Goal: Task Accomplishment & Management: Manage account settings

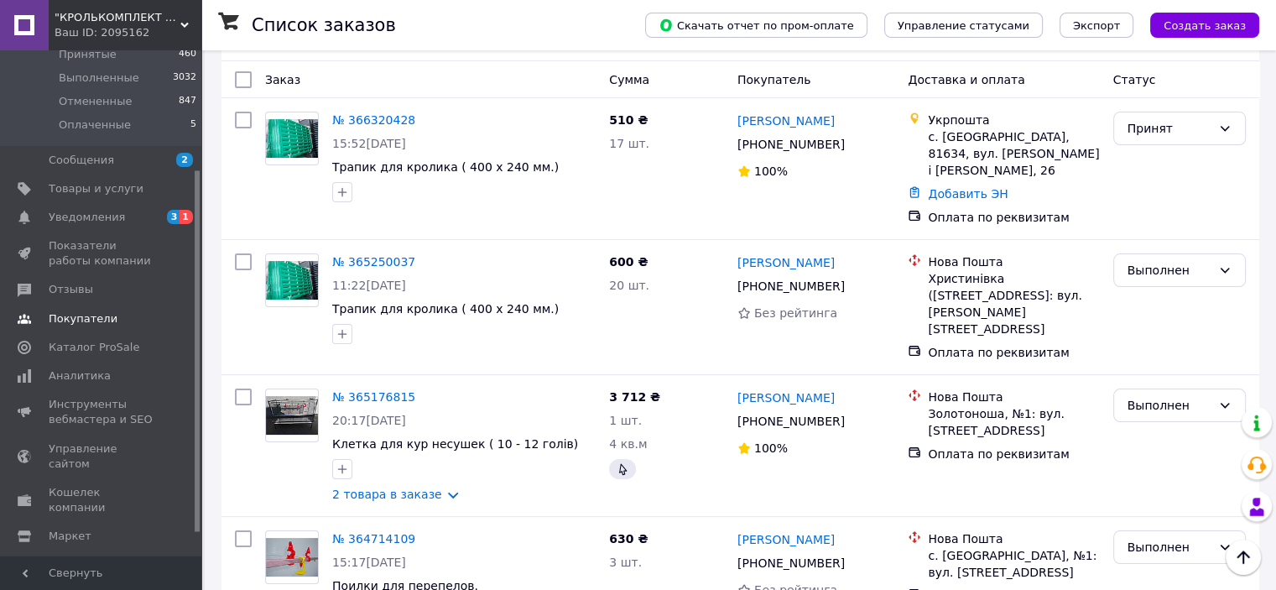
scroll to position [168, 0]
click at [94, 217] on span "Уведомления" at bounding box center [87, 213] width 76 height 15
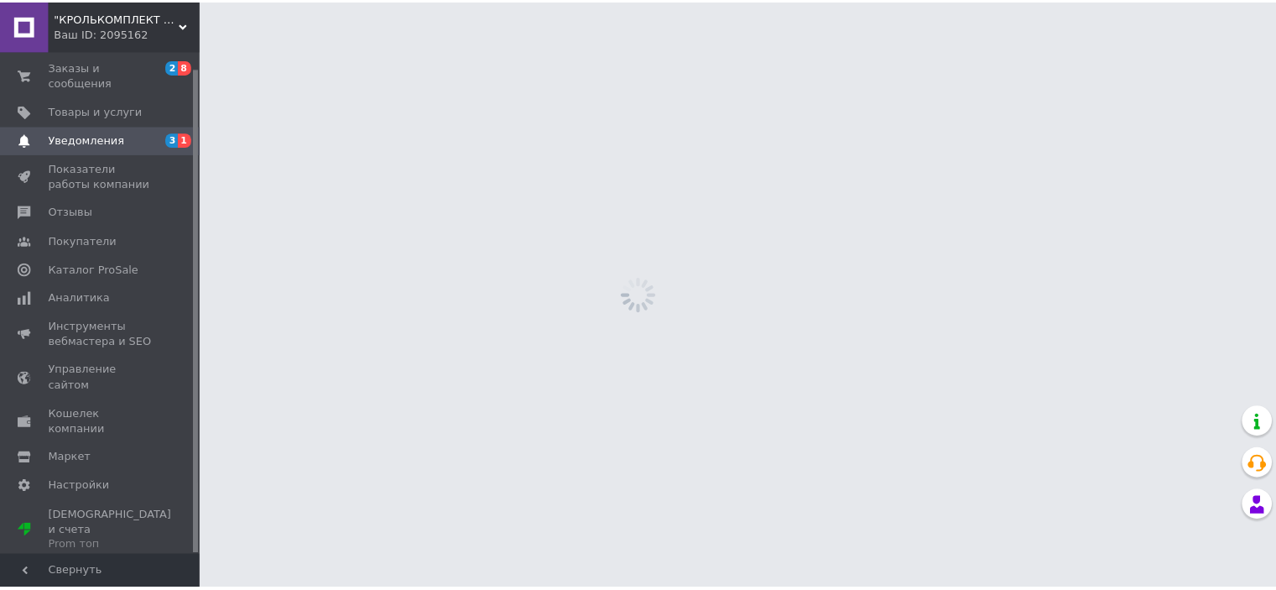
scroll to position [17, 0]
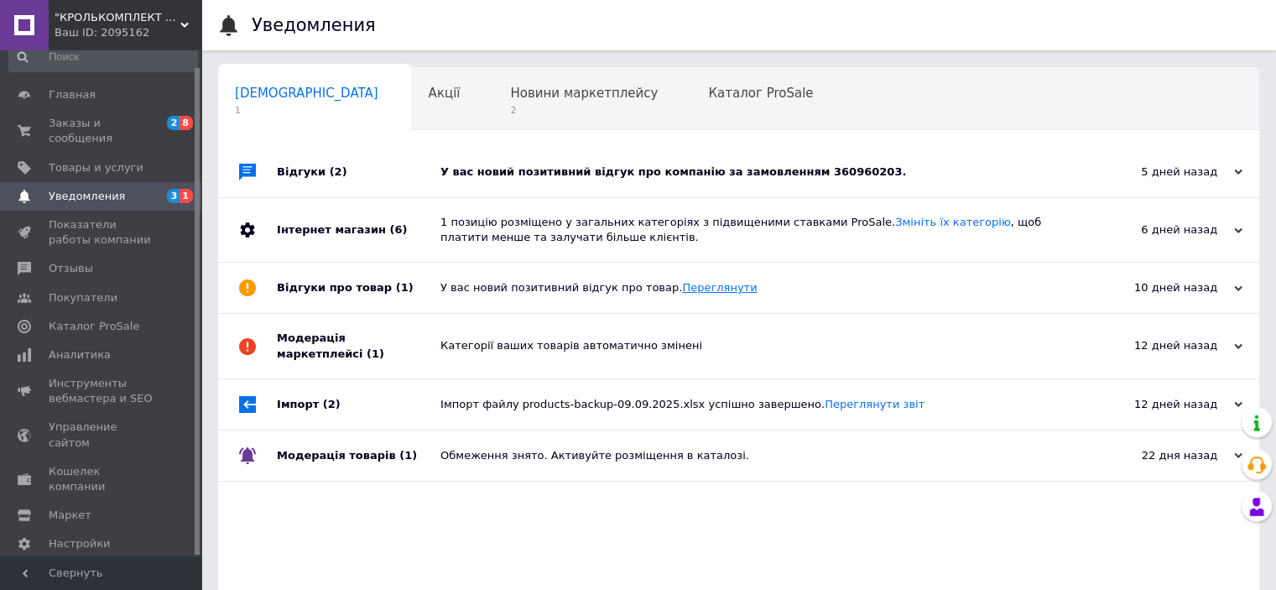
click at [691, 290] on link "Переглянути" at bounding box center [719, 287] width 75 height 13
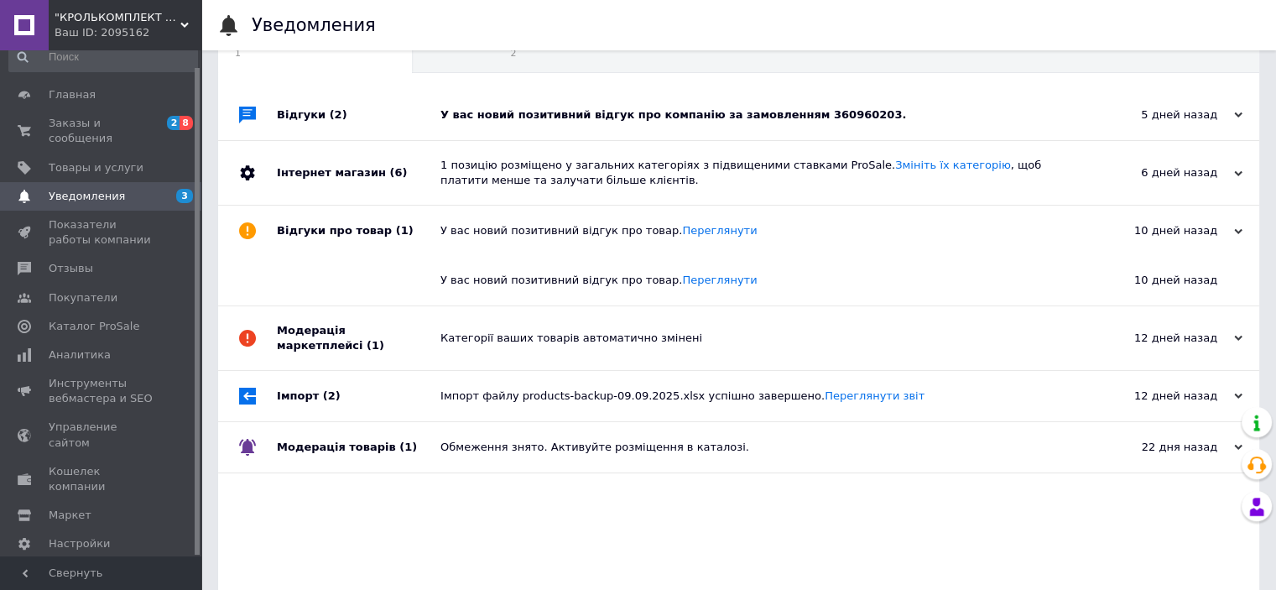
scroll to position [84, 0]
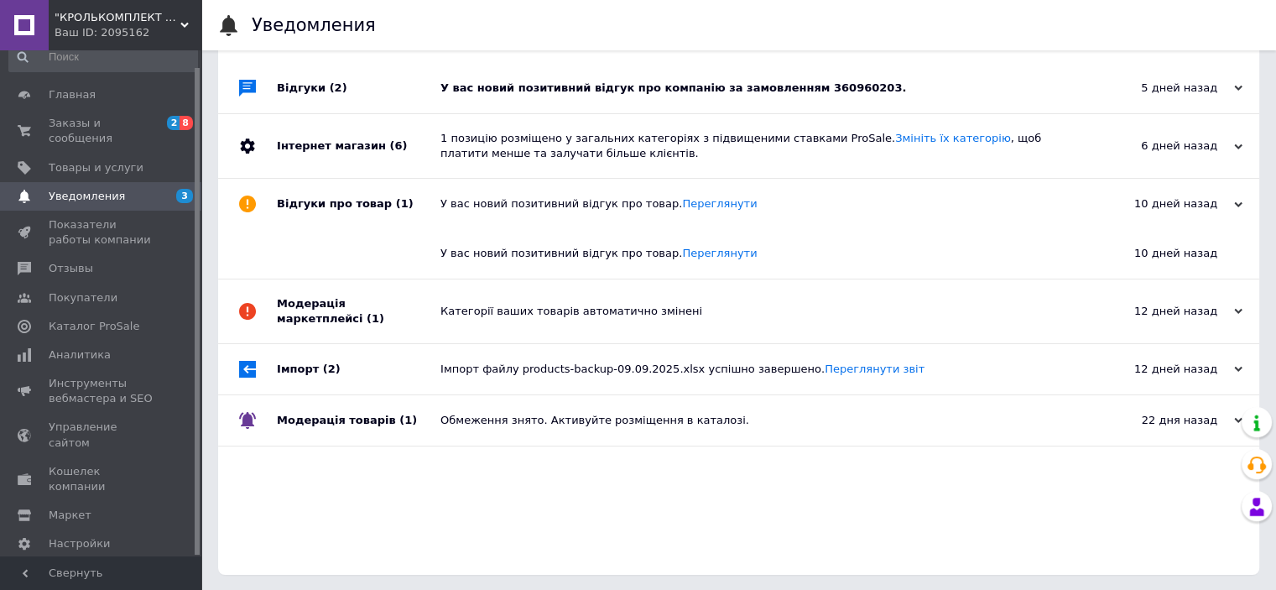
click at [519, 305] on div "Категорії ваших товарів автоматично змінені" at bounding box center [758, 311] width 634 height 15
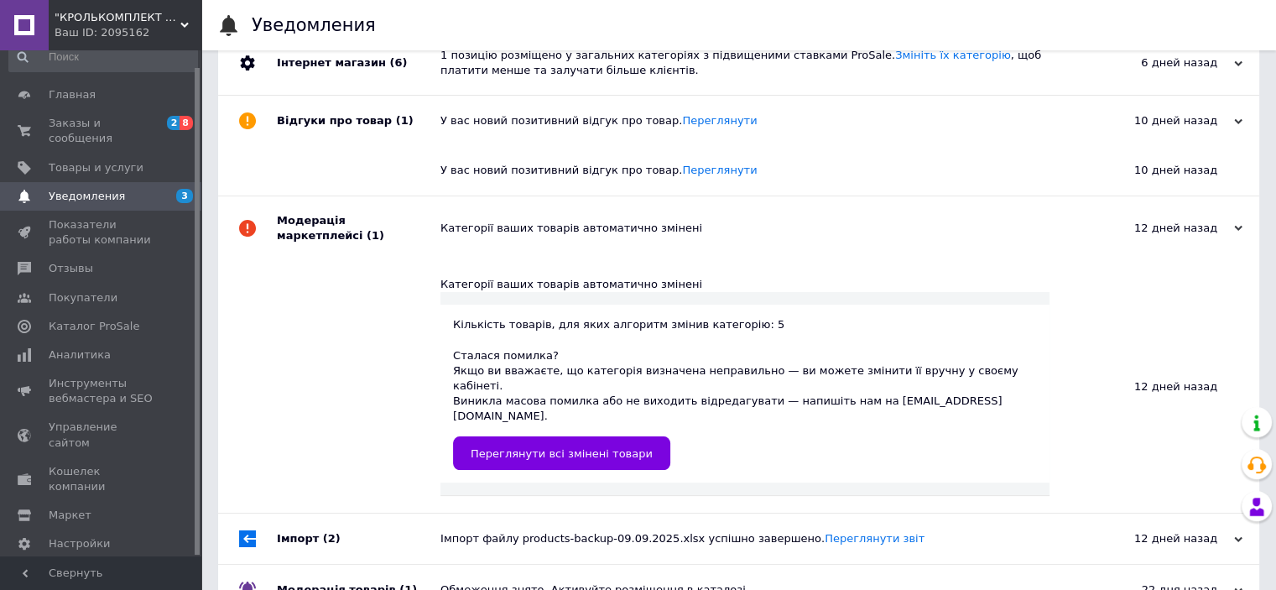
scroll to position [168, 0]
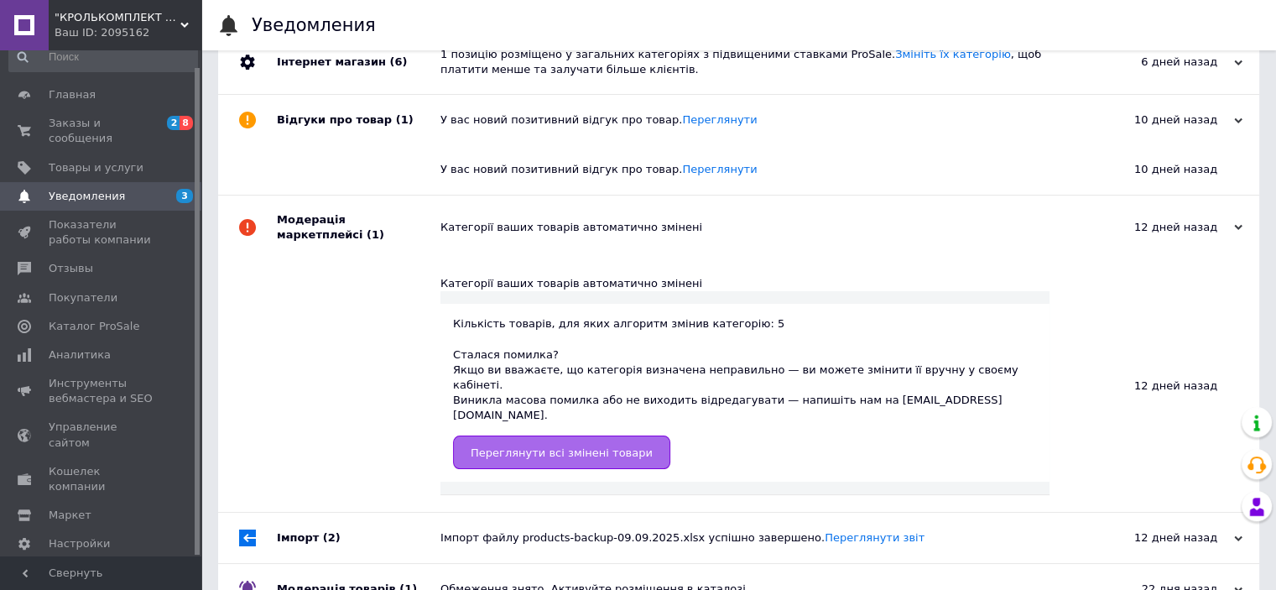
click at [592, 446] on span "Переглянути всі змінені товари" at bounding box center [562, 452] width 182 height 13
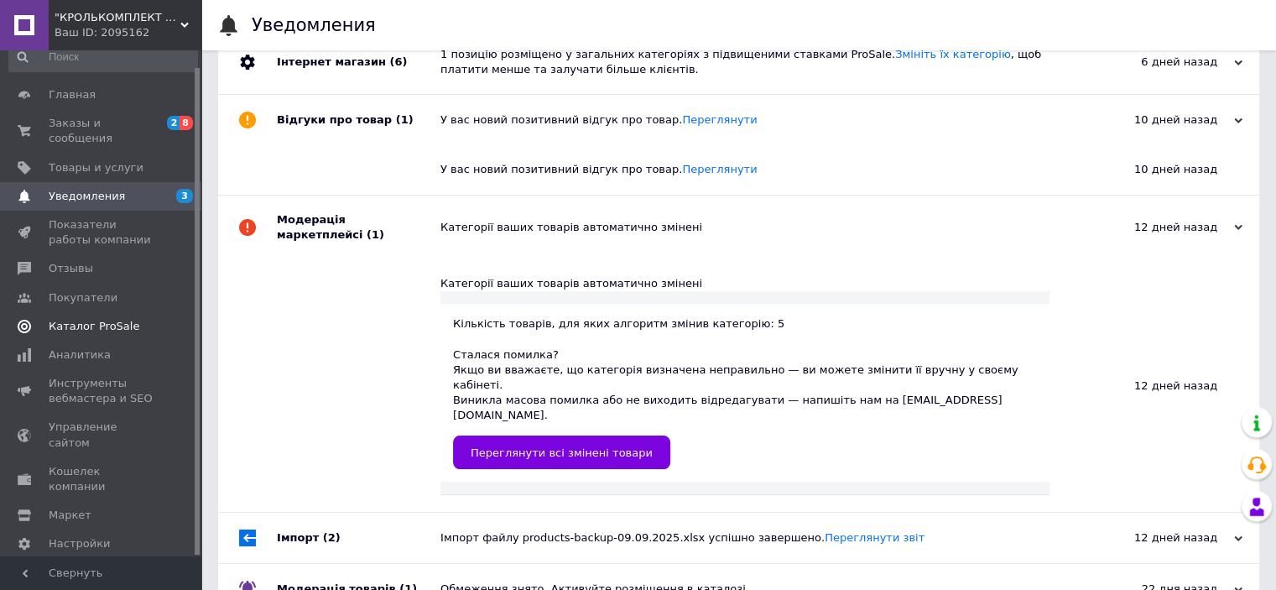
click at [97, 319] on span "Каталог ProSale" at bounding box center [94, 326] width 91 height 15
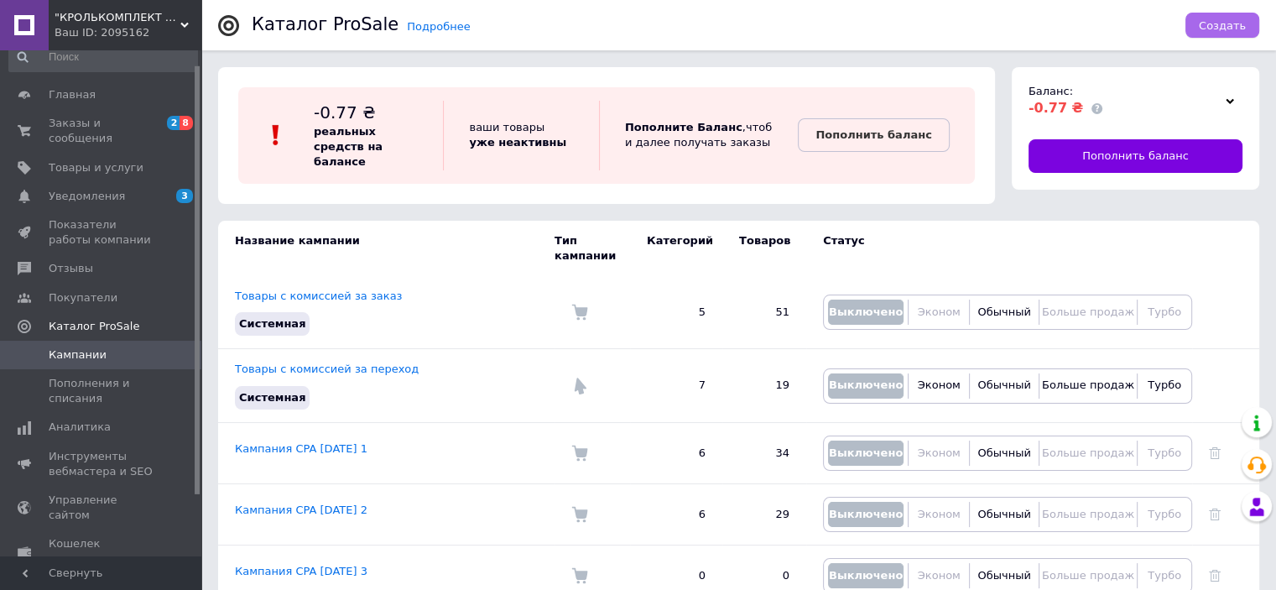
click at [1215, 25] on span "Создать" at bounding box center [1222, 25] width 47 height 13
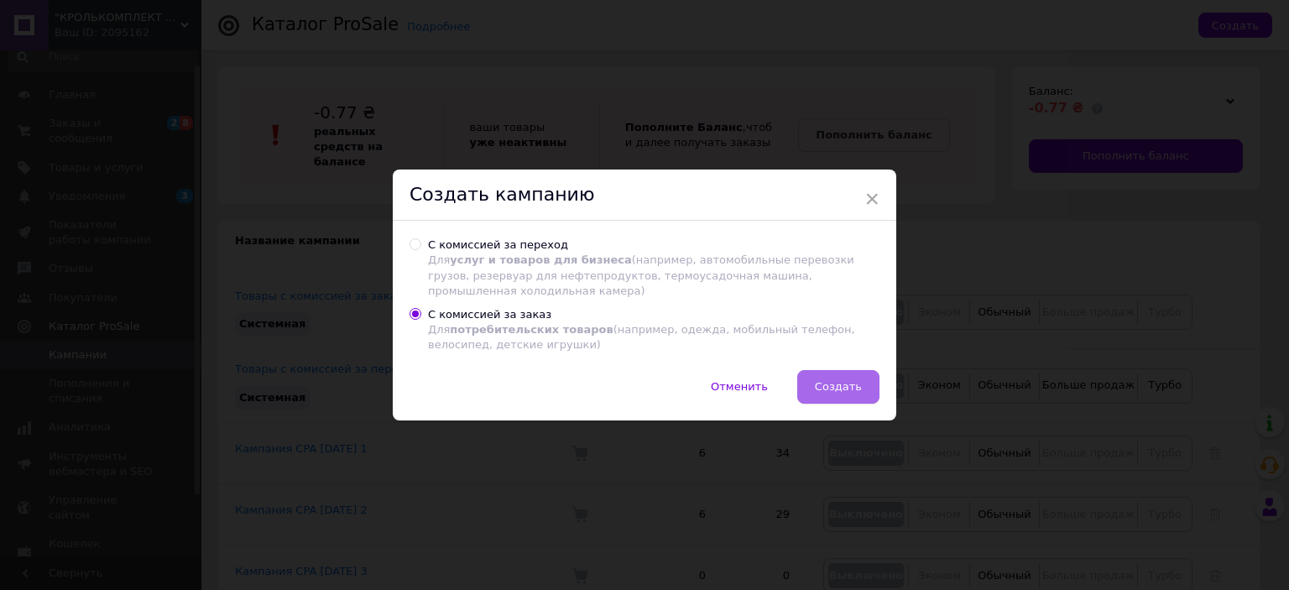
click at [839, 388] on span "Создать" at bounding box center [838, 386] width 47 height 13
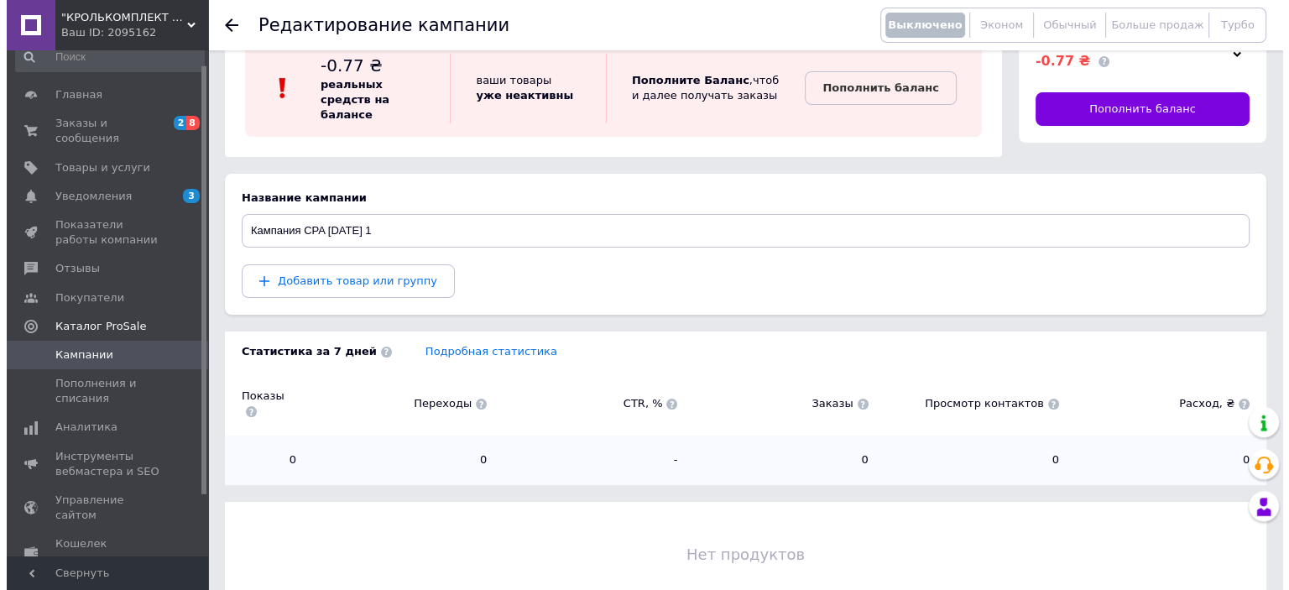
scroll to position [92, 0]
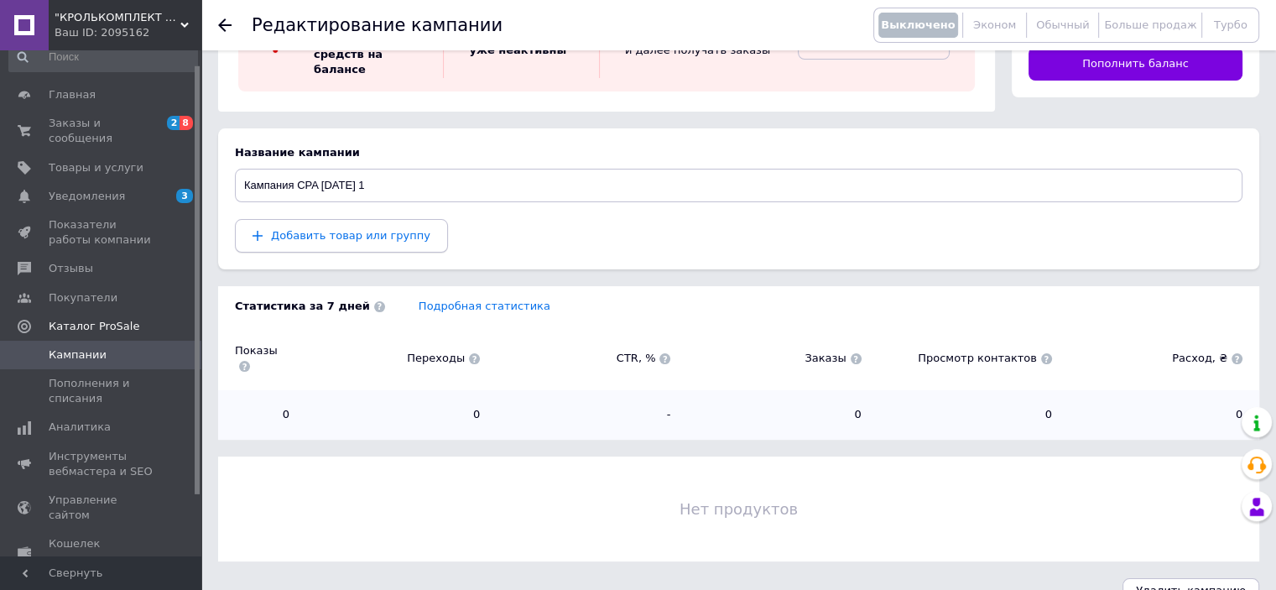
click at [336, 229] on span "Добавить товар или группу" at bounding box center [350, 235] width 159 height 13
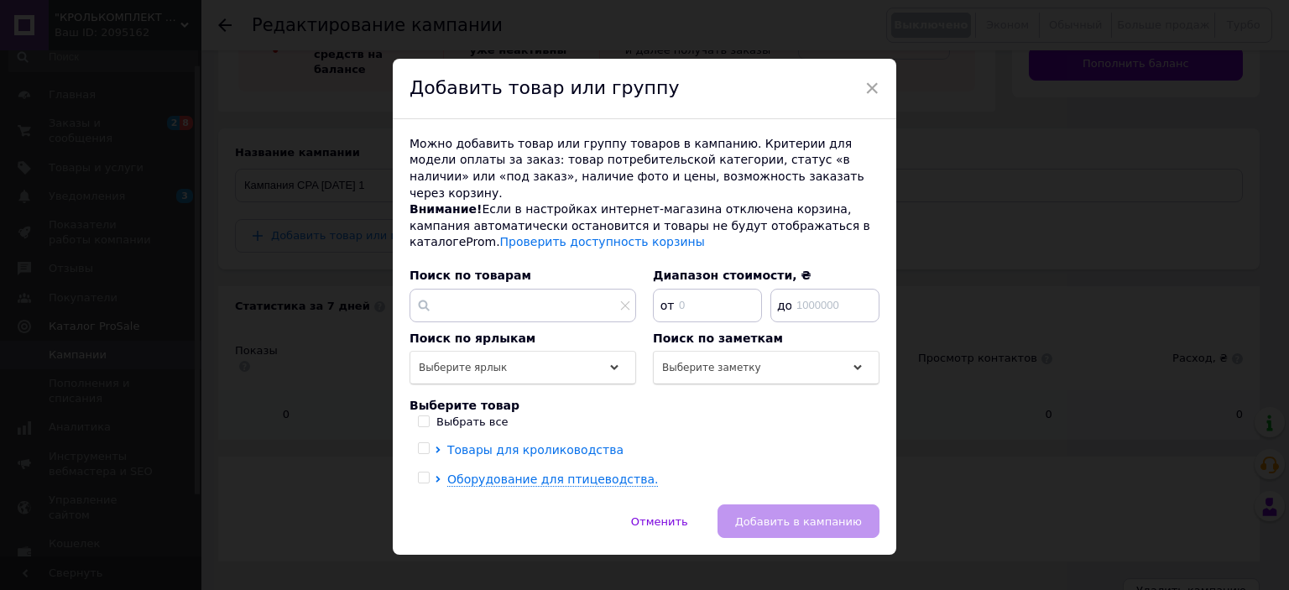
click at [540, 443] on span "Товары для кролиководства" at bounding box center [535, 449] width 176 height 13
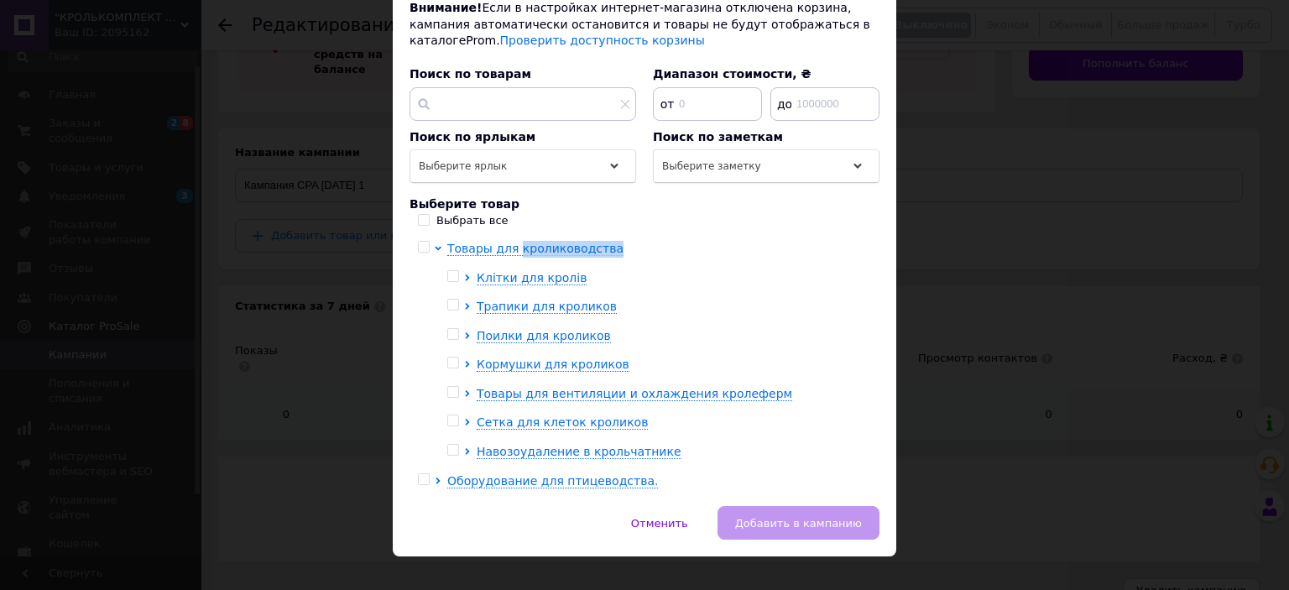
scroll to position [209, 0]
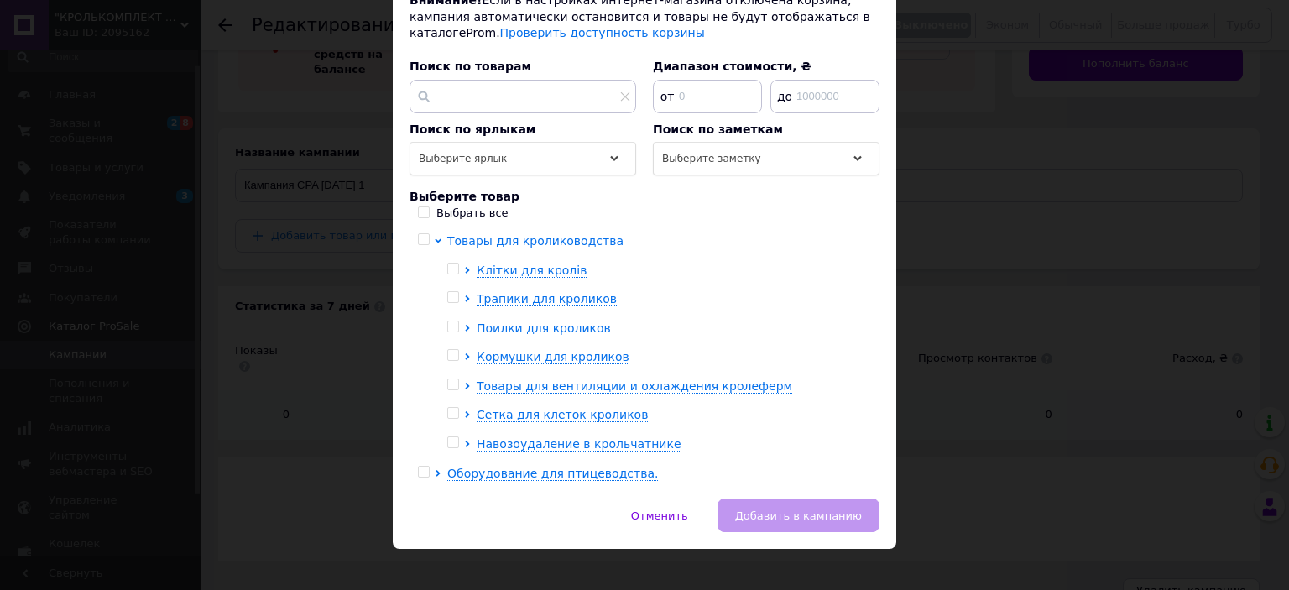
click at [522, 321] on span "Поилки для кроликов" at bounding box center [544, 327] width 134 height 13
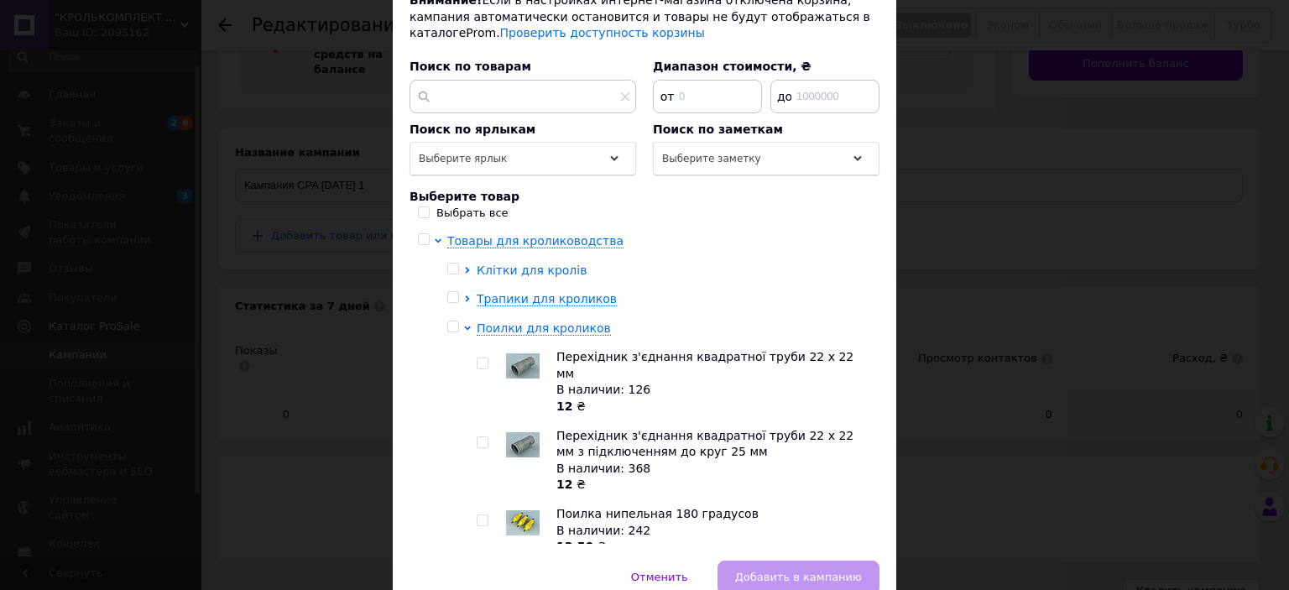
click at [526, 263] on span "Клітки для кролів" at bounding box center [532, 269] width 110 height 13
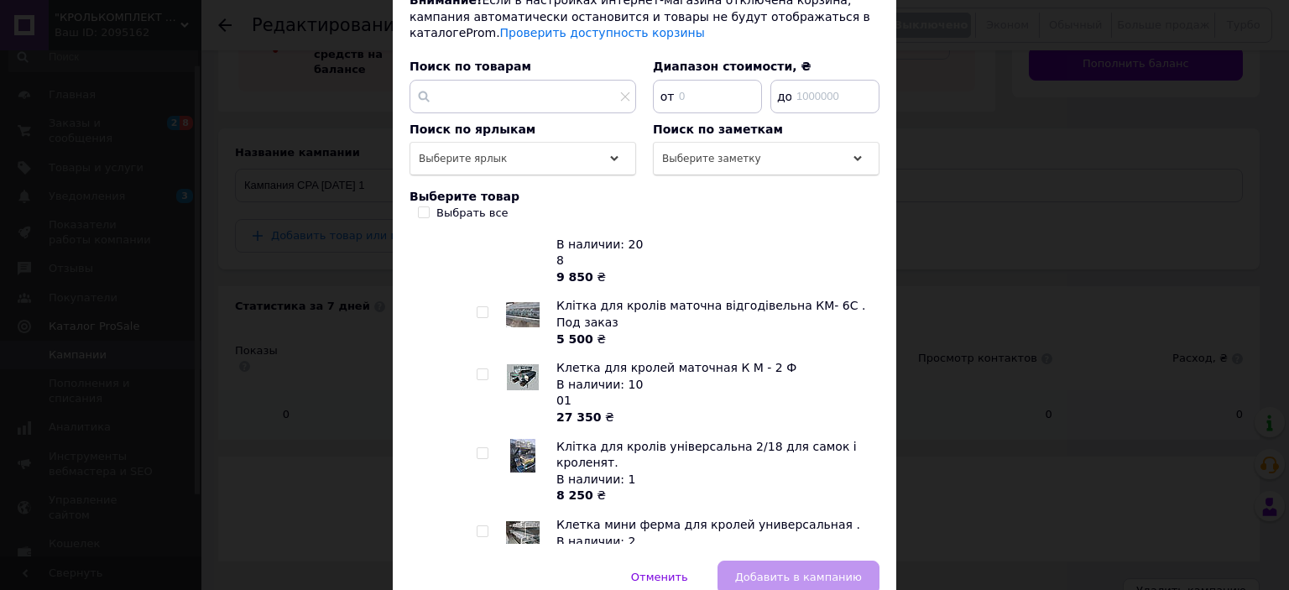
scroll to position [252, 0]
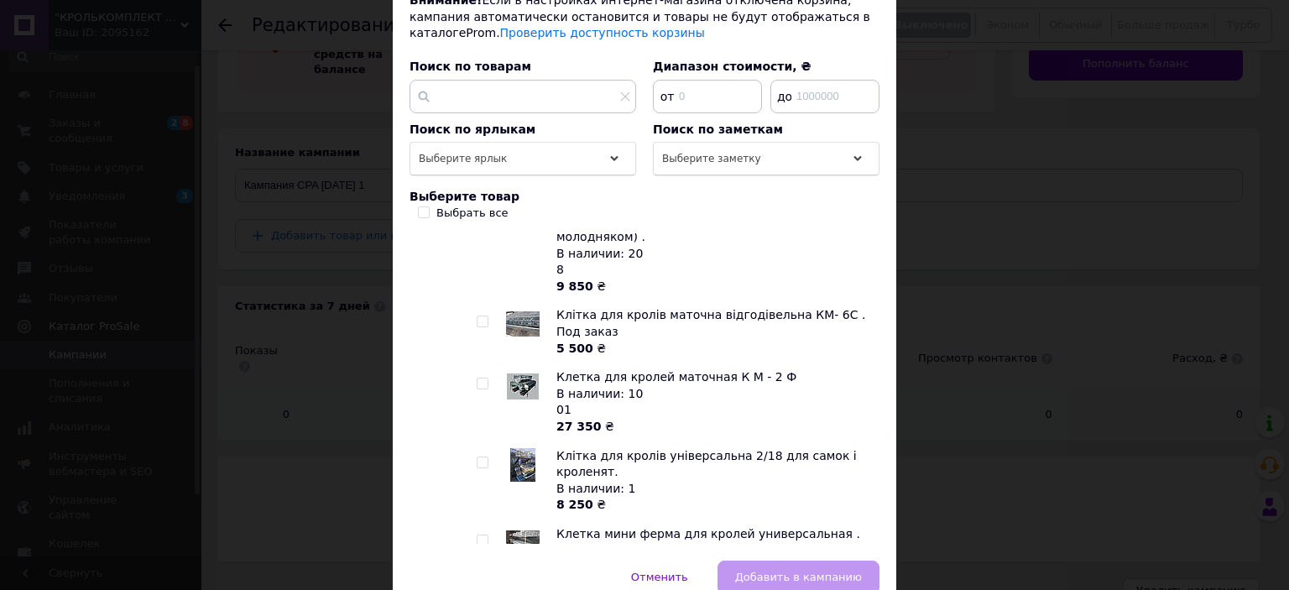
click at [484, 378] on input "checkbox" at bounding box center [482, 383] width 11 height 11
checkbox input "true"
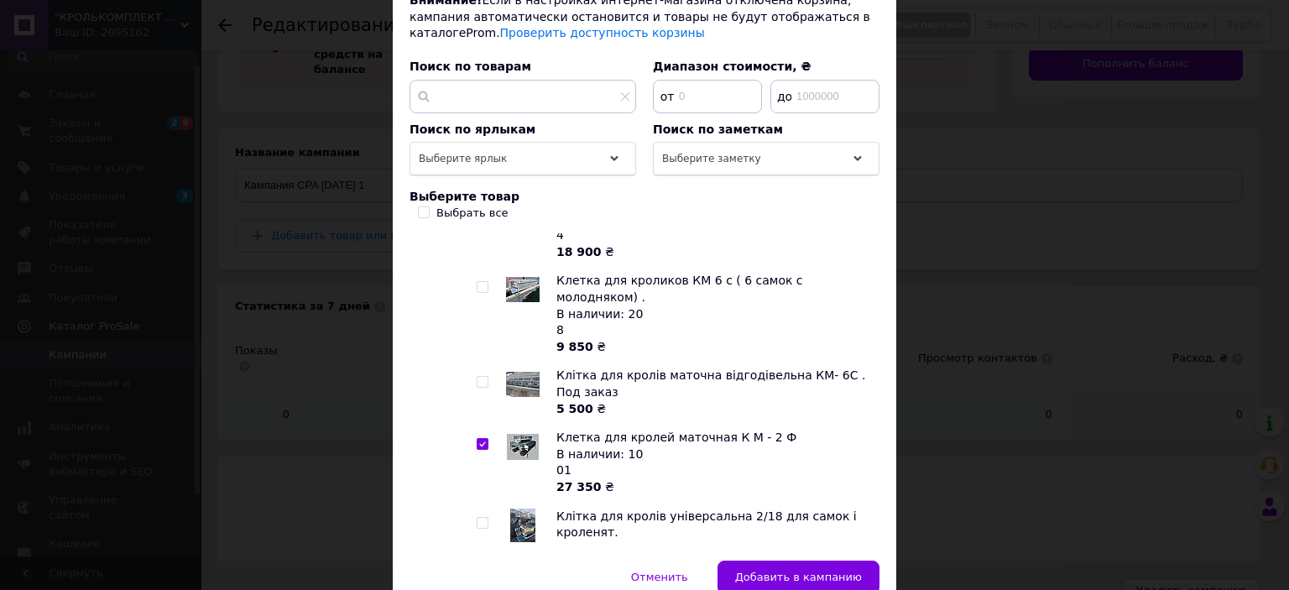
scroll to position [168, 0]
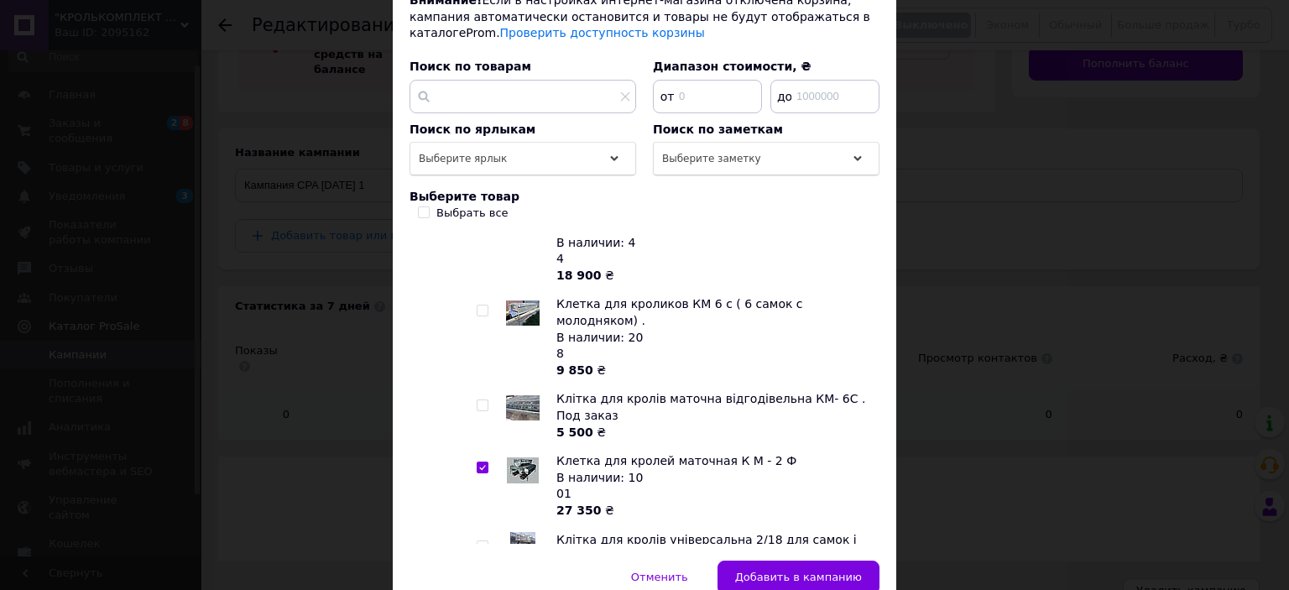
click at [478, 305] on input "checkbox" at bounding box center [482, 310] width 11 height 11
checkbox input "true"
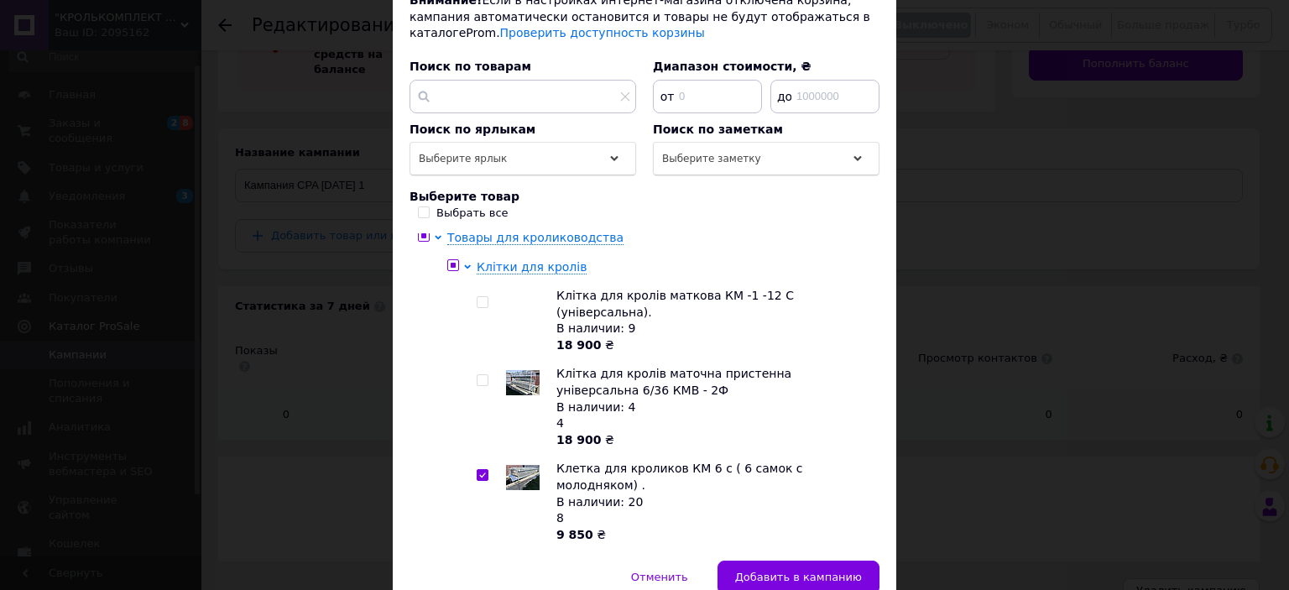
scroll to position [0, 0]
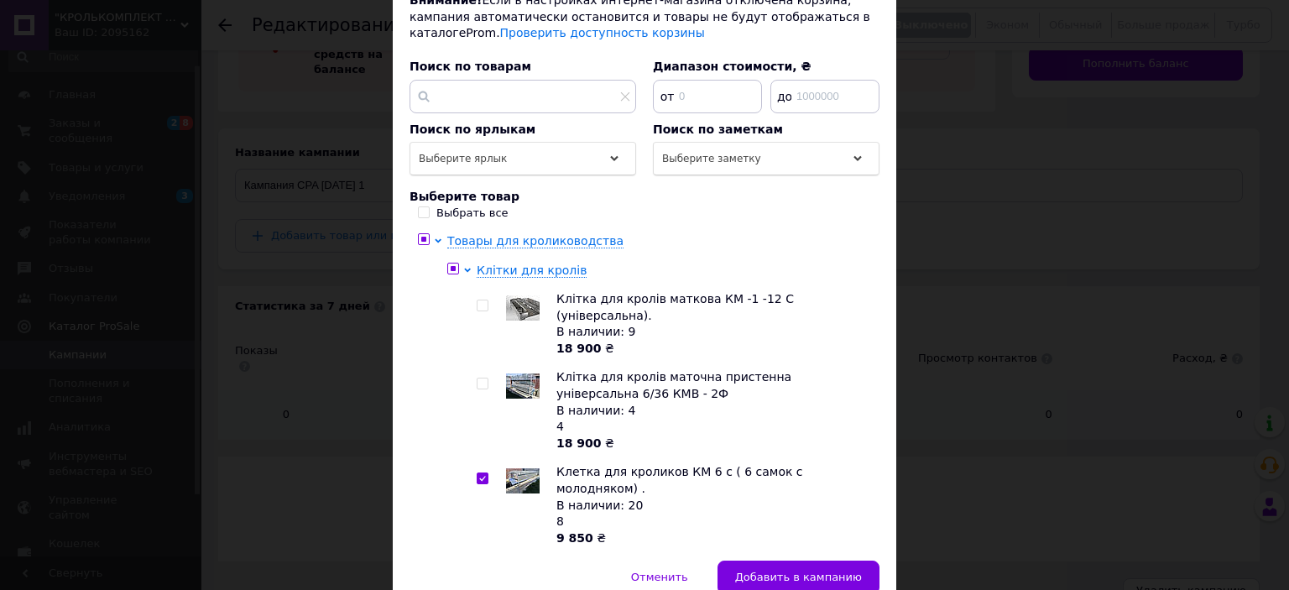
click at [483, 300] on input "checkbox" at bounding box center [482, 305] width 11 height 11
checkbox input "true"
click at [481, 378] on input "checkbox" at bounding box center [482, 383] width 11 height 11
checkbox input "true"
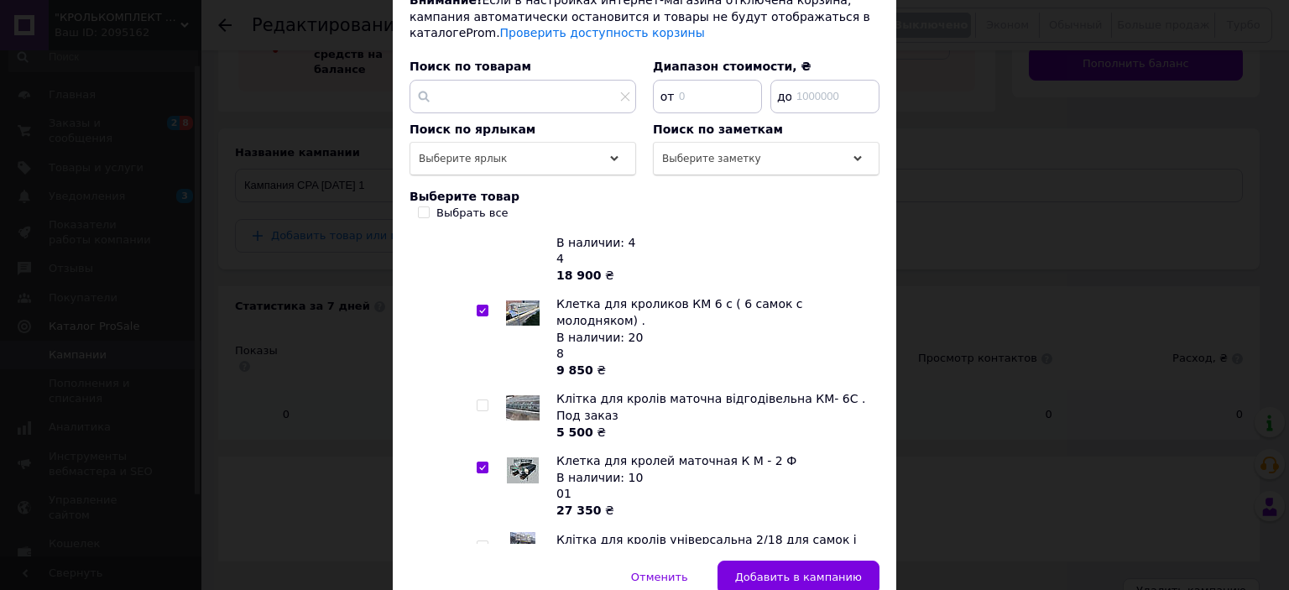
click at [483, 400] on input "checkbox" at bounding box center [482, 405] width 11 height 11
checkbox input "false"
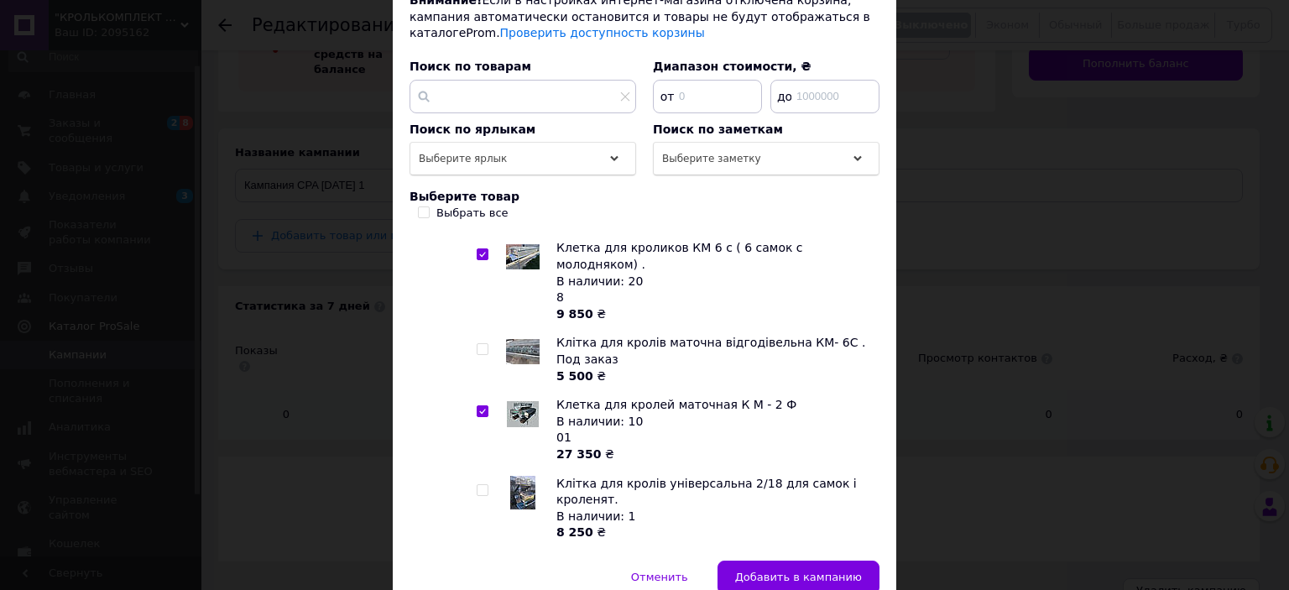
scroll to position [336, 0]
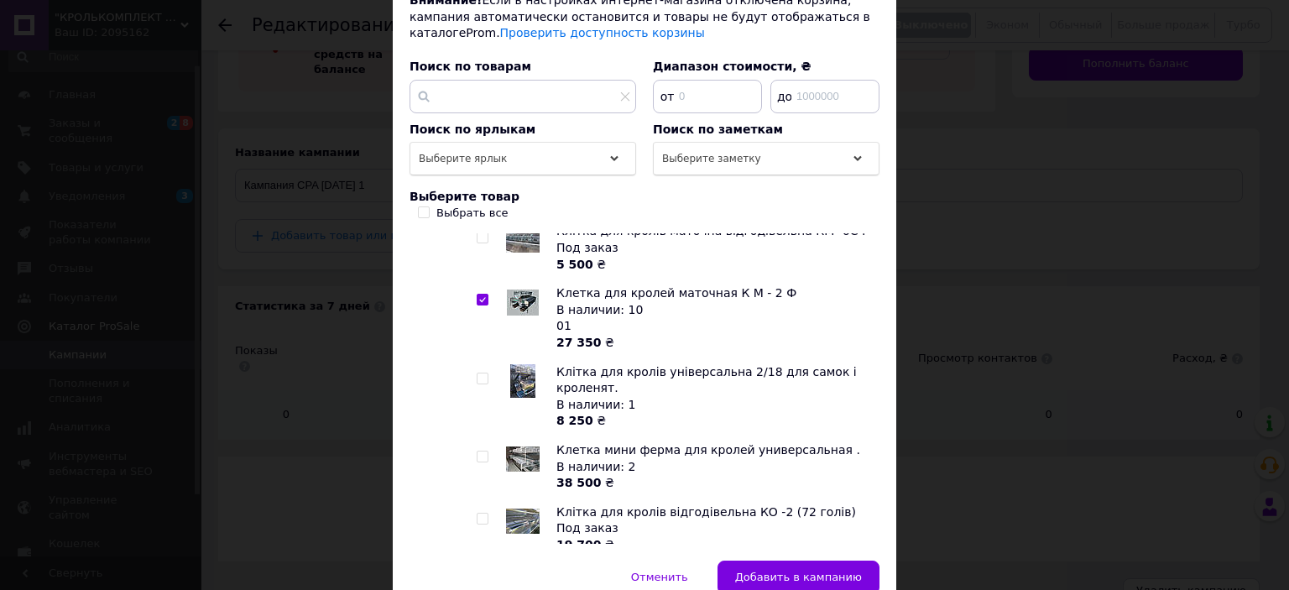
click at [479, 373] on input "checkbox" at bounding box center [482, 378] width 11 height 11
checkbox input "true"
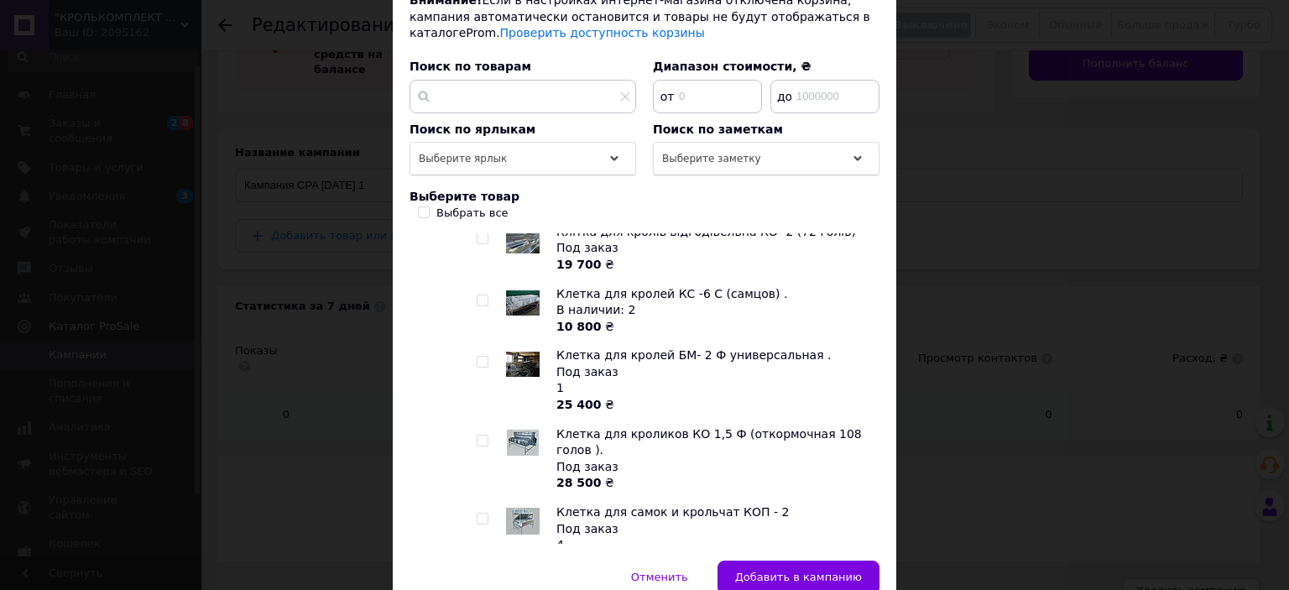
scroll to position [587, 0]
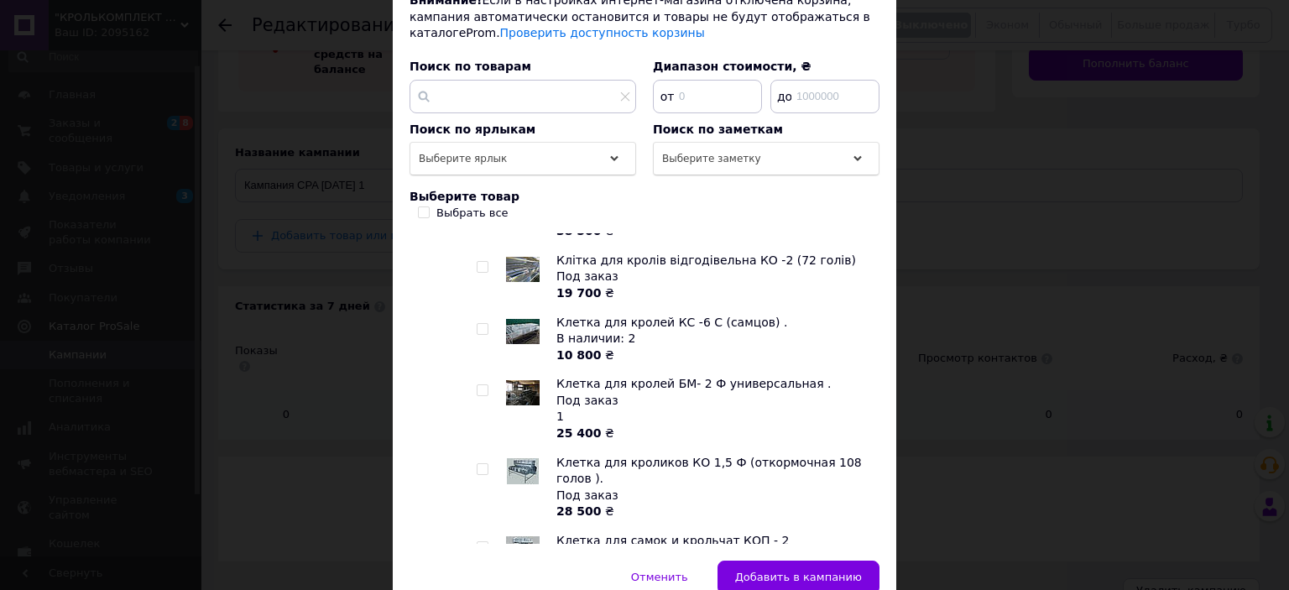
click at [483, 385] on input "checkbox" at bounding box center [482, 390] width 11 height 11
checkbox input "false"
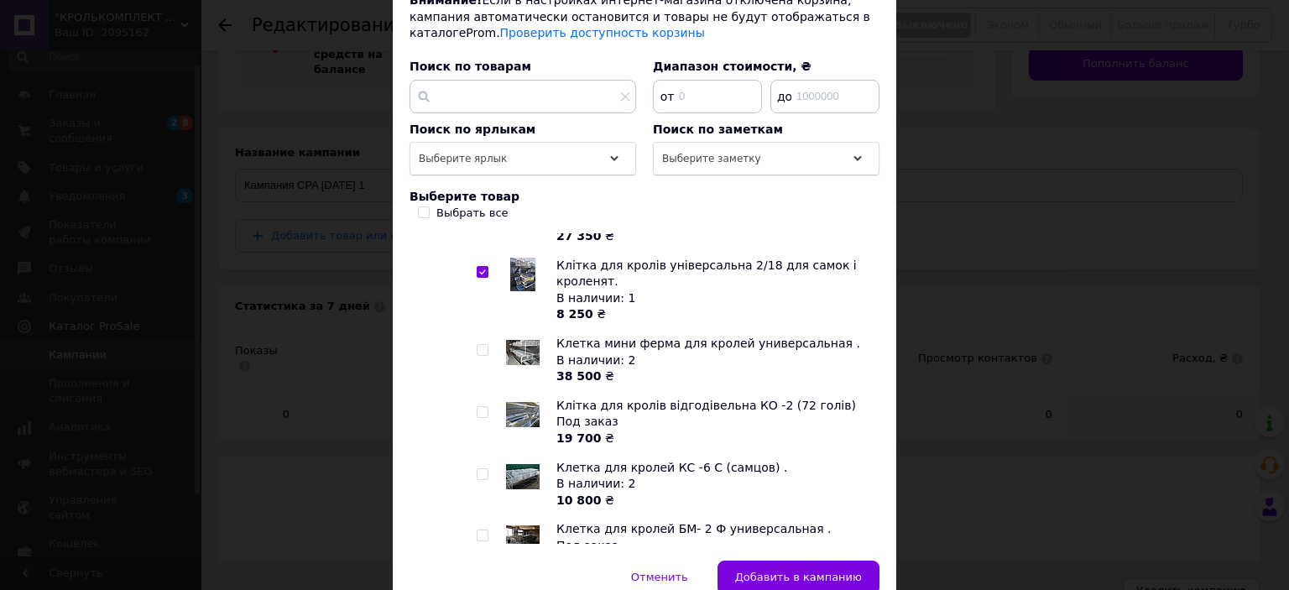
scroll to position [420, 0]
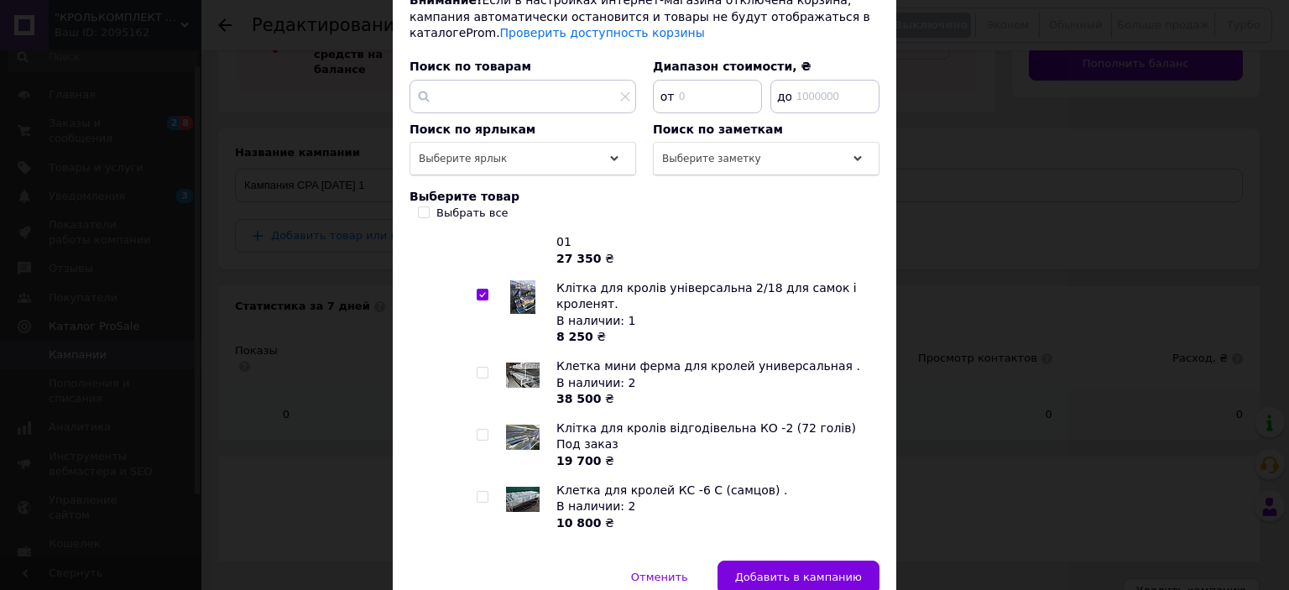
click at [477, 368] on input "checkbox" at bounding box center [482, 373] width 11 height 11
checkbox input "true"
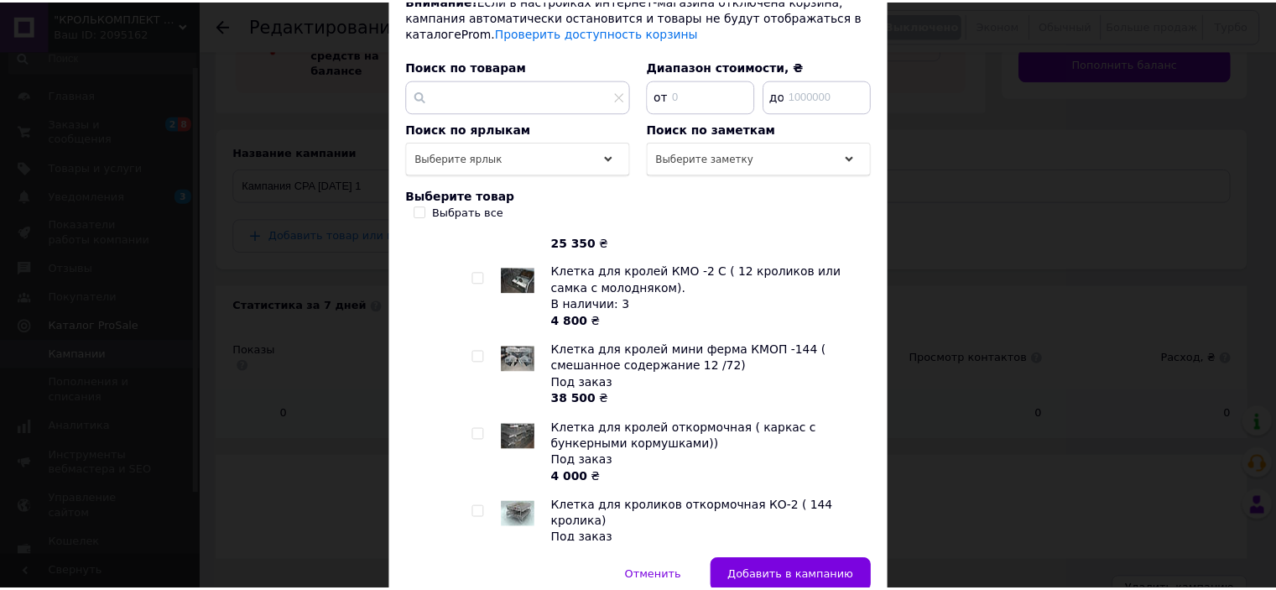
scroll to position [1175, 0]
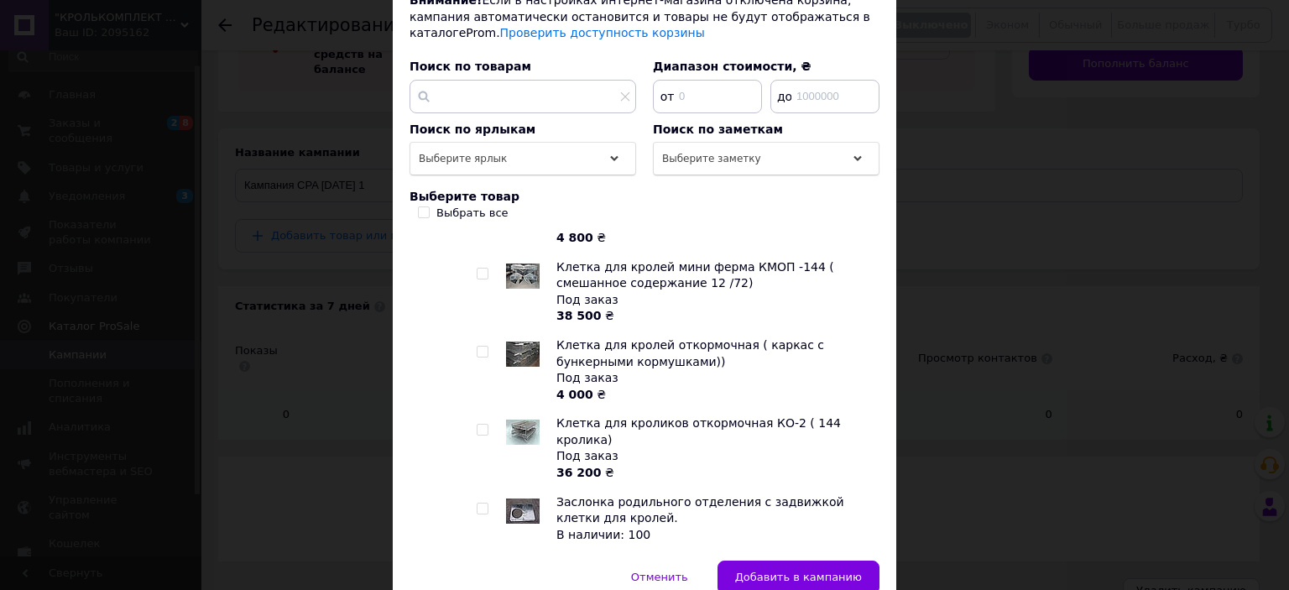
click at [477, 582] on input "checkbox" at bounding box center [482, 587] width 11 height 11
checkbox input "true"
click at [799, 571] on span "Добавить в кампанию" at bounding box center [798, 577] width 127 height 13
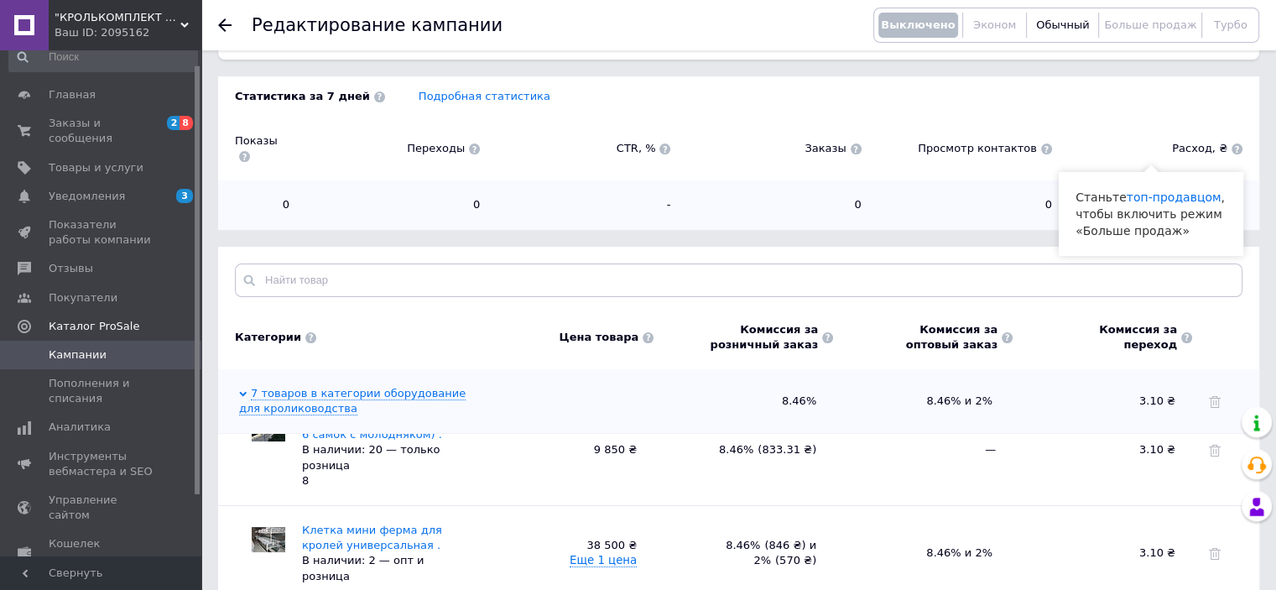
scroll to position [0, 0]
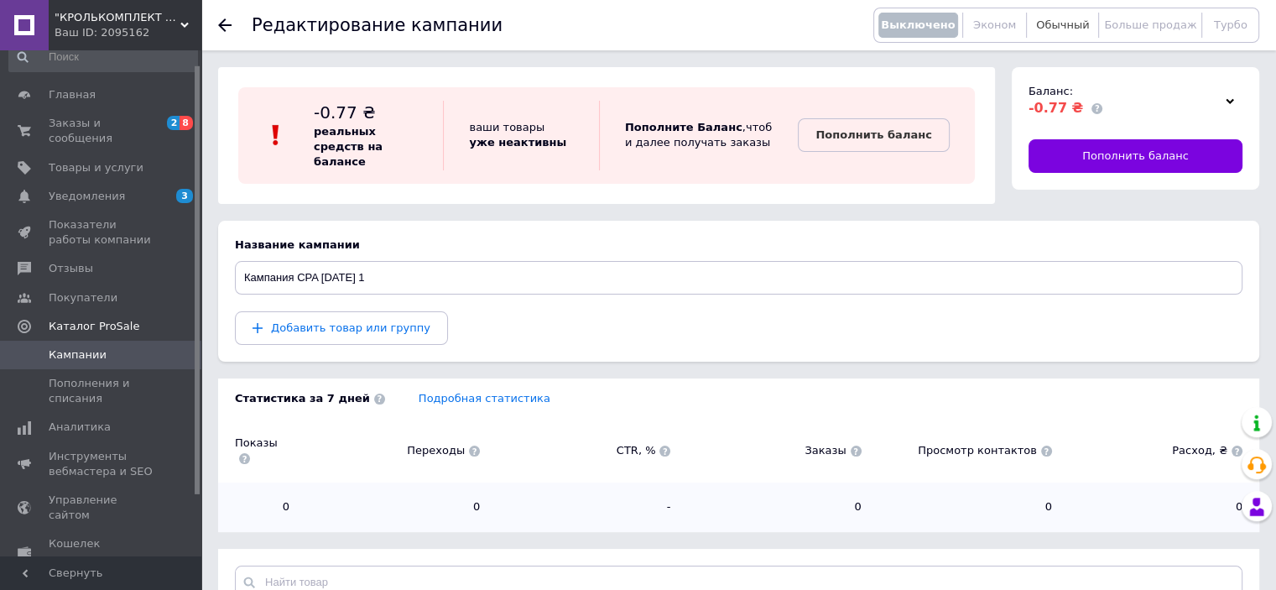
click at [1061, 24] on span "Обычный" at bounding box center [1062, 24] width 53 height 13
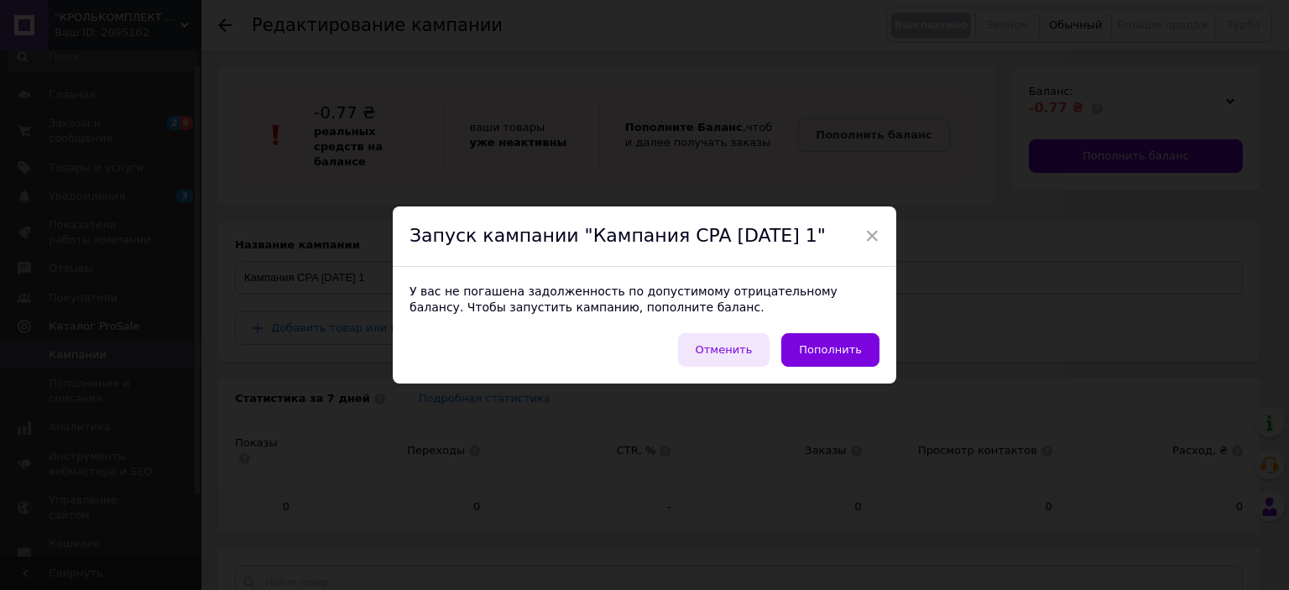
click at [717, 351] on span "Отменить" at bounding box center [724, 349] width 57 height 13
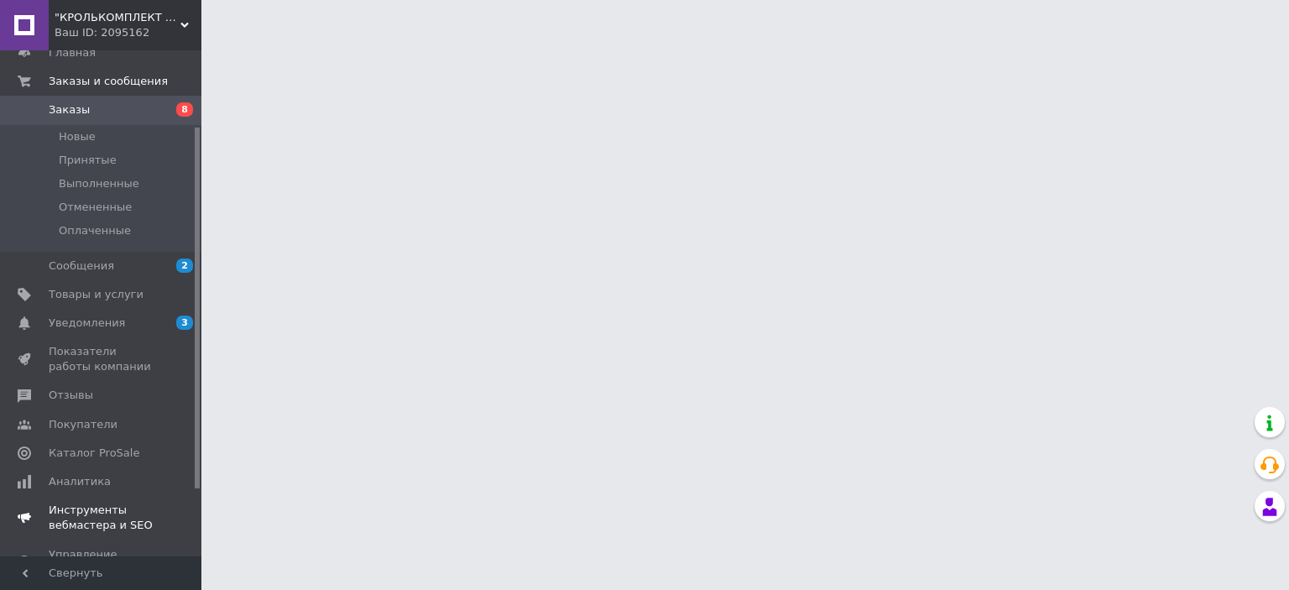
scroll to position [168, 0]
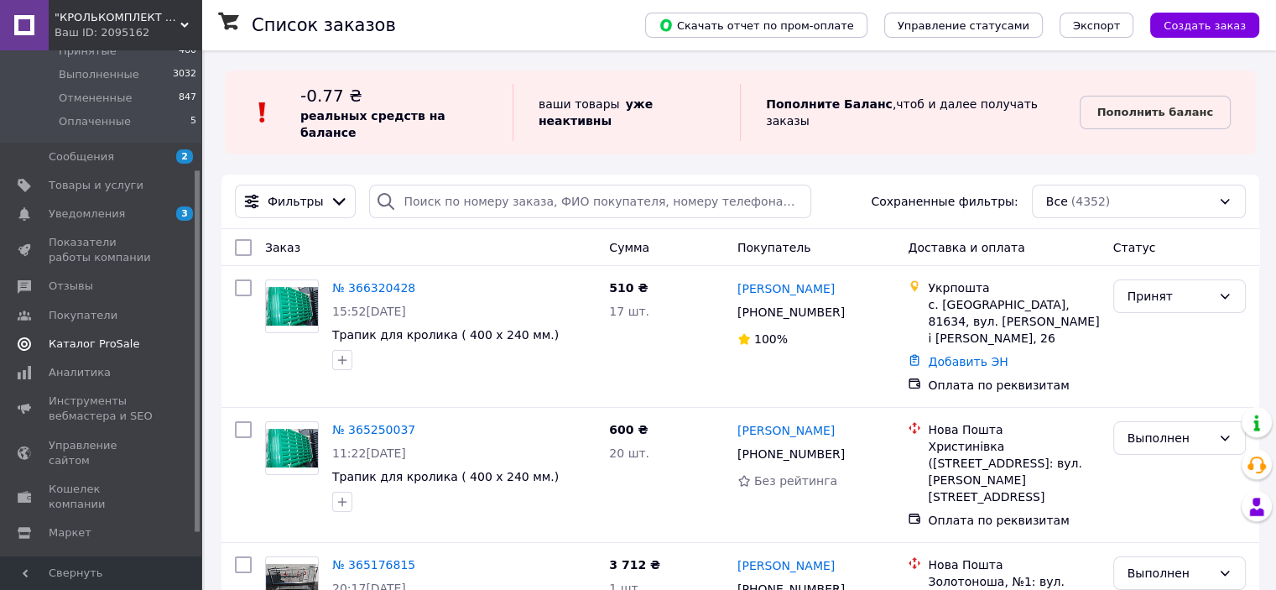
click at [72, 342] on span "Каталог ProSale" at bounding box center [94, 344] width 91 height 15
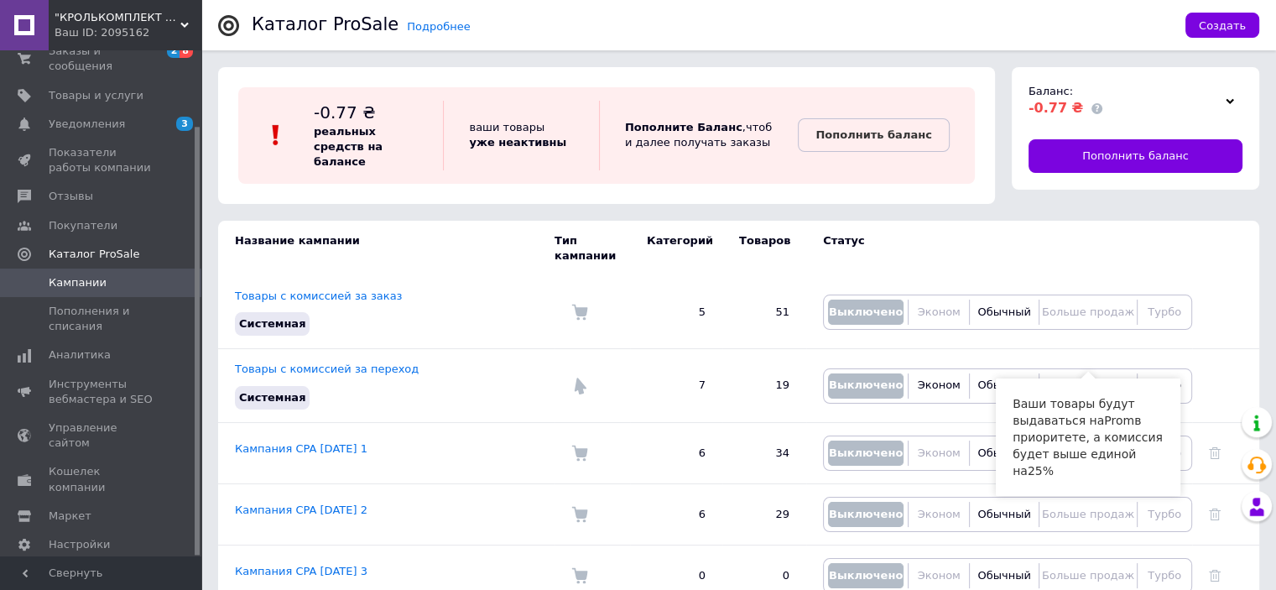
scroll to position [252, 0]
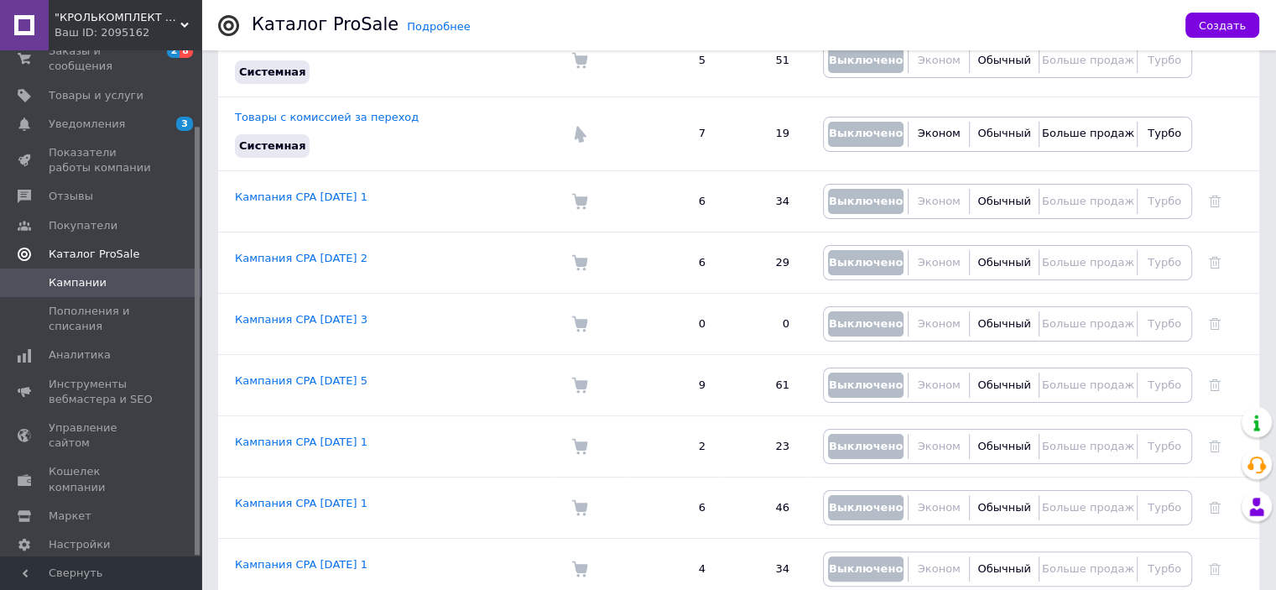
click at [84, 247] on span "Каталог ProSale" at bounding box center [94, 254] width 91 height 15
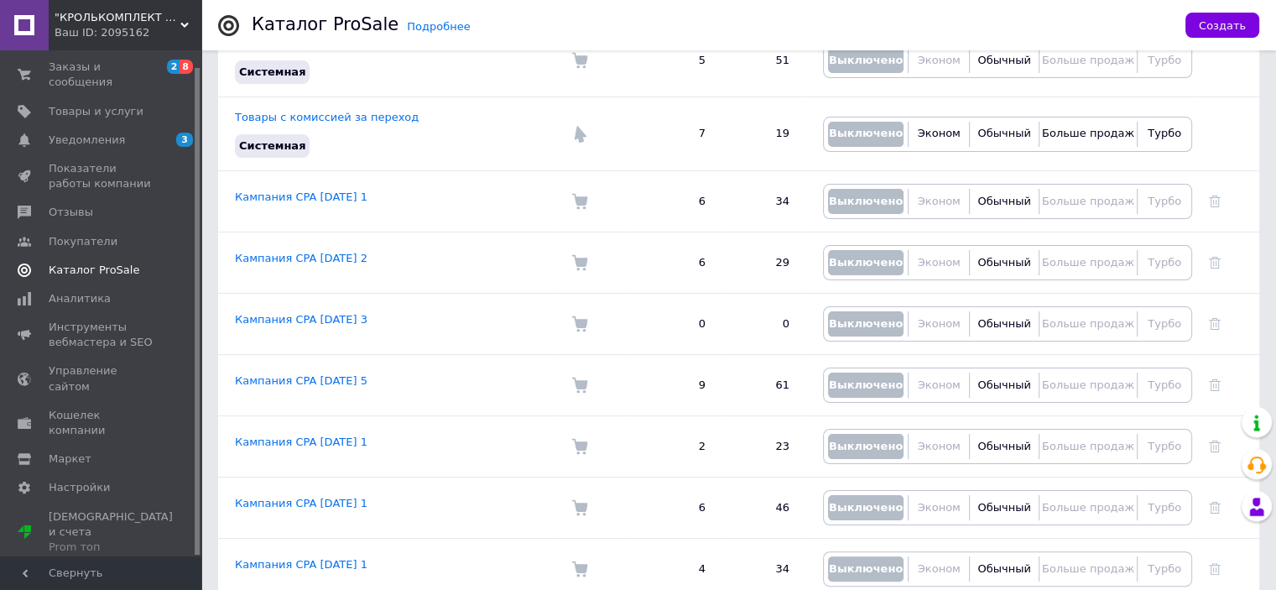
scroll to position [17, 0]
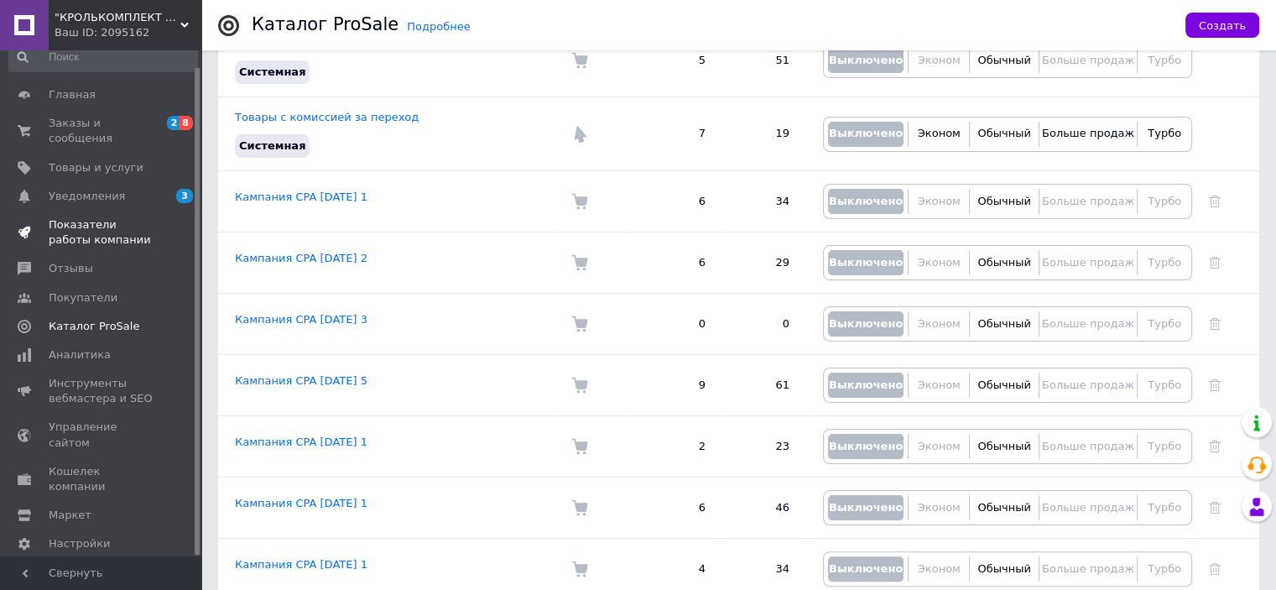
click at [91, 217] on span "Показатели работы компании" at bounding box center [102, 232] width 107 height 30
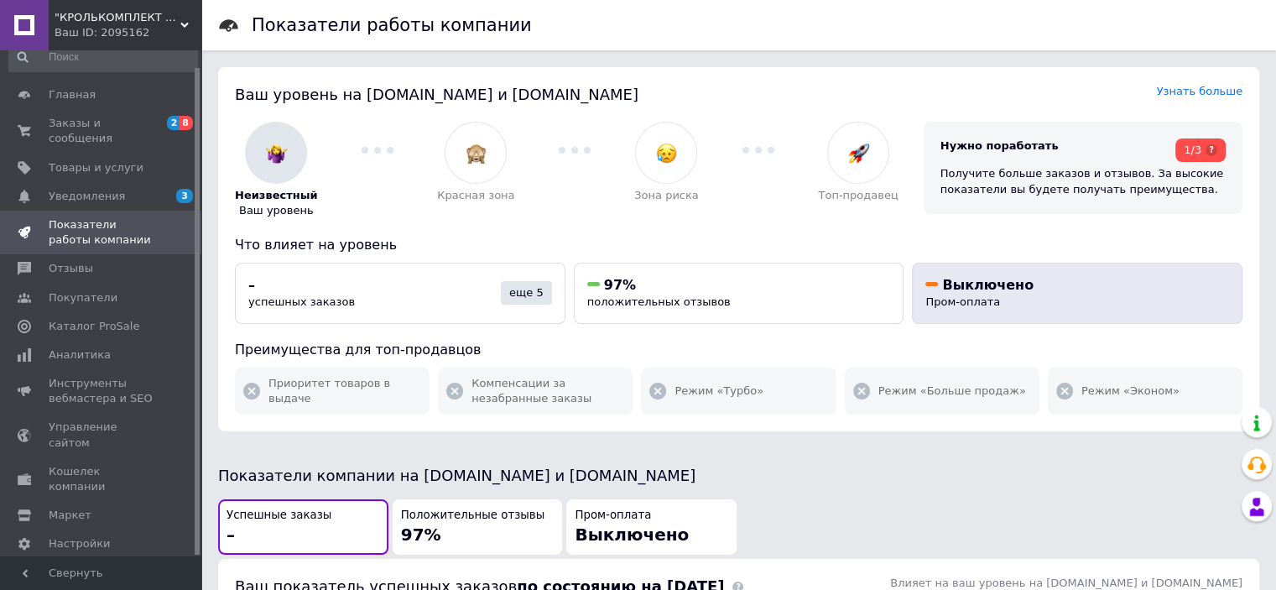
click at [968, 287] on span "Выключено" at bounding box center [987, 285] width 91 height 16
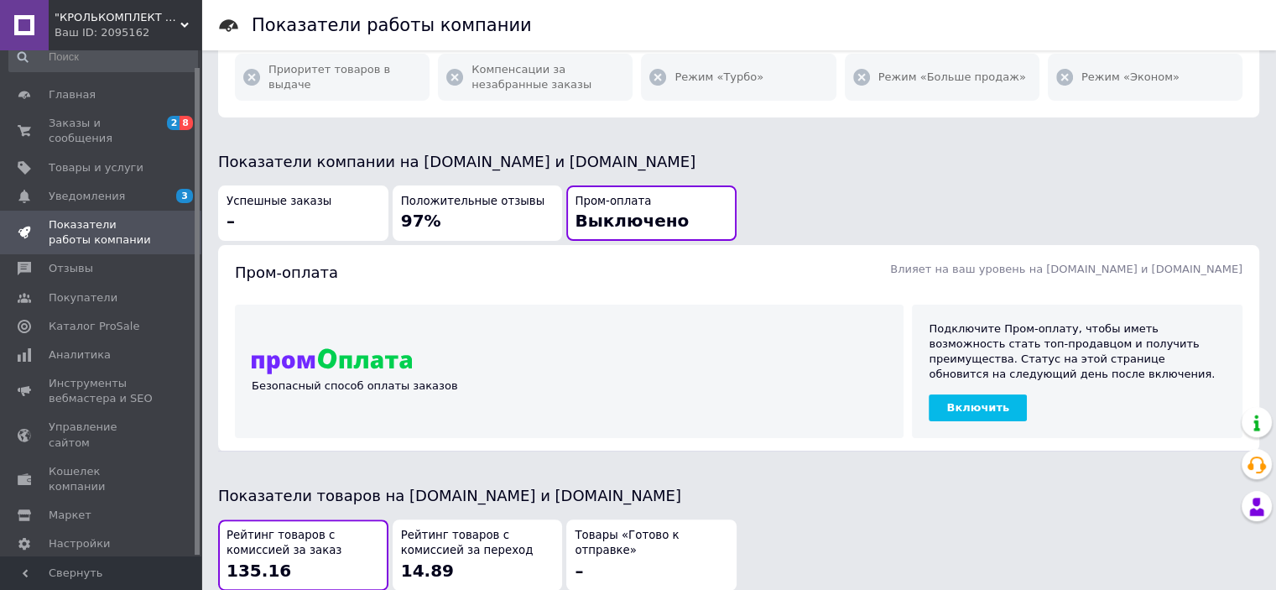
scroll to position [482, 0]
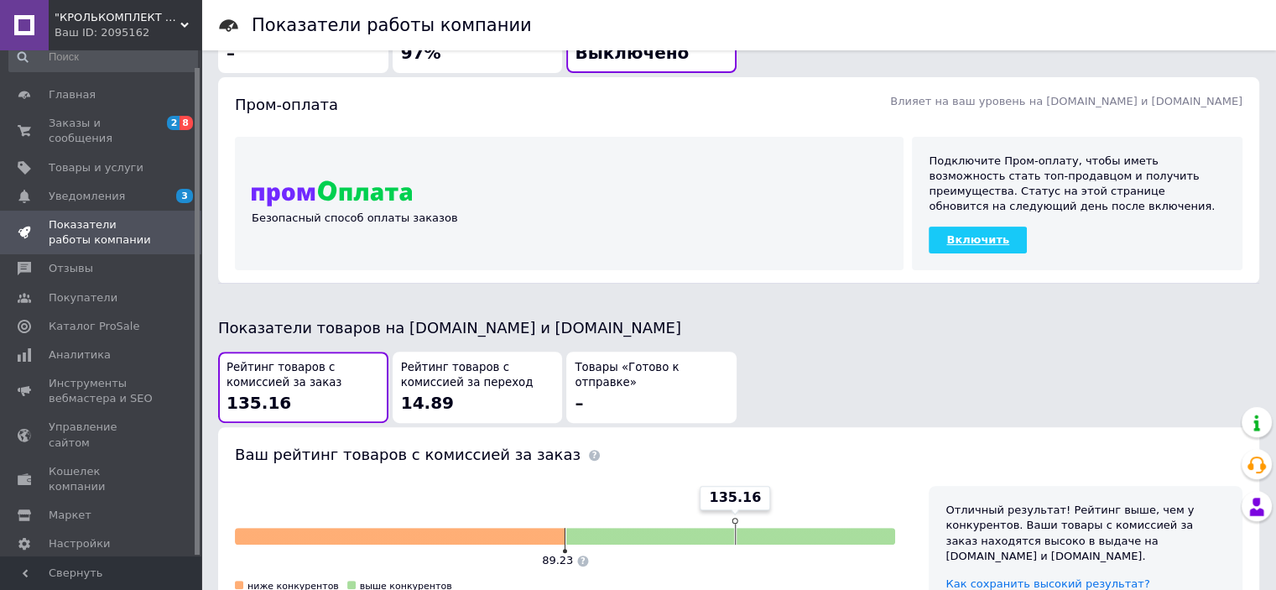
click at [963, 237] on link "Включить" at bounding box center [978, 240] width 98 height 27
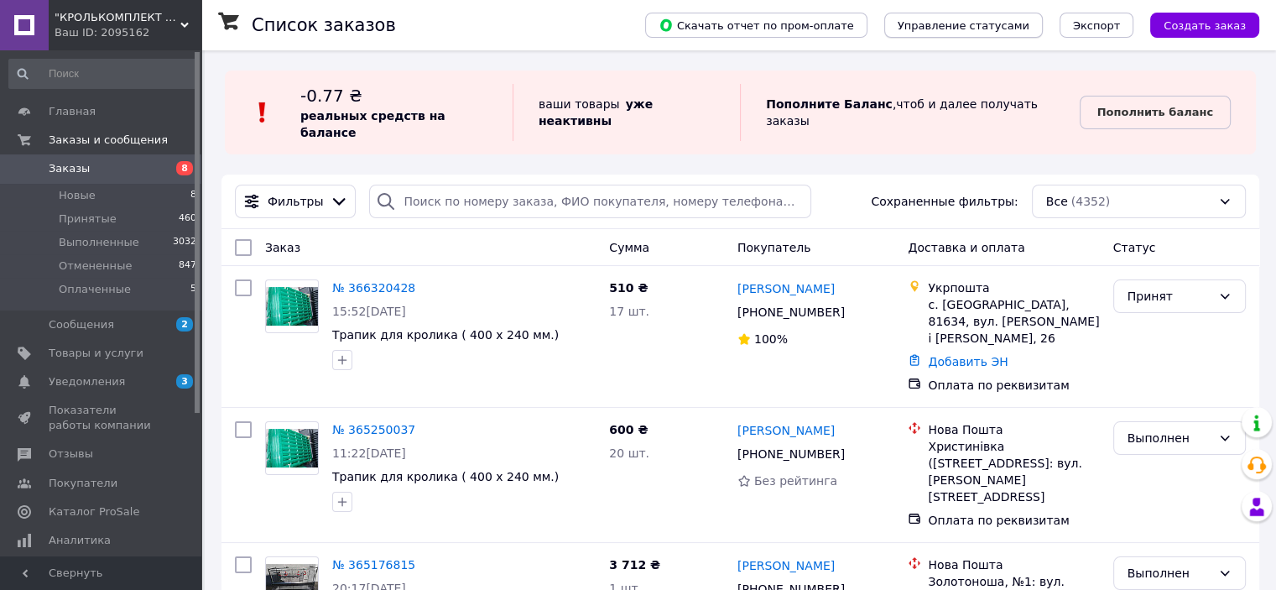
click at [1011, 23] on span "Управление статусами" at bounding box center [964, 25] width 132 height 13
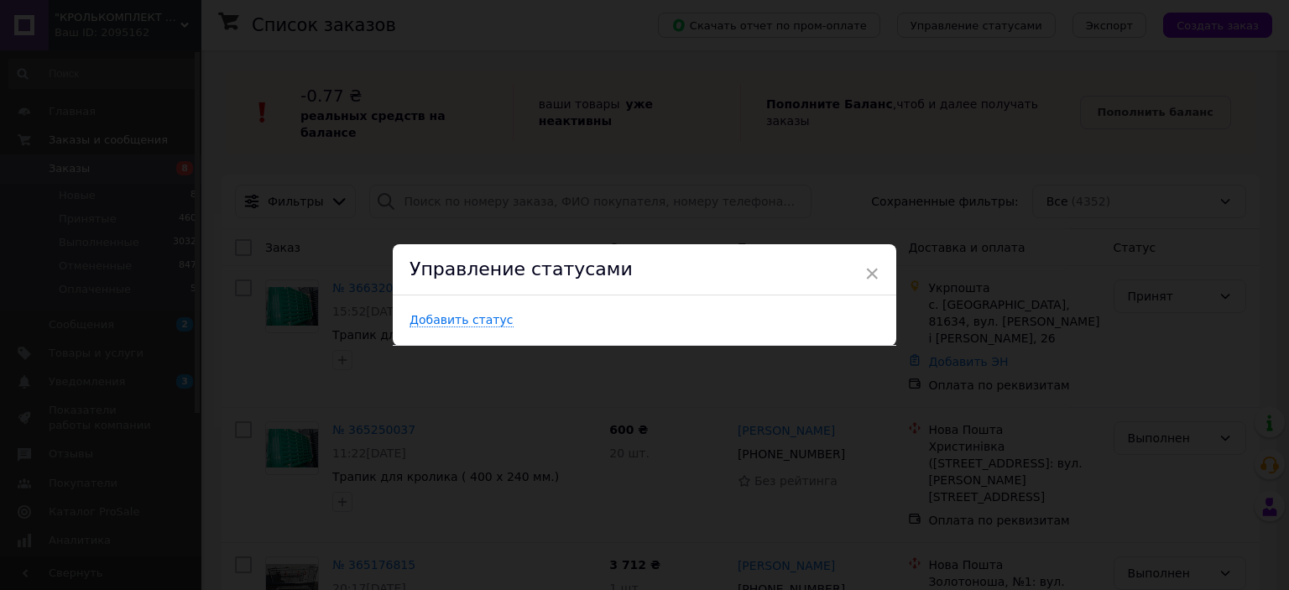
click at [874, 266] on span "×" at bounding box center [871, 273] width 15 height 29
click at [863, 278] on div "[PERSON_NAME]" at bounding box center [816, 288] width 161 height 21
click at [866, 278] on div "[PERSON_NAME]" at bounding box center [816, 288] width 161 height 21
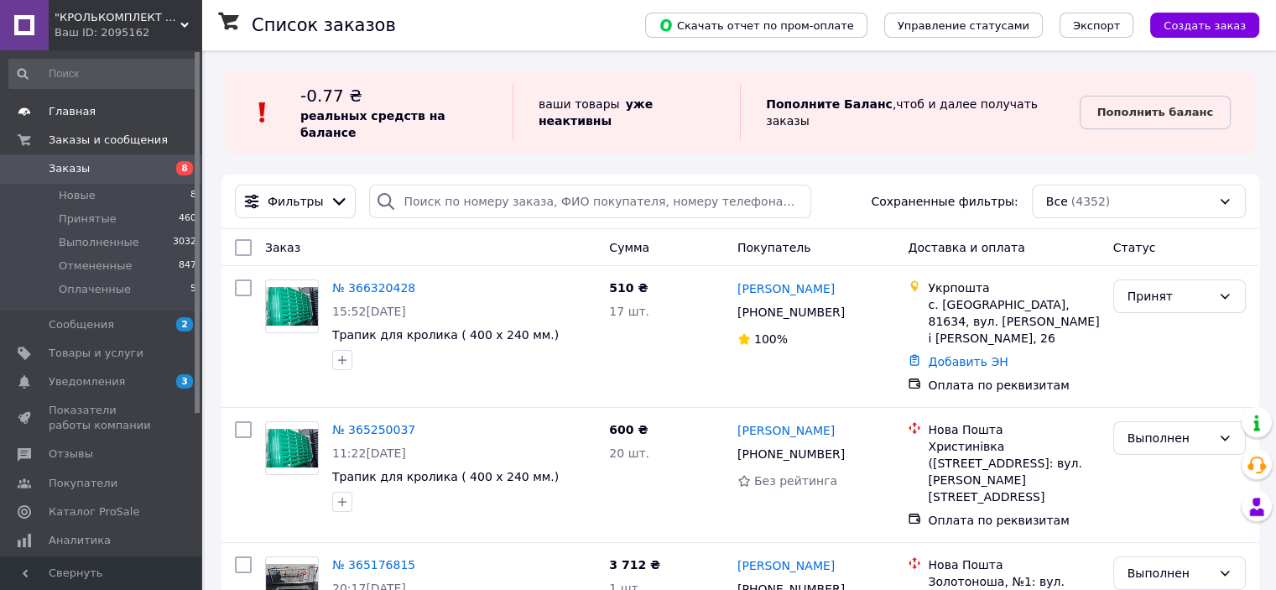
click at [85, 109] on span "Главная" at bounding box center [72, 111] width 47 height 15
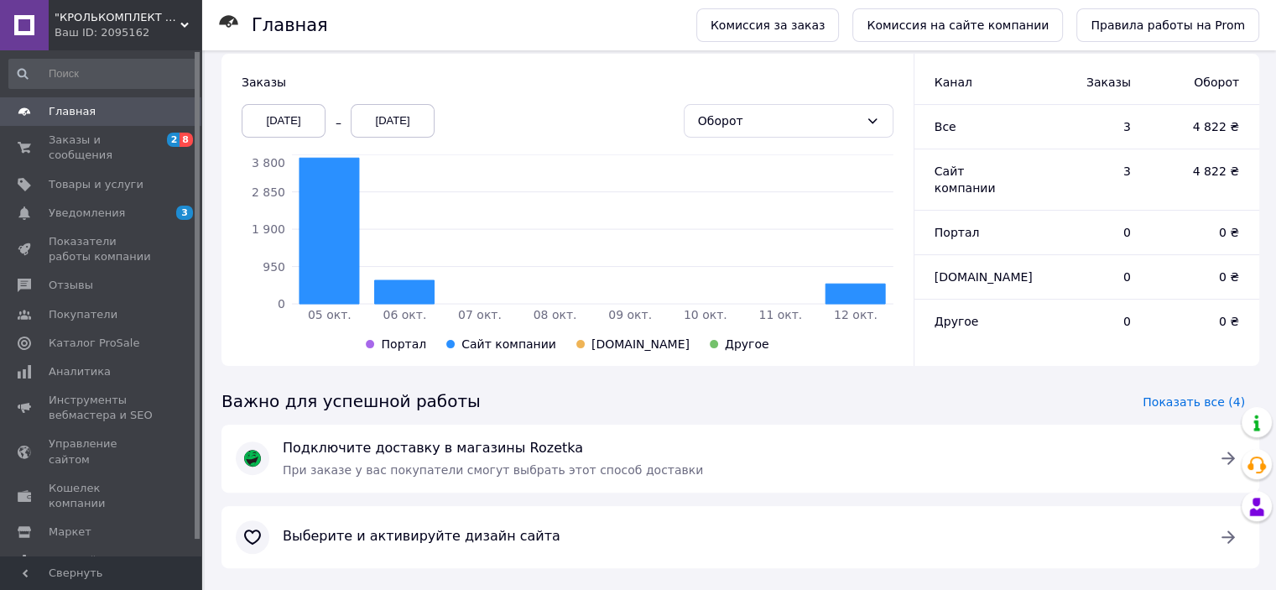
scroll to position [442, 0]
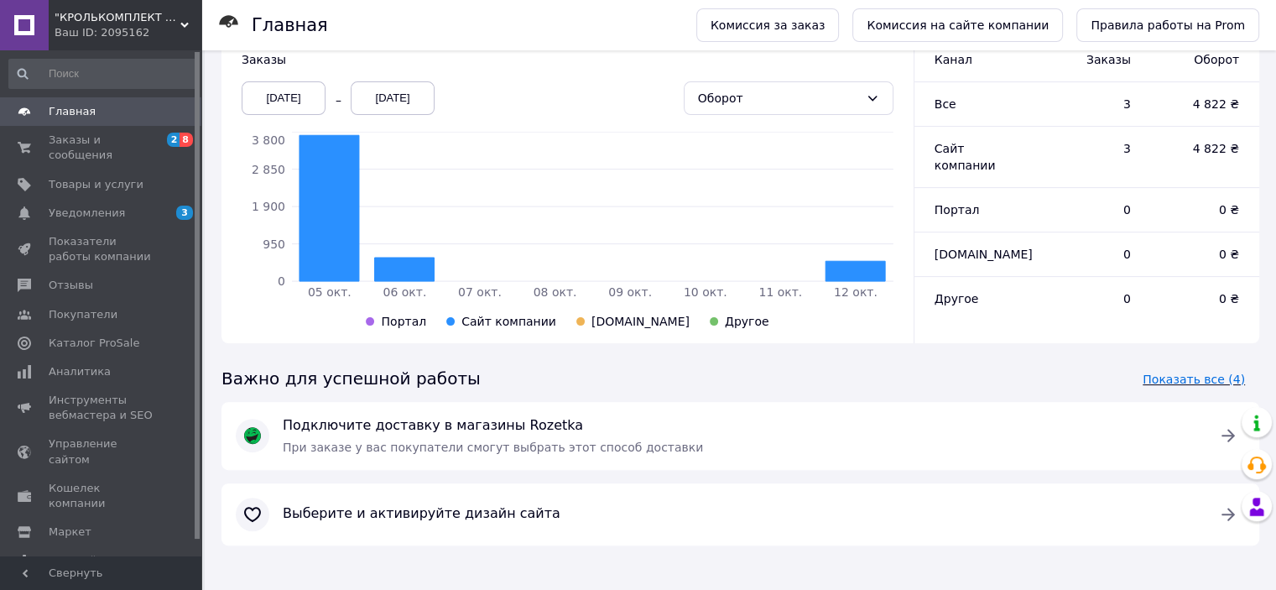
click at [1175, 378] on span "Показать все (4)" at bounding box center [1194, 379] width 102 height 17
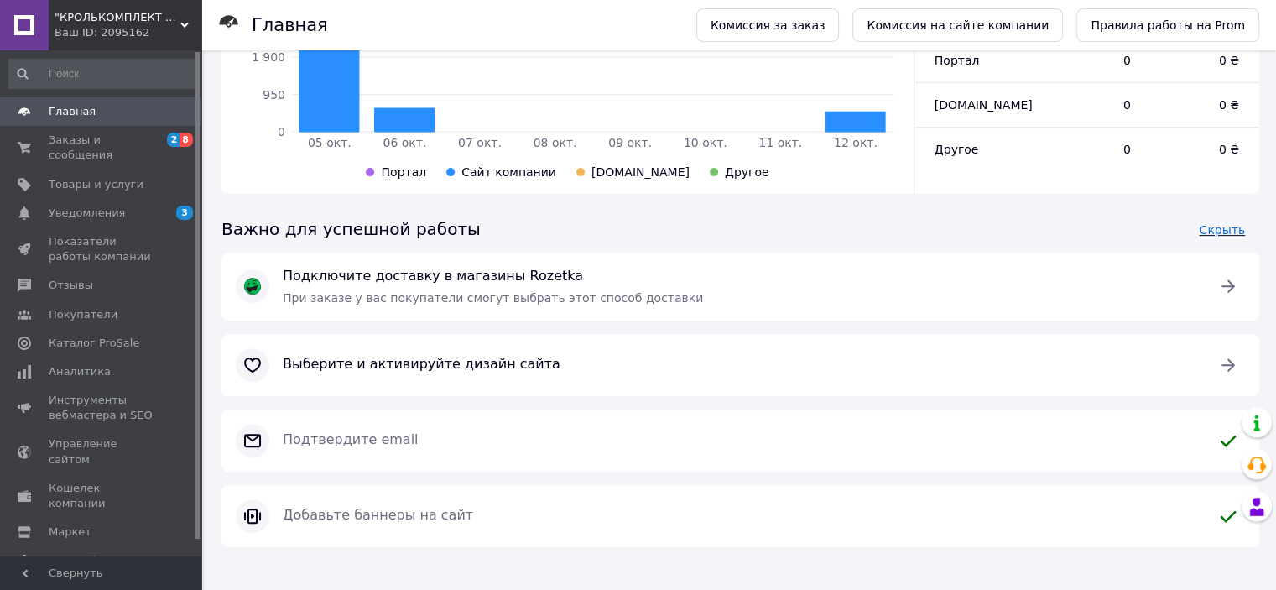
scroll to position [592, 0]
click at [427, 514] on span "Добавьте баннеры на сайт" at bounding box center [741, 514] width 916 height 19
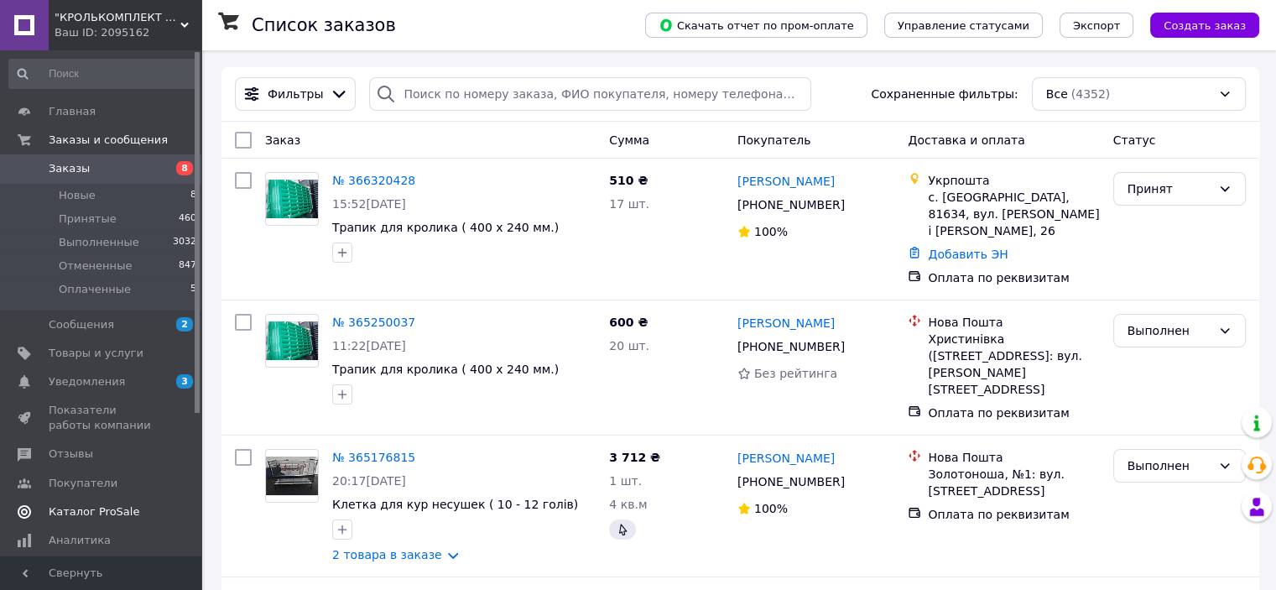
click at [77, 516] on span "Каталог ProSale" at bounding box center [94, 511] width 91 height 15
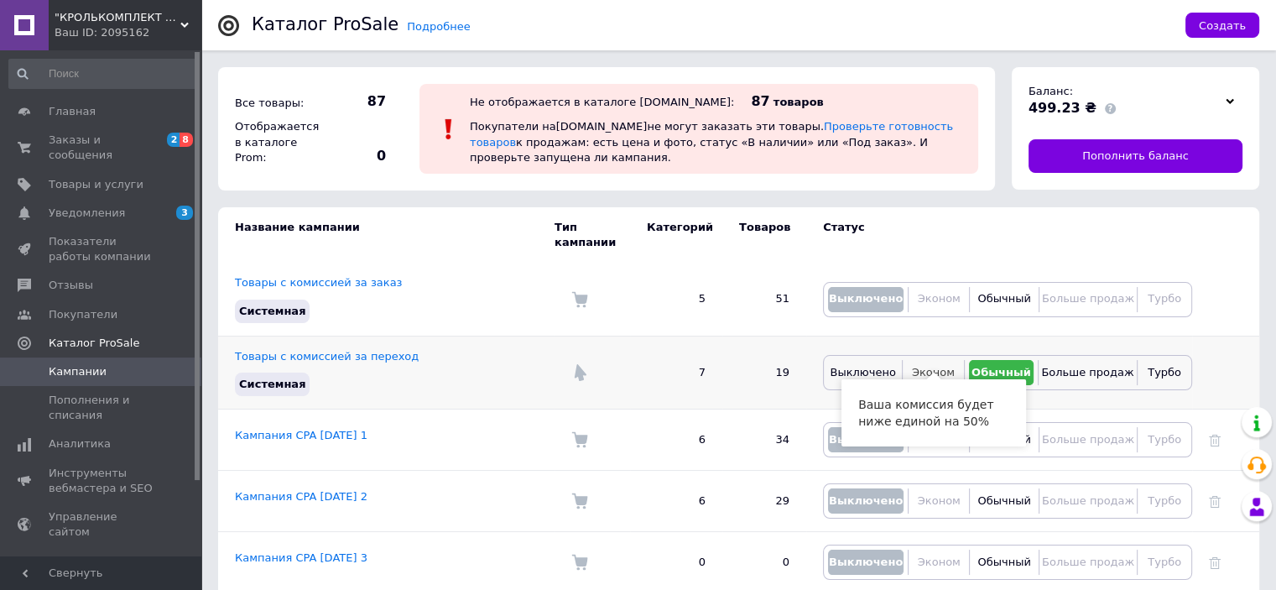
click at [936, 366] on span "Эконом" at bounding box center [933, 372] width 43 height 13
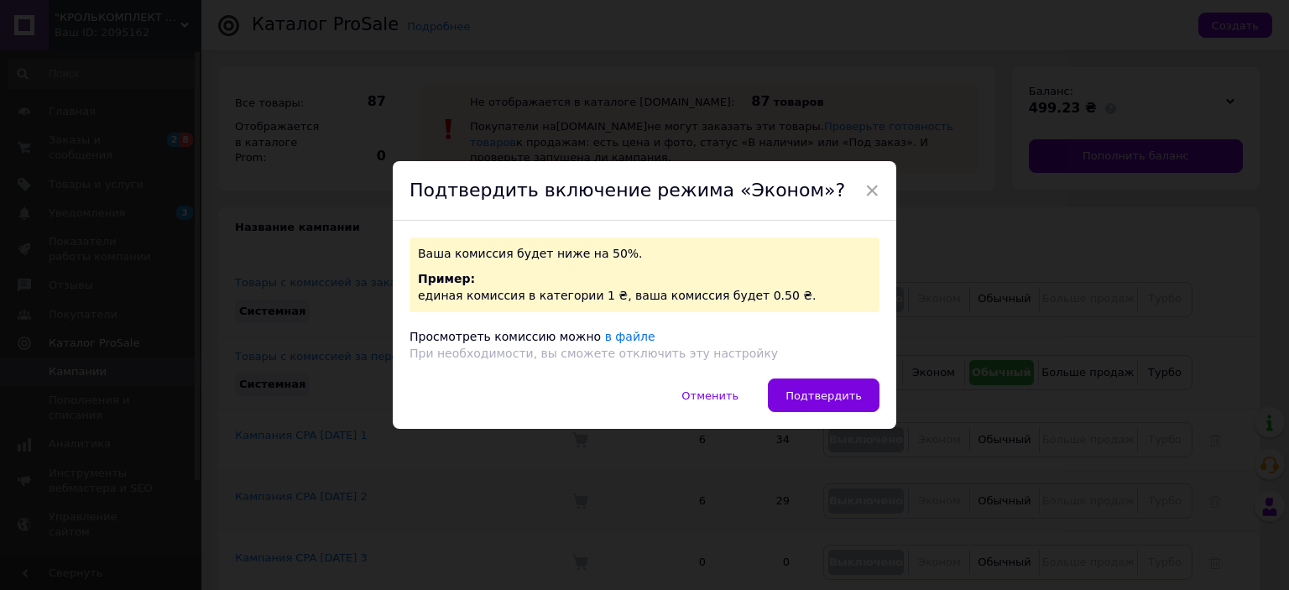
drag, startPoint x: 828, startPoint y: 395, endPoint x: 702, endPoint y: 482, distance: 153.4
click at [829, 395] on span "Подтвердить" at bounding box center [823, 395] width 76 height 13
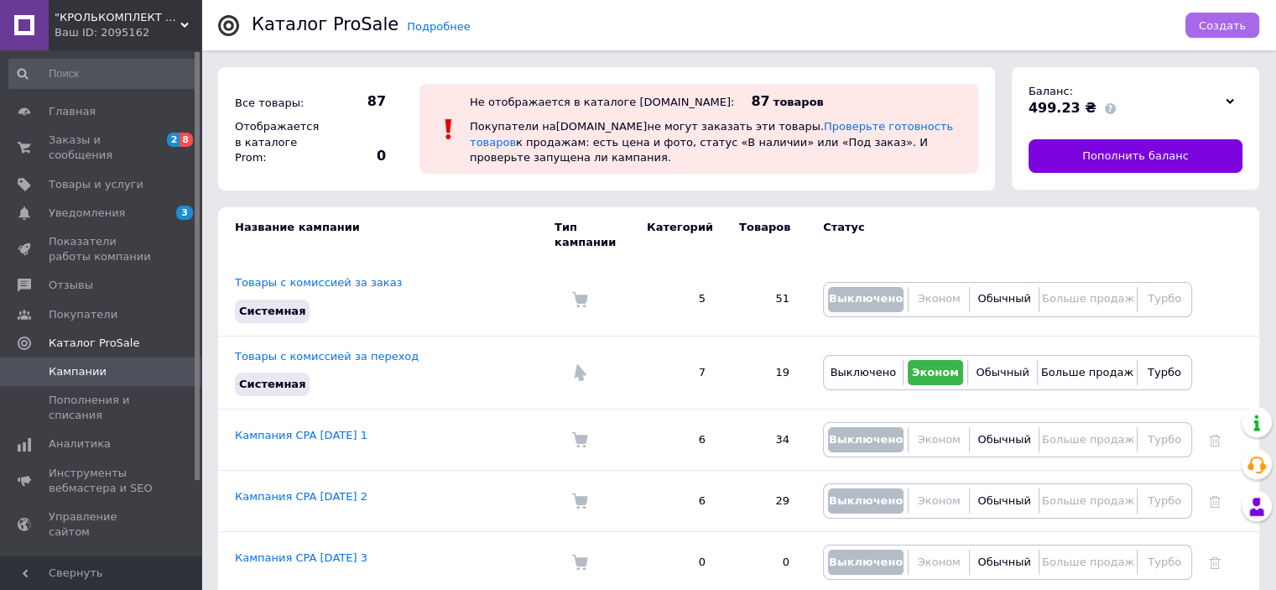
click at [1229, 25] on span "Создать" at bounding box center [1222, 25] width 47 height 13
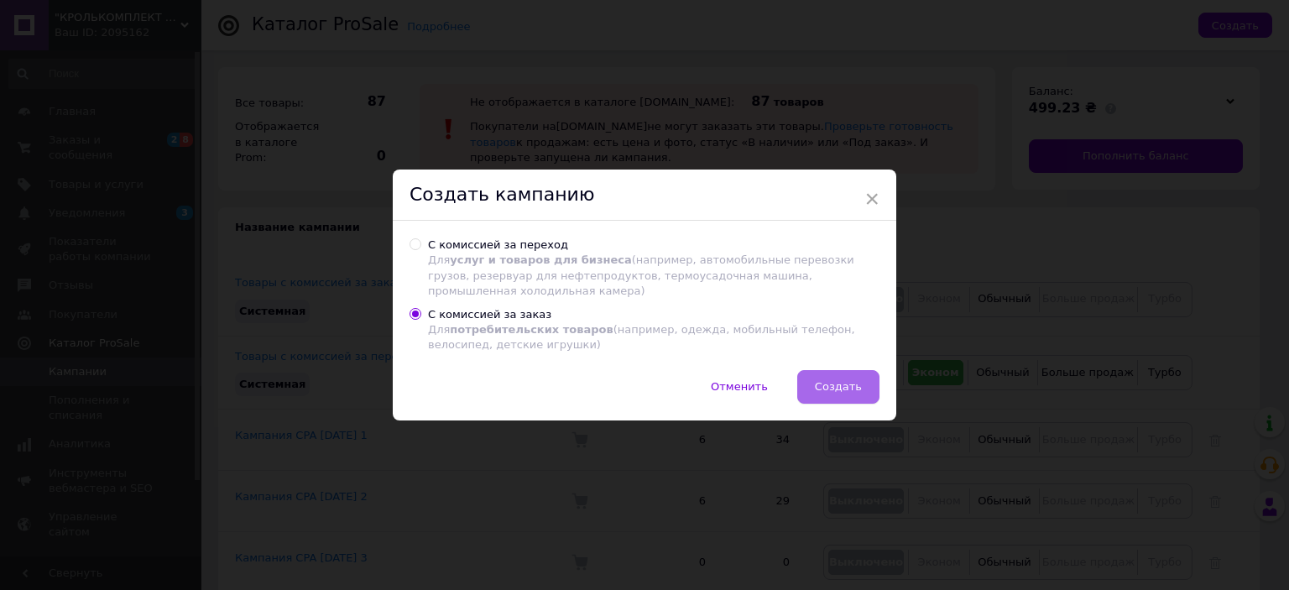
click at [841, 381] on span "Создать" at bounding box center [838, 386] width 47 height 13
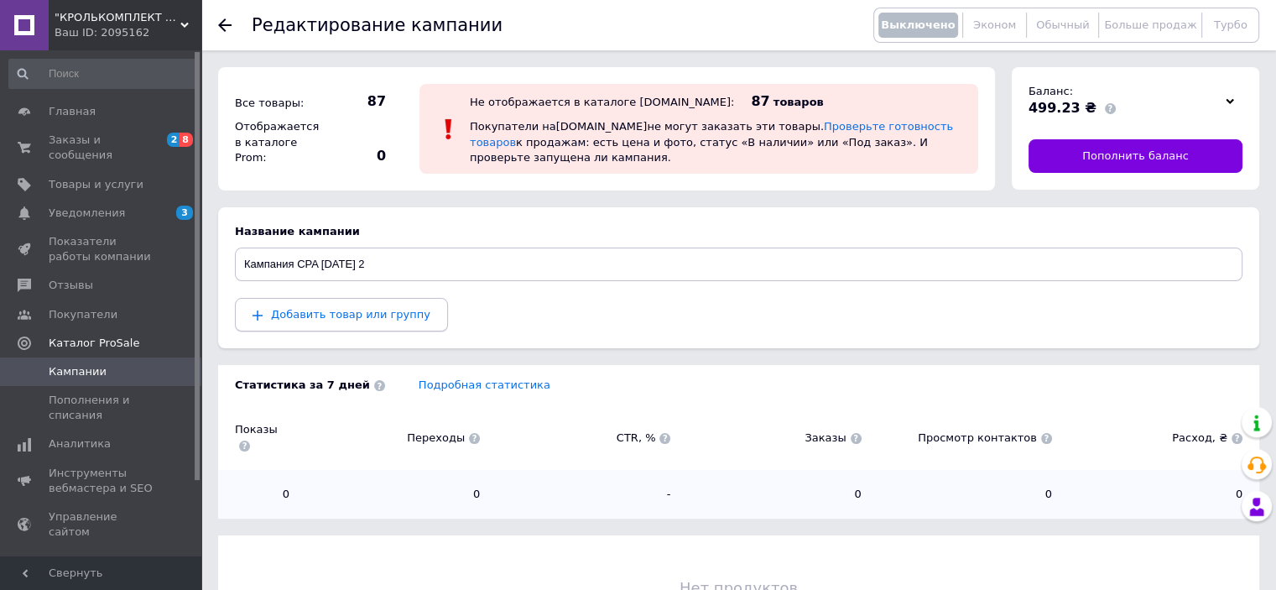
click at [325, 312] on span "Добавить товар или группу" at bounding box center [350, 314] width 159 height 13
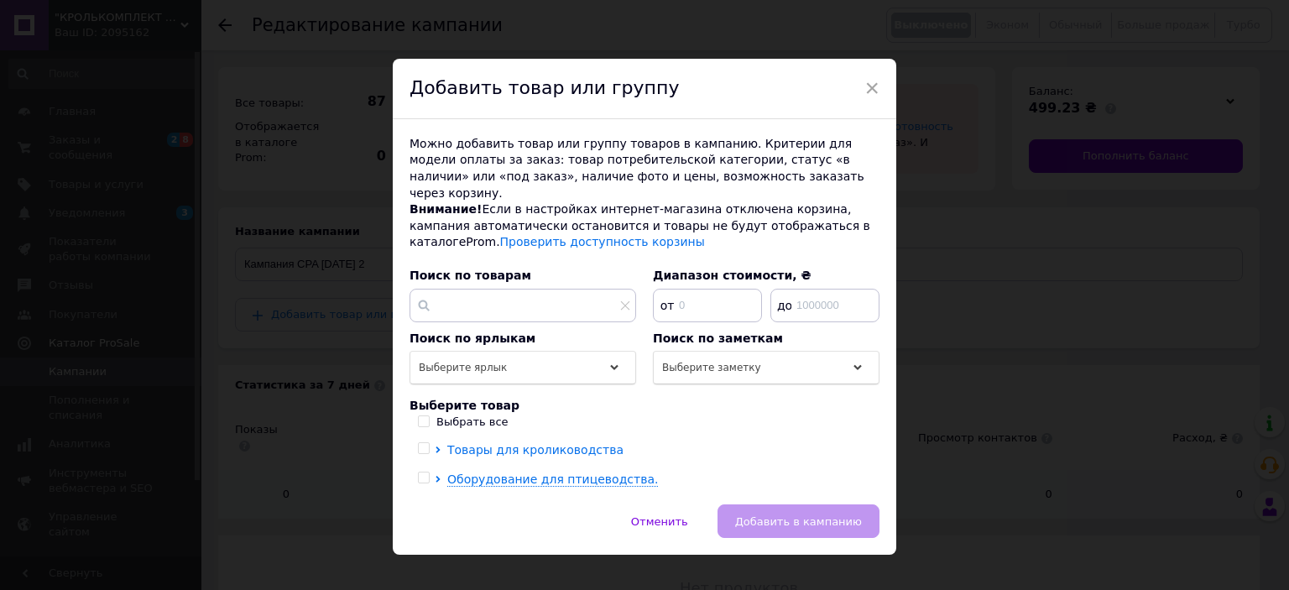
click at [510, 443] on span "Товары для кролиководства" at bounding box center [535, 449] width 176 height 13
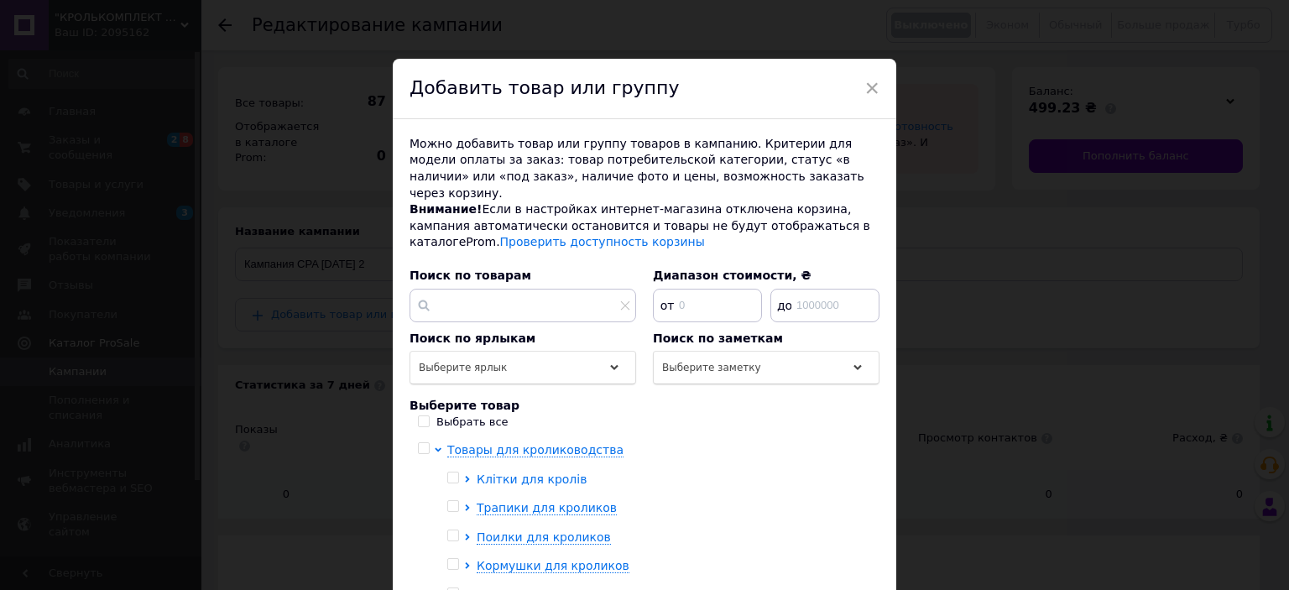
click at [507, 472] on span "Клітки для кролів" at bounding box center [532, 478] width 110 height 13
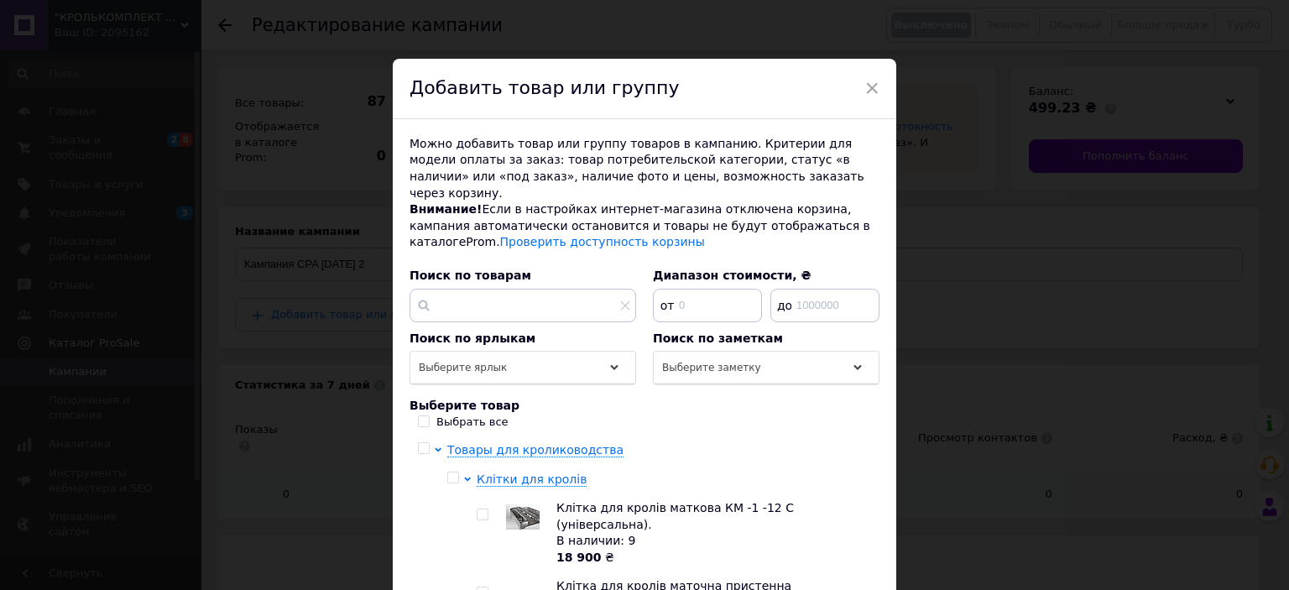
click at [480, 509] on input "checkbox" at bounding box center [482, 514] width 11 height 11
checkbox input "true"
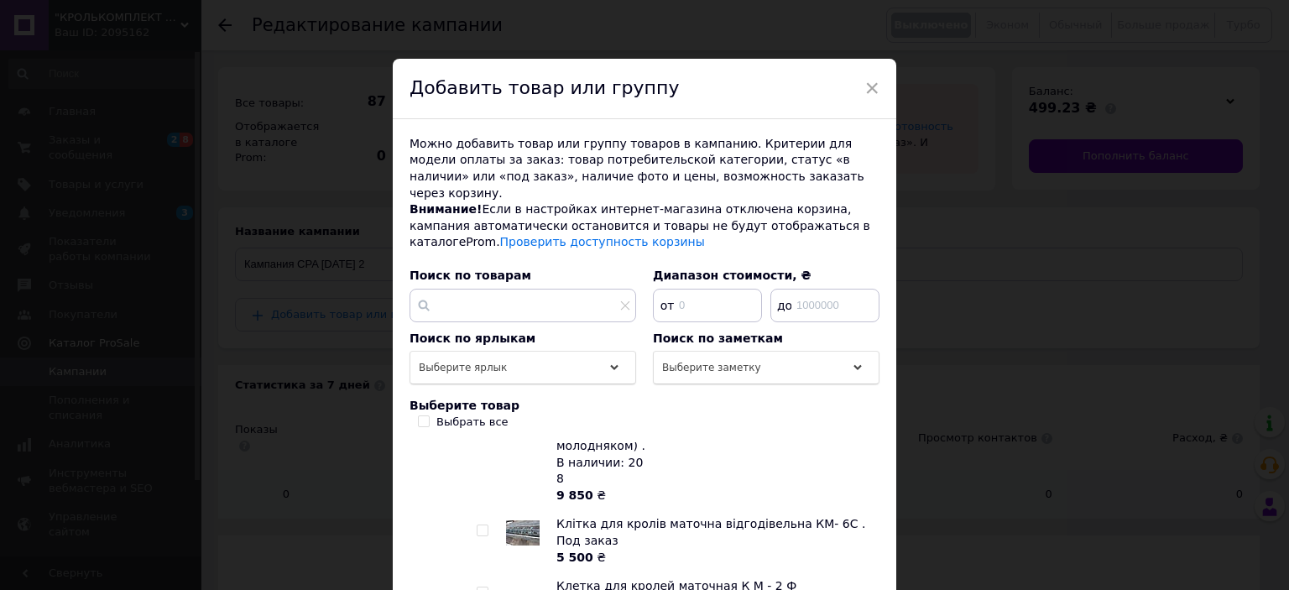
scroll to position [84, 0]
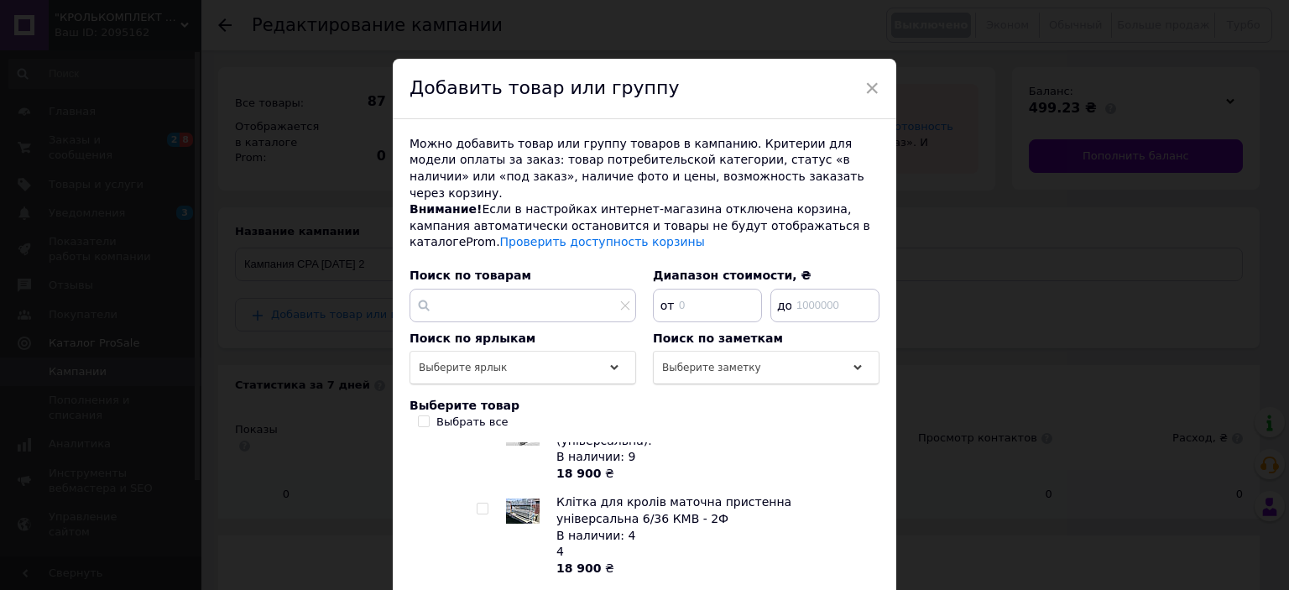
click at [480, 503] on input "checkbox" at bounding box center [482, 508] width 11 height 11
checkbox input "true"
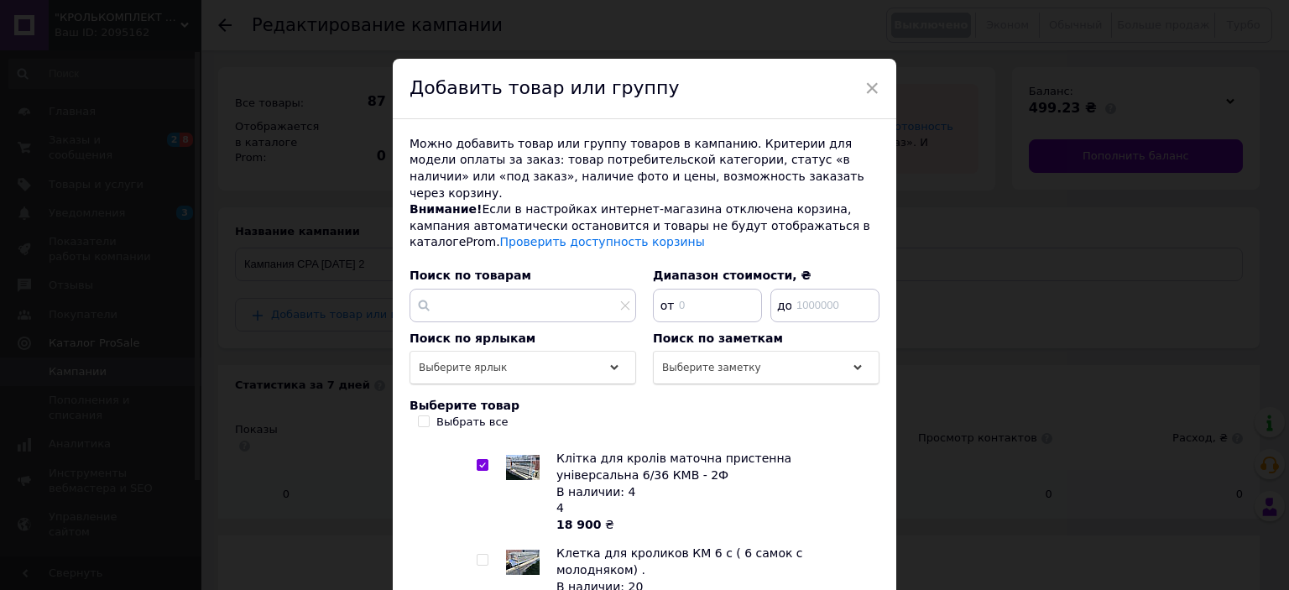
scroll to position [168, 0]
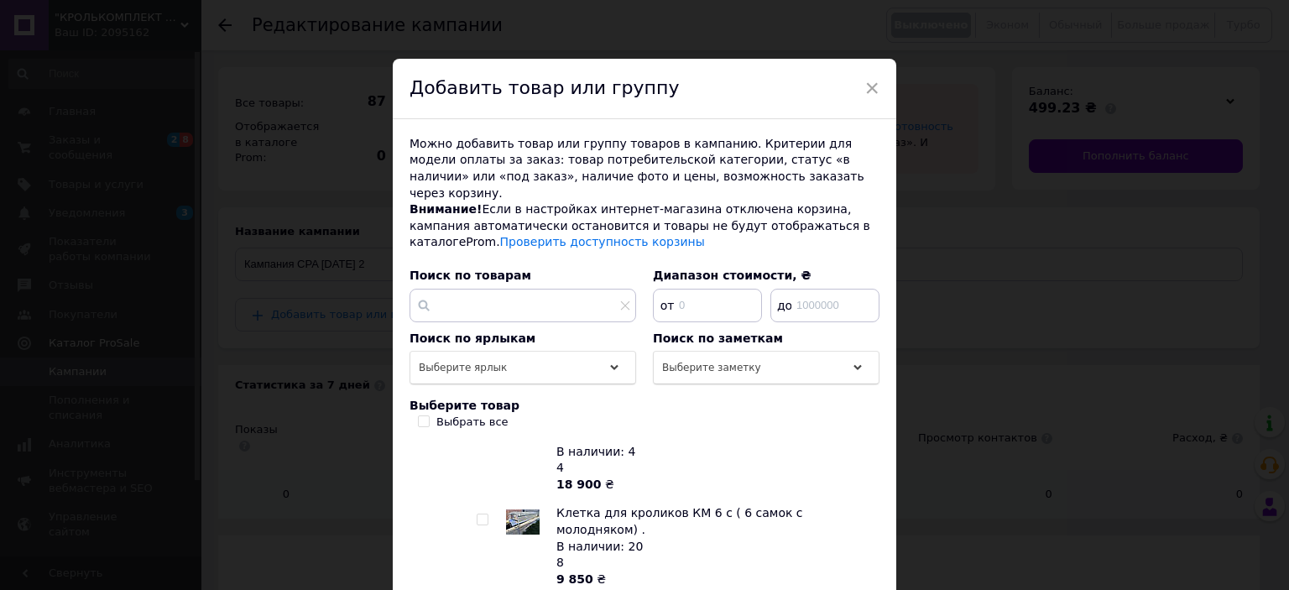
click at [479, 514] on input "checkbox" at bounding box center [482, 519] width 11 height 11
checkbox input "true"
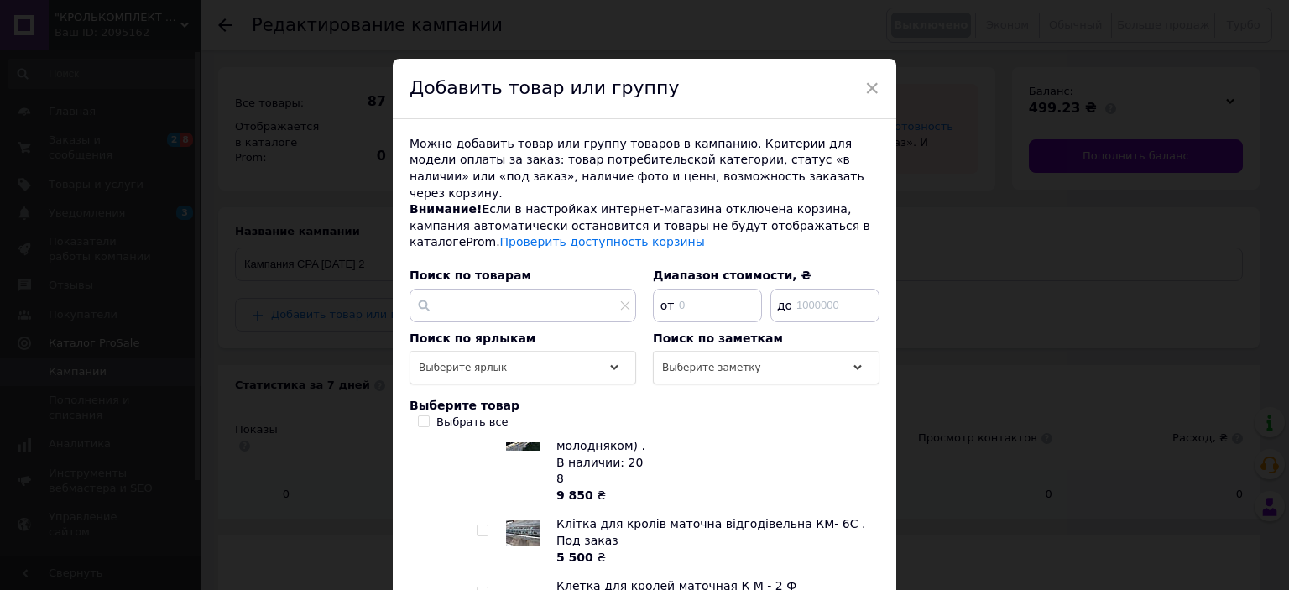
click at [480, 587] on input "checkbox" at bounding box center [482, 592] width 11 height 11
checkbox input "true"
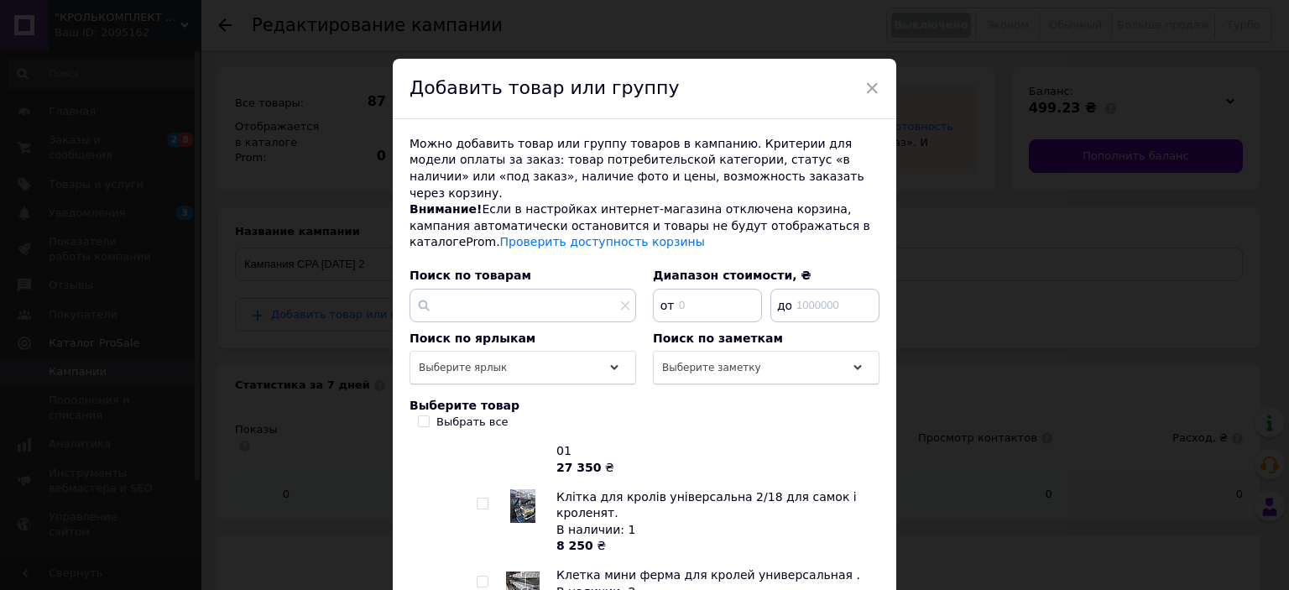
click at [478, 498] on input "checkbox" at bounding box center [482, 503] width 11 height 11
checkbox input "true"
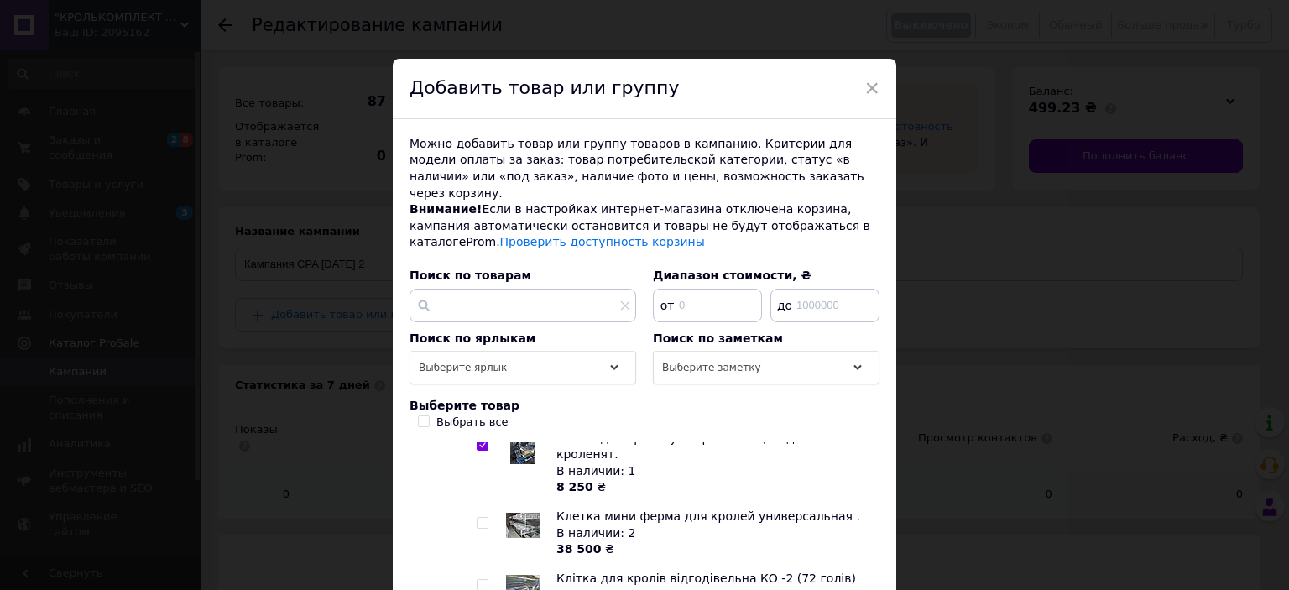
scroll to position [503, 0]
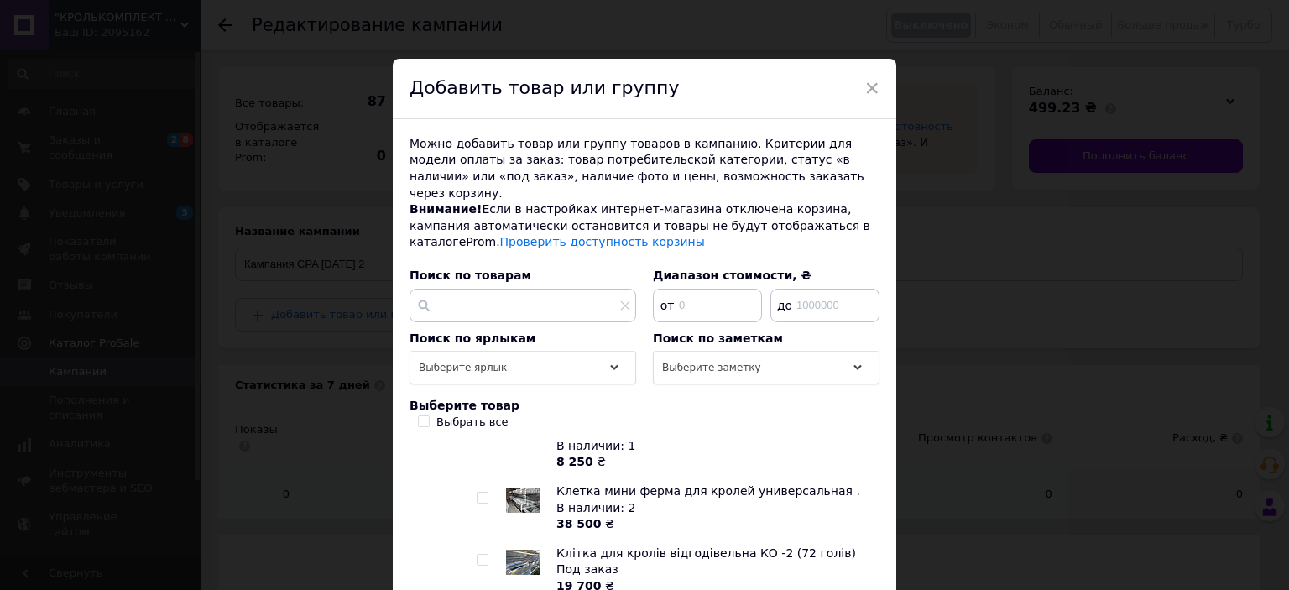
click at [480, 493] on input "checkbox" at bounding box center [482, 498] width 11 height 11
checkbox input "true"
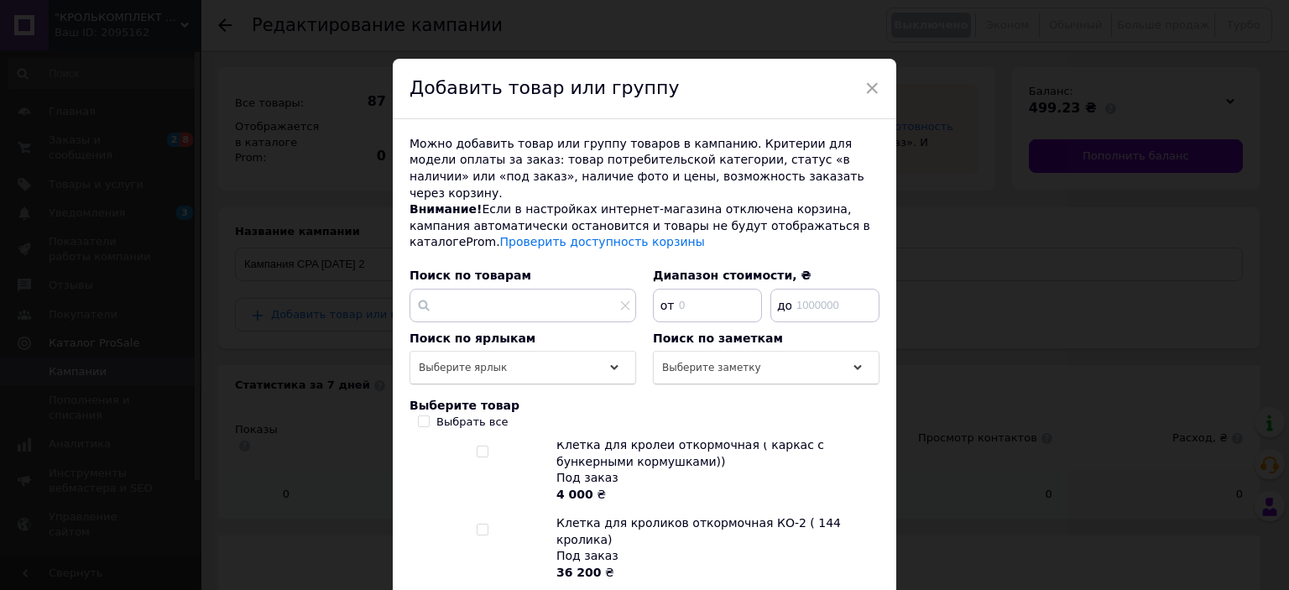
scroll to position [1268, 0]
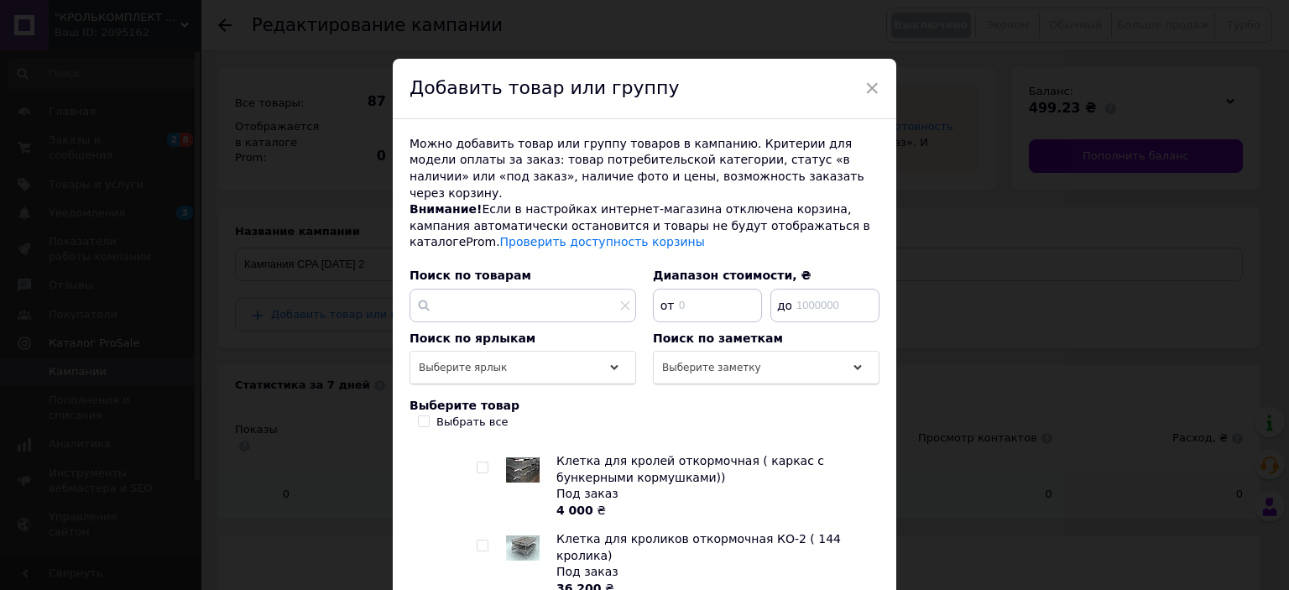
checkbox input "true"
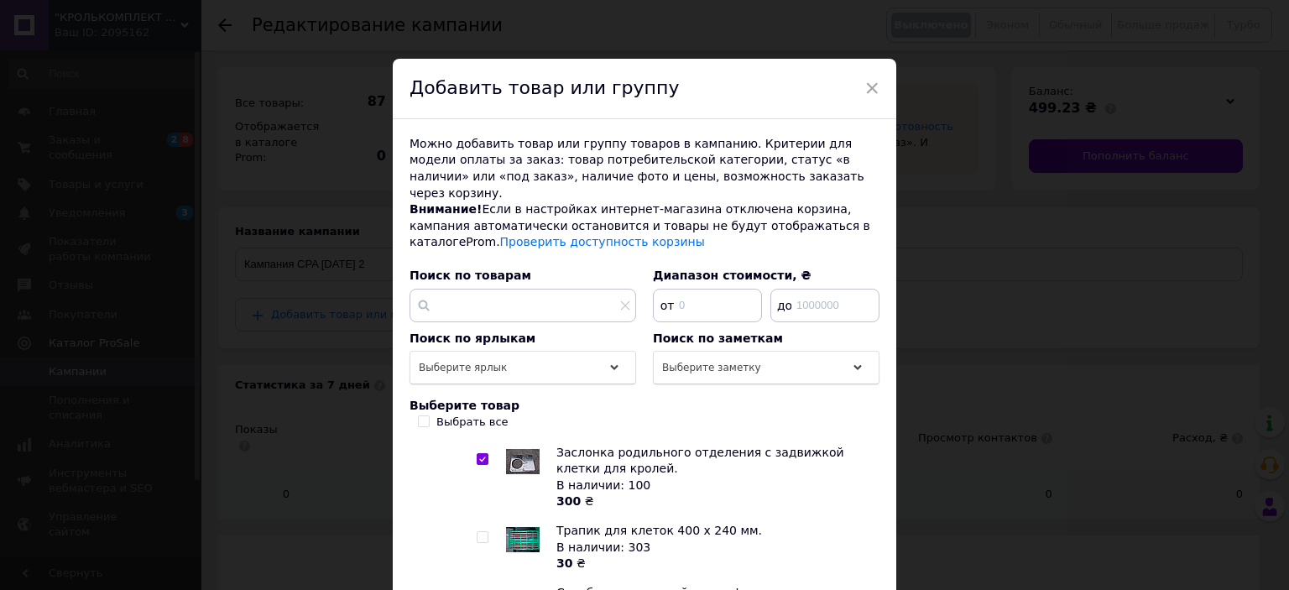
scroll to position [1436, 0]
click at [479, 589] on input "checkbox" at bounding box center [482, 597] width 11 height 11
checkbox input "true"
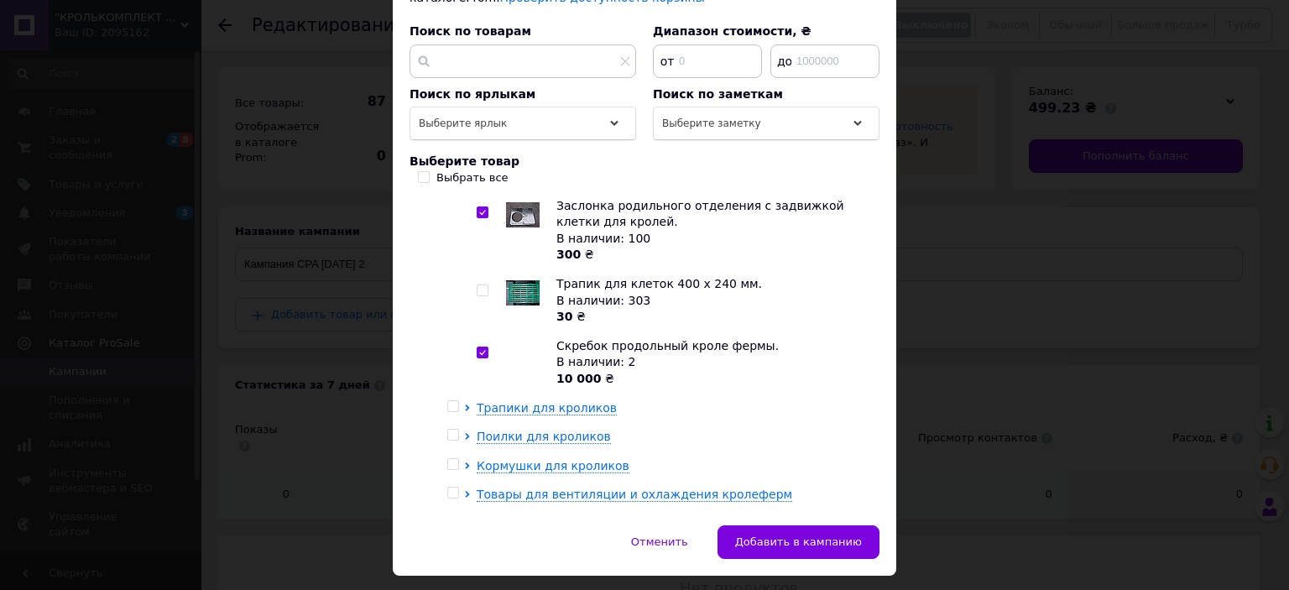
scroll to position [252, 0]
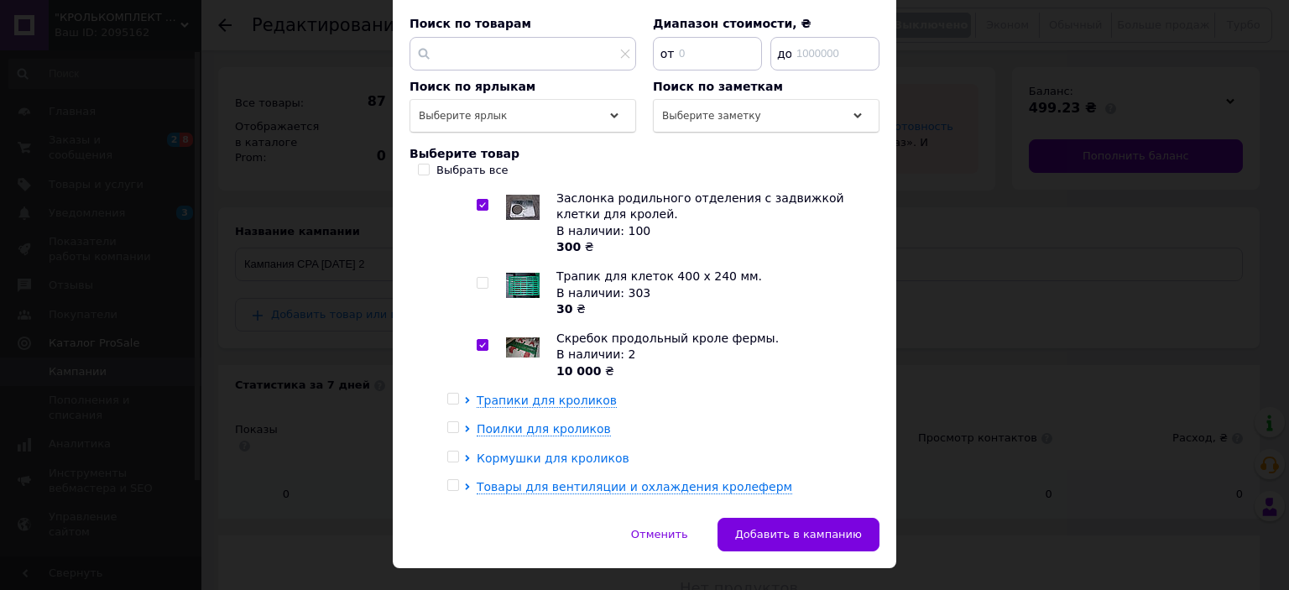
click at [524, 451] on span "Кормушки для кроликов" at bounding box center [553, 457] width 153 height 13
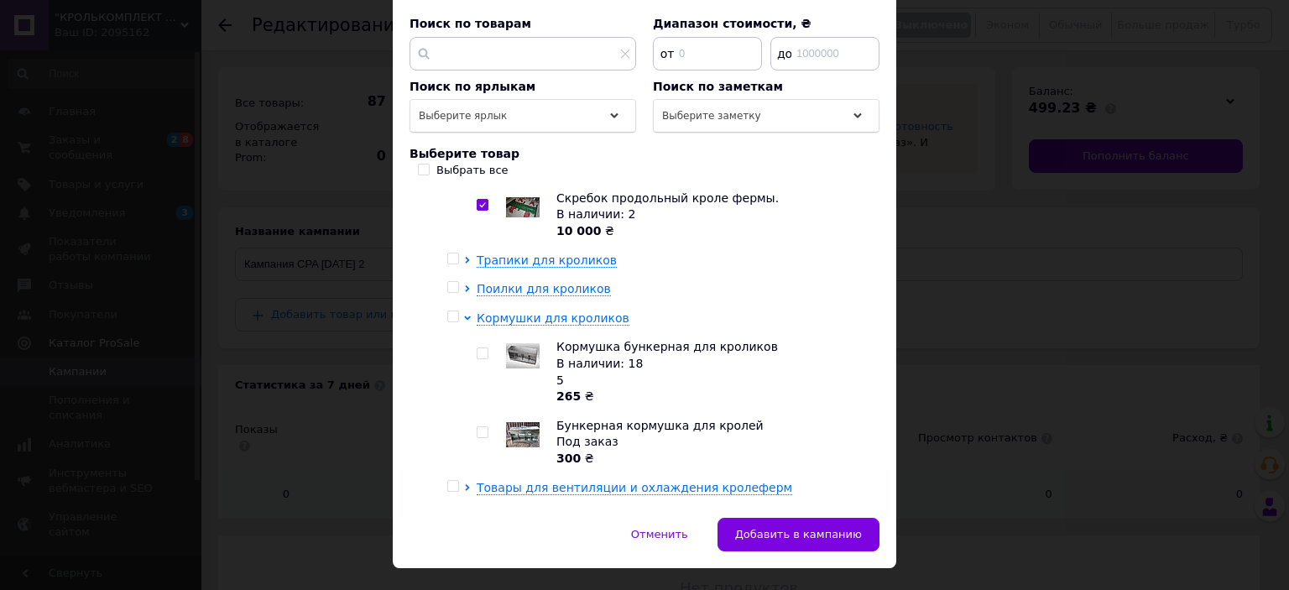
click at [477, 427] on input "checkbox" at bounding box center [482, 432] width 11 height 11
checkbox input "true"
click at [483, 348] on input "checkbox" at bounding box center [482, 353] width 11 height 11
checkbox input "true"
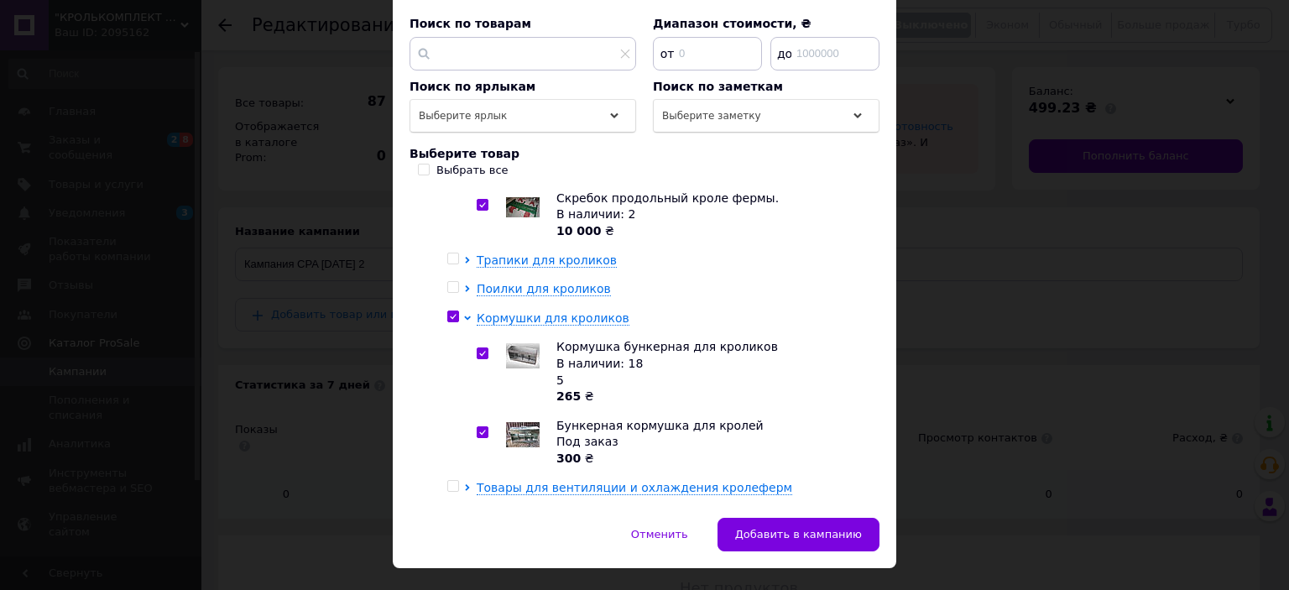
click at [530, 567] on span "Оборудование для птицеводства." at bounding box center [552, 573] width 211 height 13
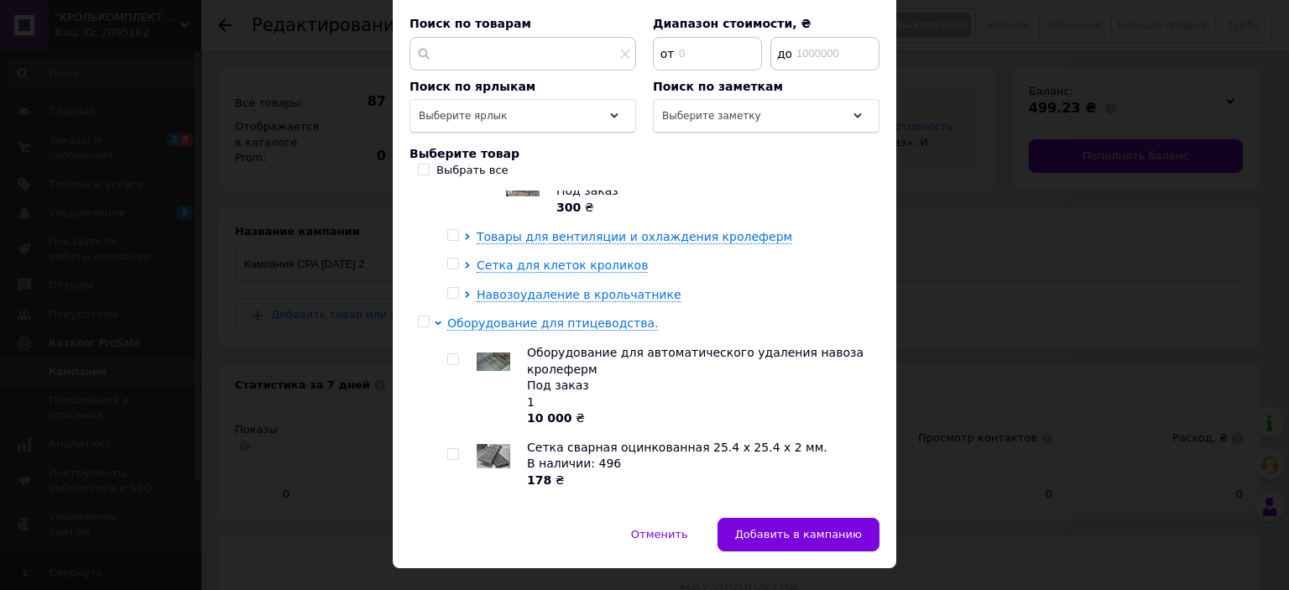
scroll to position [1828, 0]
click at [545, 560] on span "Клетки для перепелов - несушек." at bounding box center [582, 566] width 210 height 13
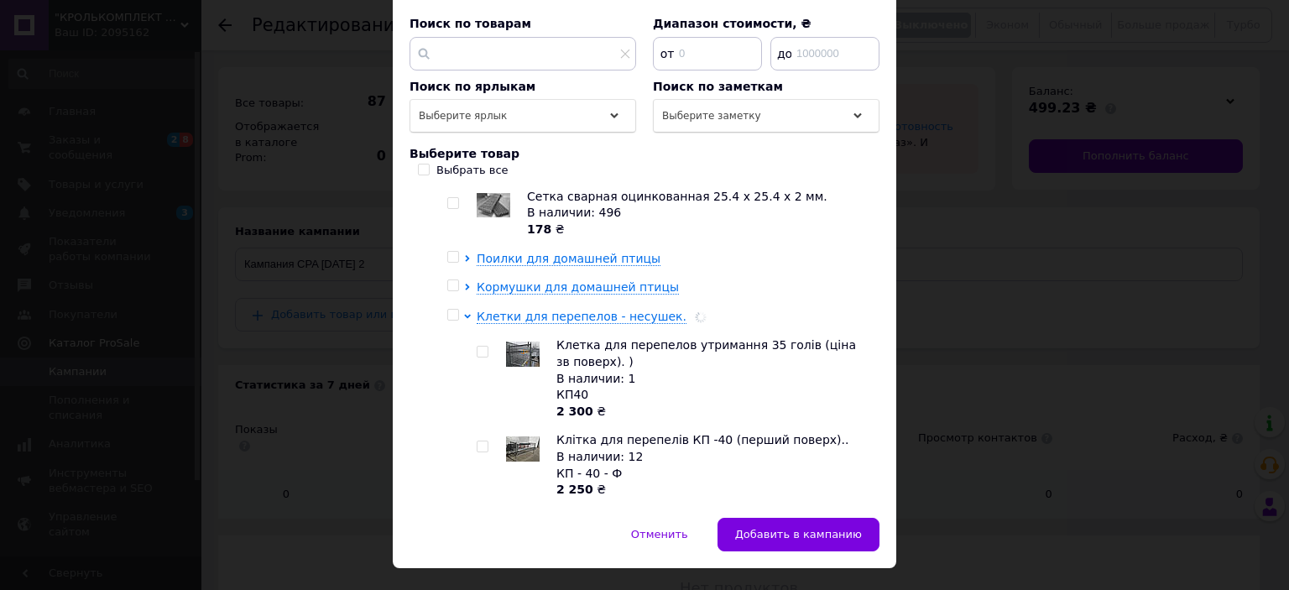
scroll to position [2079, 0]
click at [477, 440] on input "checkbox" at bounding box center [482, 445] width 11 height 11
checkbox input "true"
click at [482, 519] on input "checkbox" at bounding box center [482, 524] width 11 height 11
checkbox input "true"
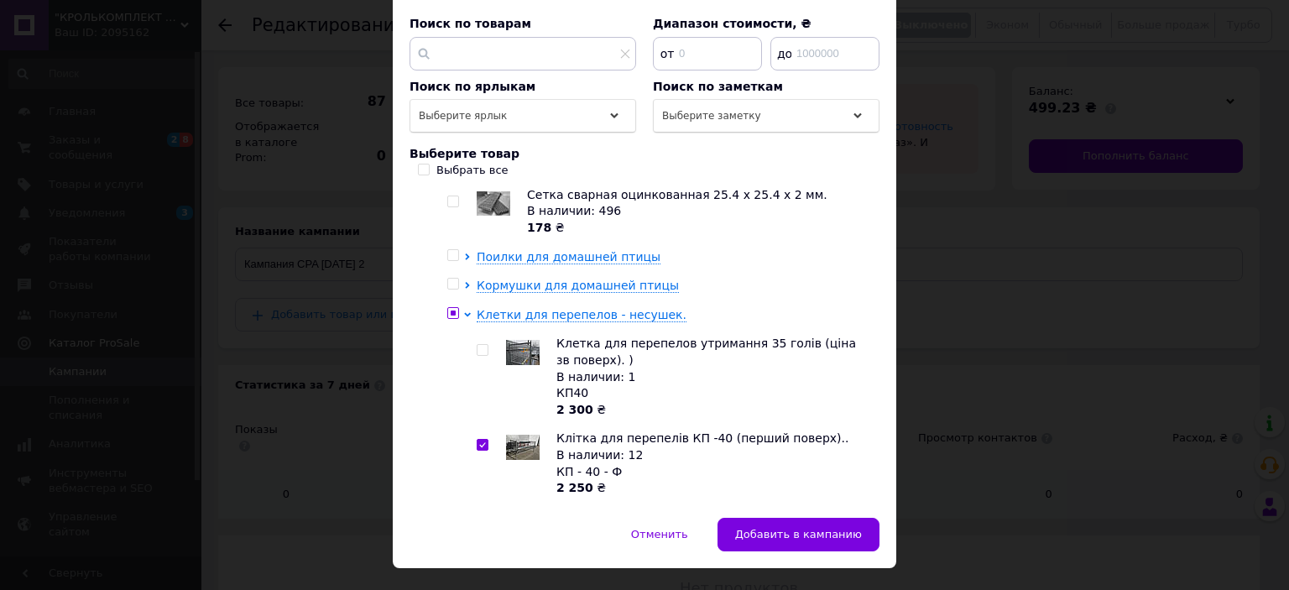
click at [480, 345] on input "checkbox" at bounding box center [482, 350] width 11 height 11
checkbox input "true"
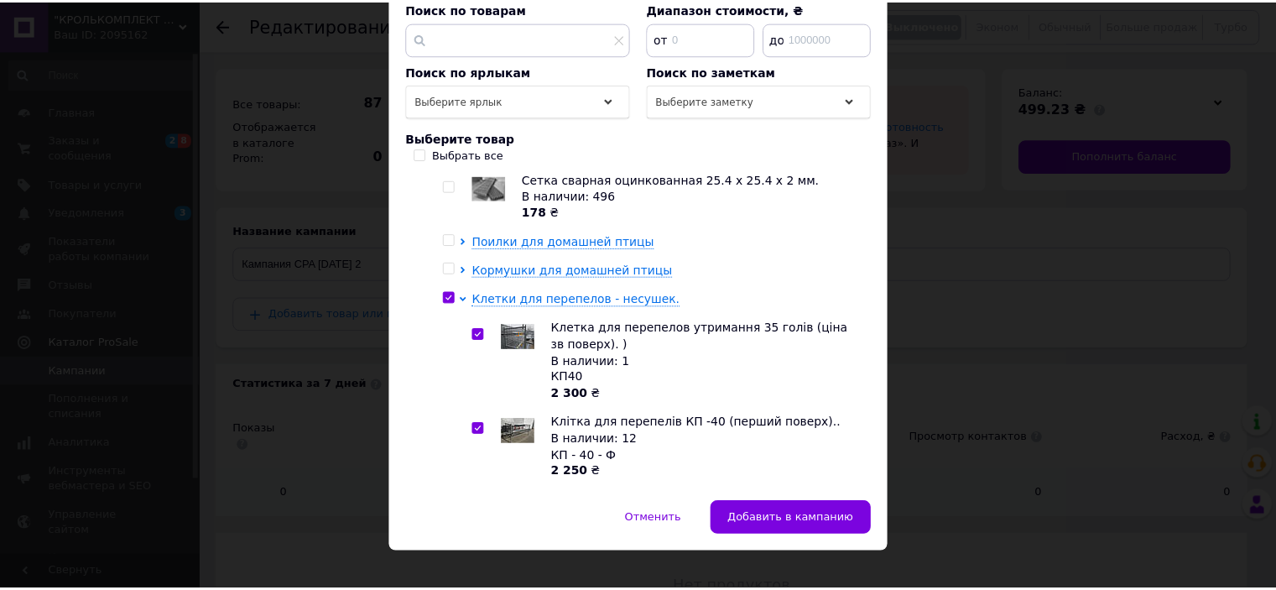
scroll to position [271, 0]
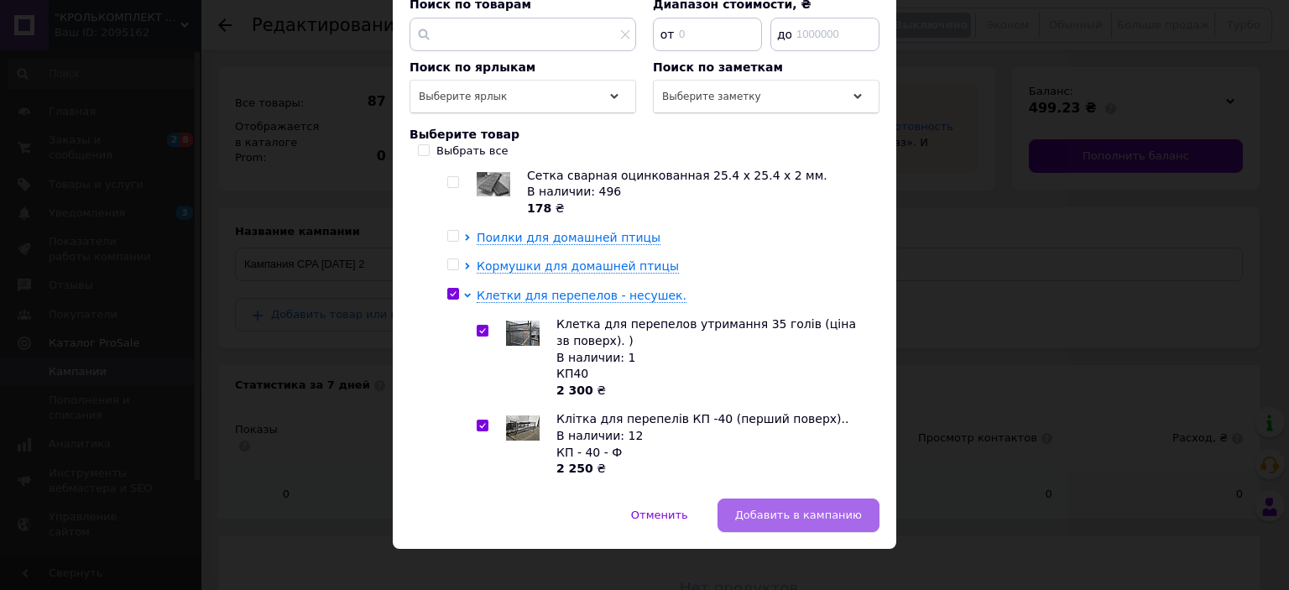
click at [801, 509] on span "Добавить в кампанию" at bounding box center [798, 515] width 127 height 13
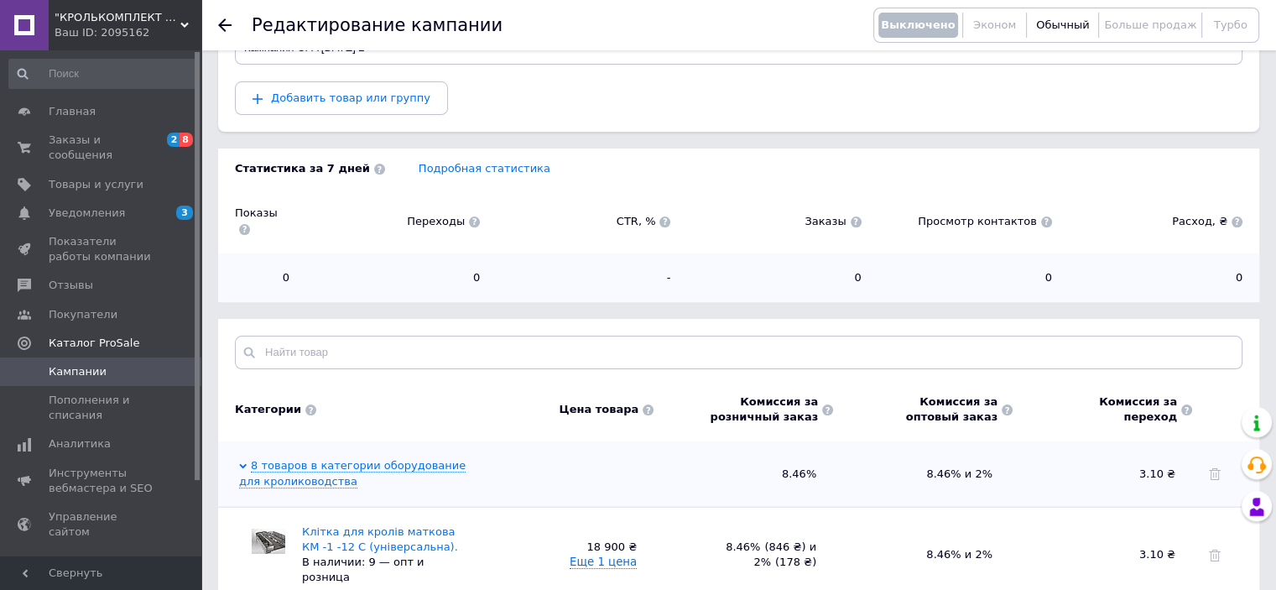
scroll to position [0, 0]
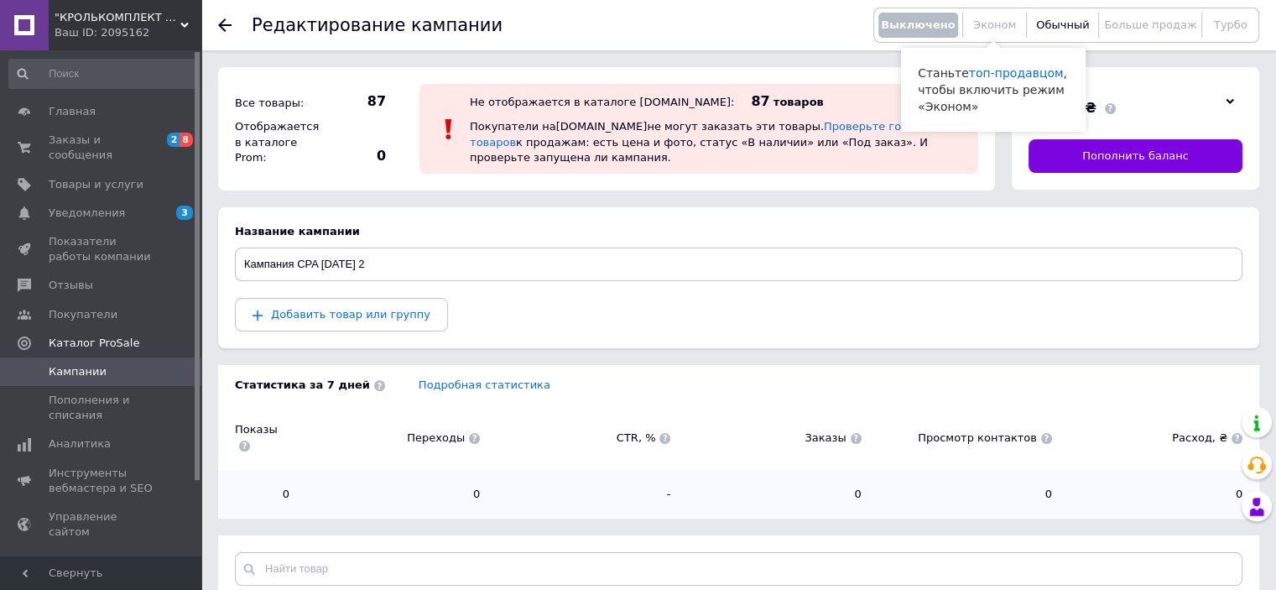
click at [984, 23] on span "Эконом" at bounding box center [994, 24] width 43 height 13
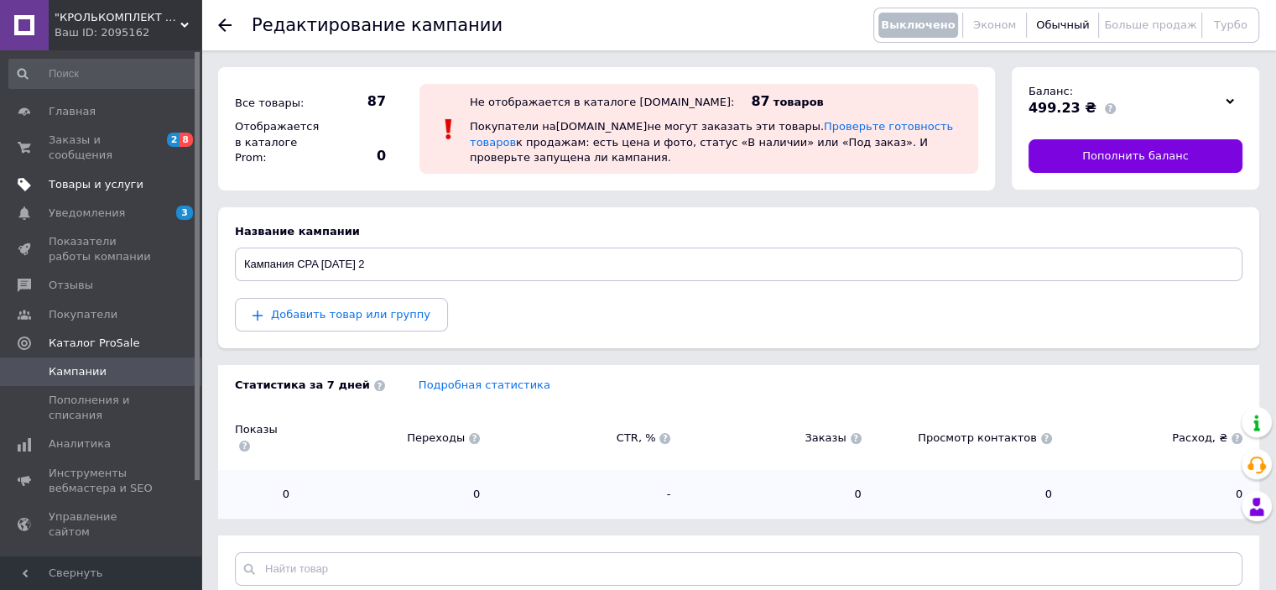
click at [84, 177] on span "Товары и услуги" at bounding box center [96, 184] width 95 height 15
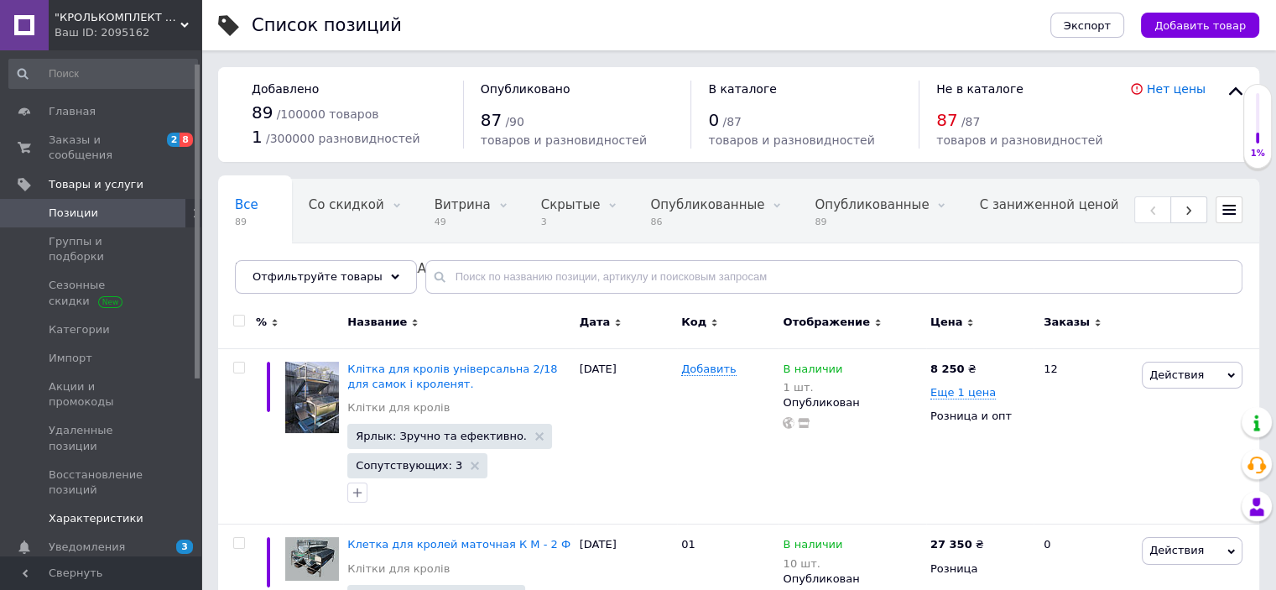
scroll to position [84, 0]
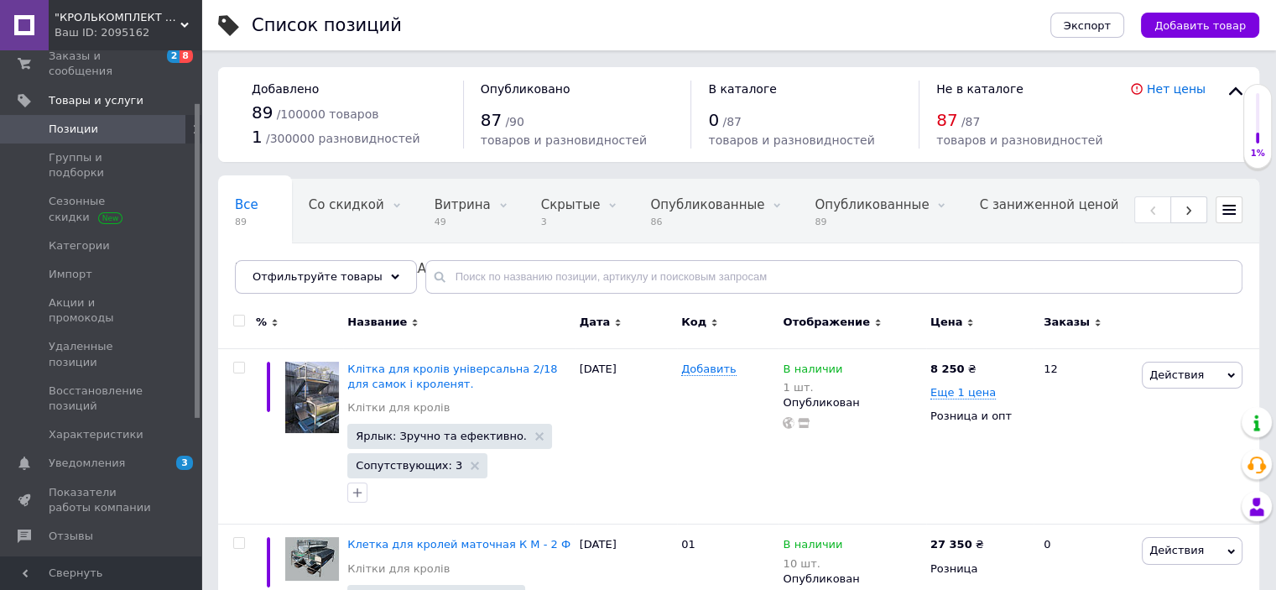
click at [78, 586] on span "Каталог ProSale" at bounding box center [94, 593] width 91 height 15
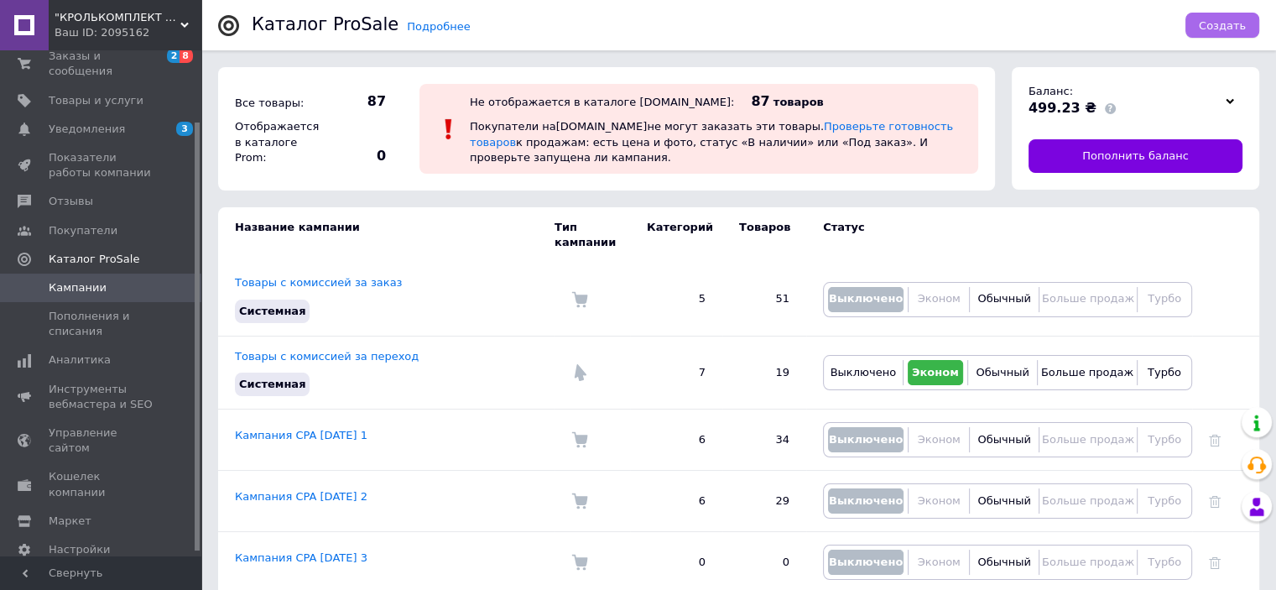
click at [1220, 24] on span "Создать" at bounding box center [1222, 25] width 47 height 13
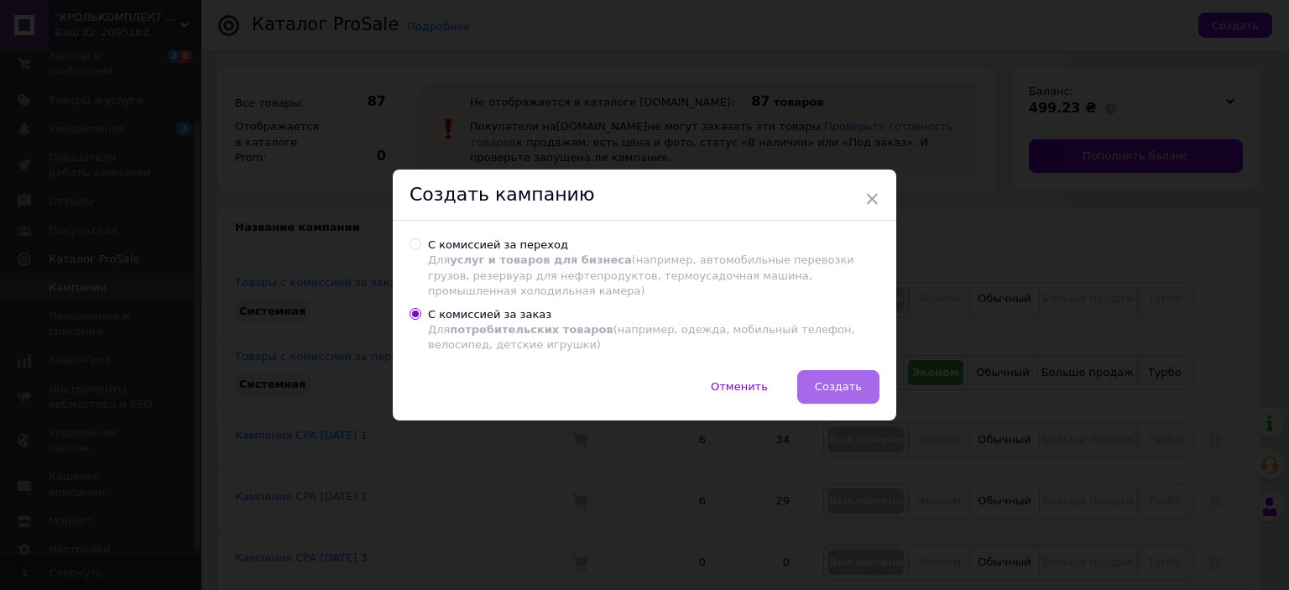
click at [845, 382] on span "Создать" at bounding box center [838, 386] width 47 height 13
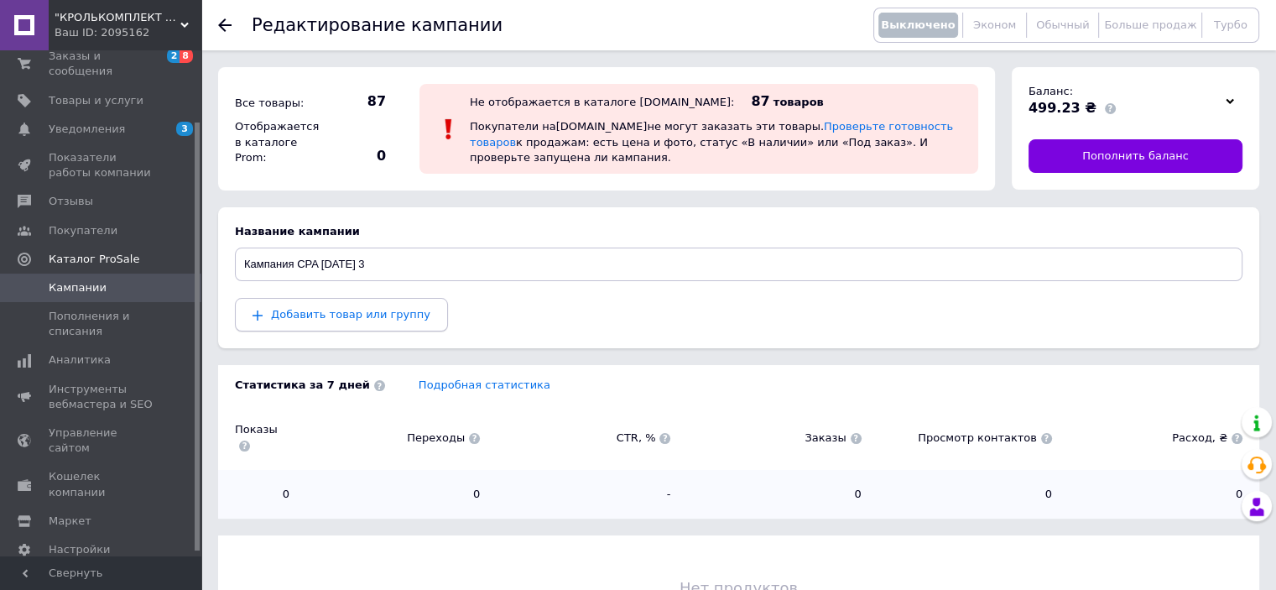
click at [349, 318] on span "Добавить товар или группу" at bounding box center [350, 314] width 159 height 13
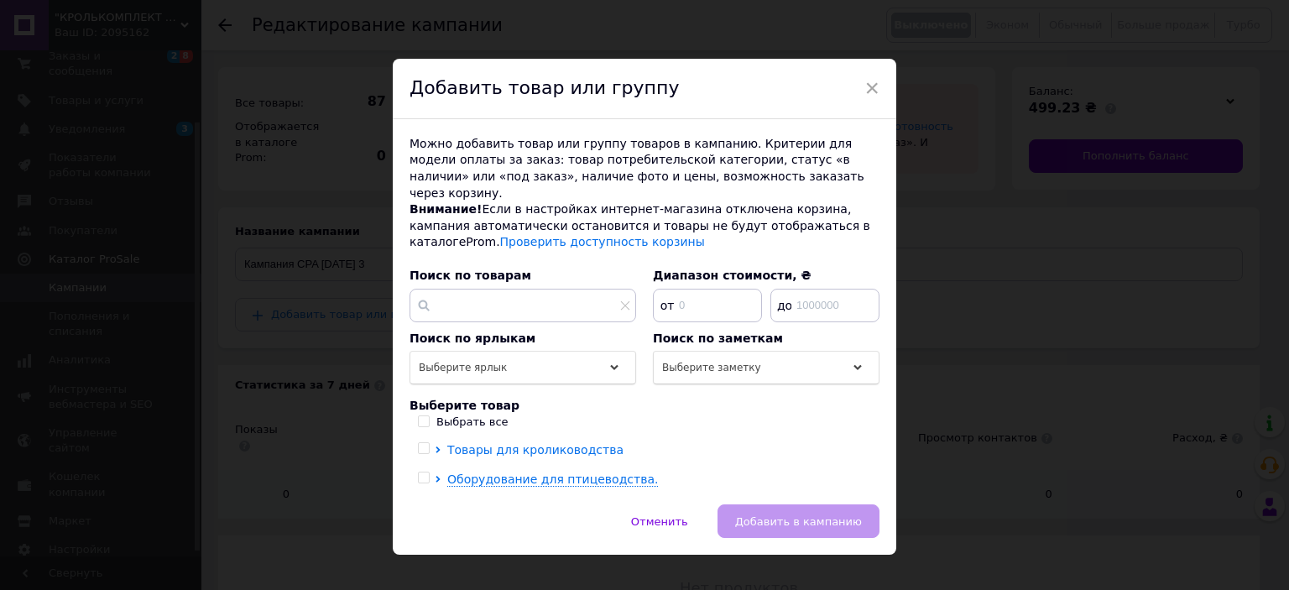
click at [519, 443] on span "Товары для кролиководства" at bounding box center [535, 449] width 176 height 13
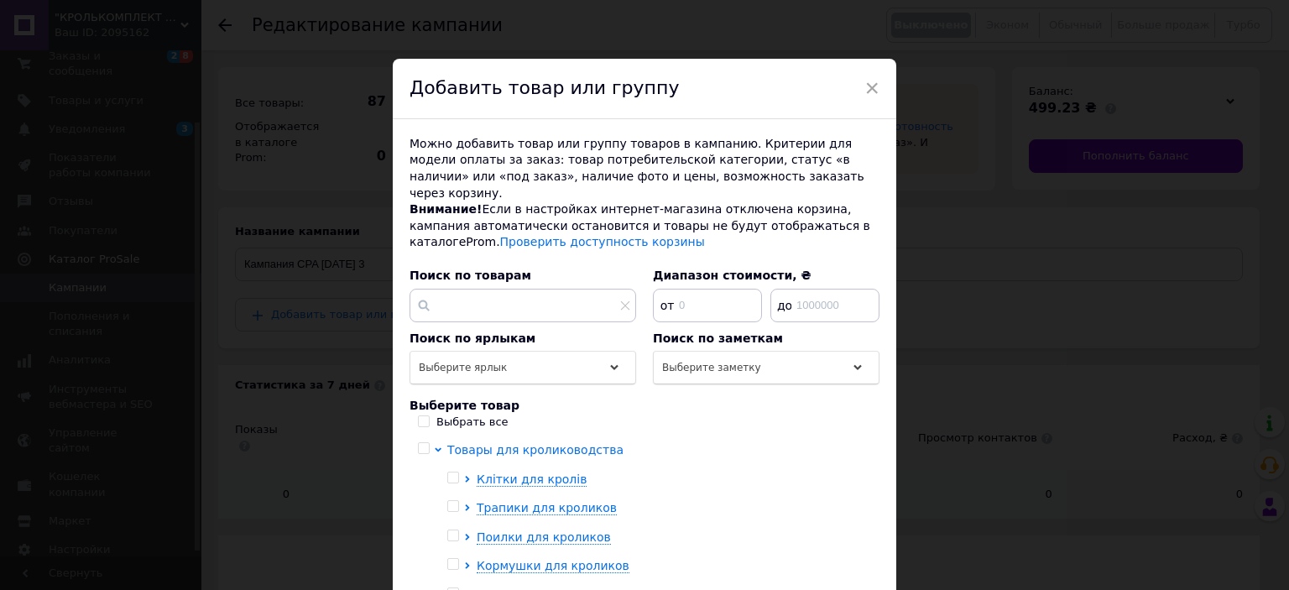
scroll to position [84, 0]
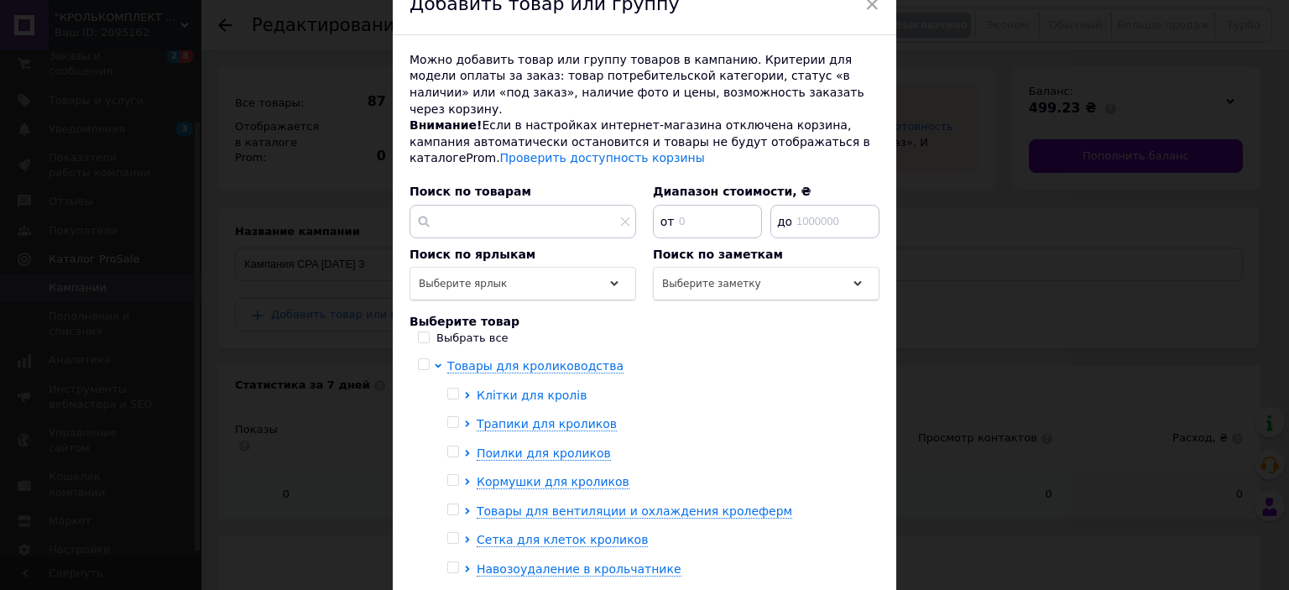
click at [510, 389] on span "Клітки для кролів" at bounding box center [532, 395] width 110 height 13
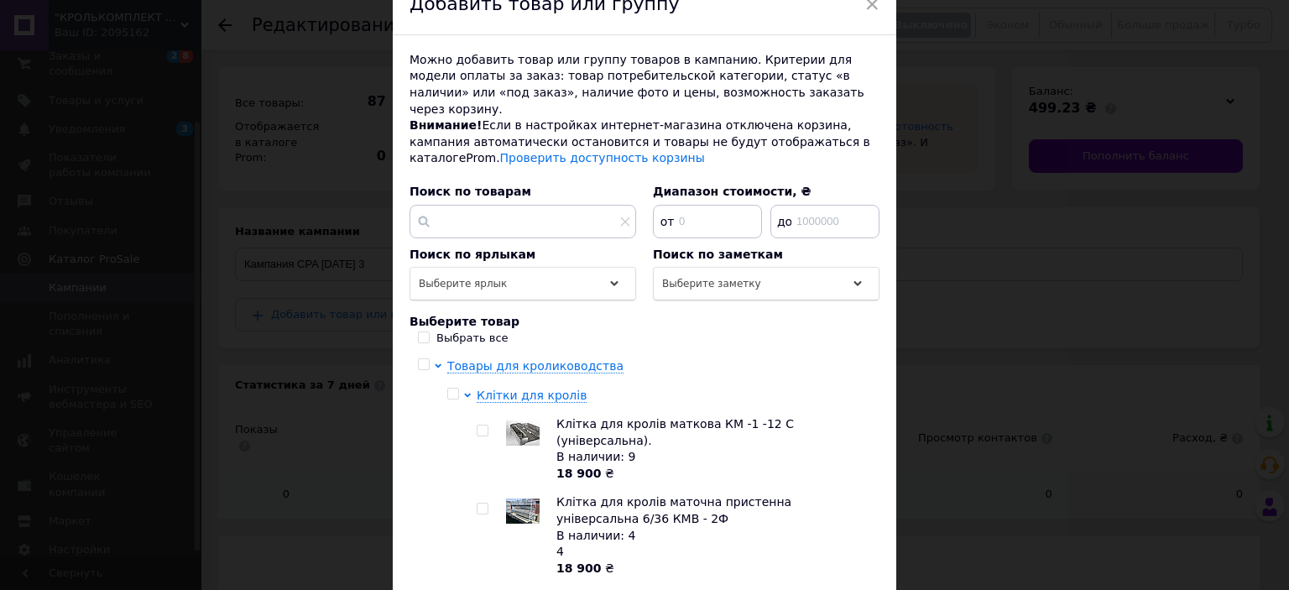
click at [477, 425] on input "checkbox" at bounding box center [482, 430] width 11 height 11
checkbox input "true"
click at [477, 503] on input "checkbox" at bounding box center [482, 508] width 11 height 11
checkbox input "true"
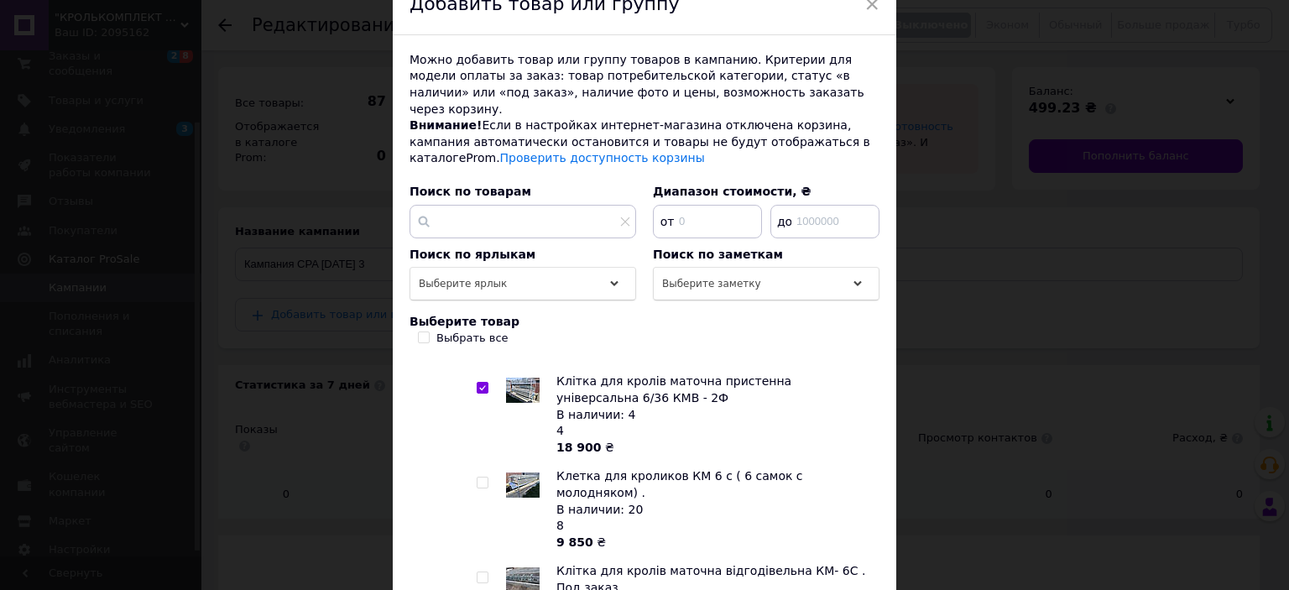
scroll to position [168, 0]
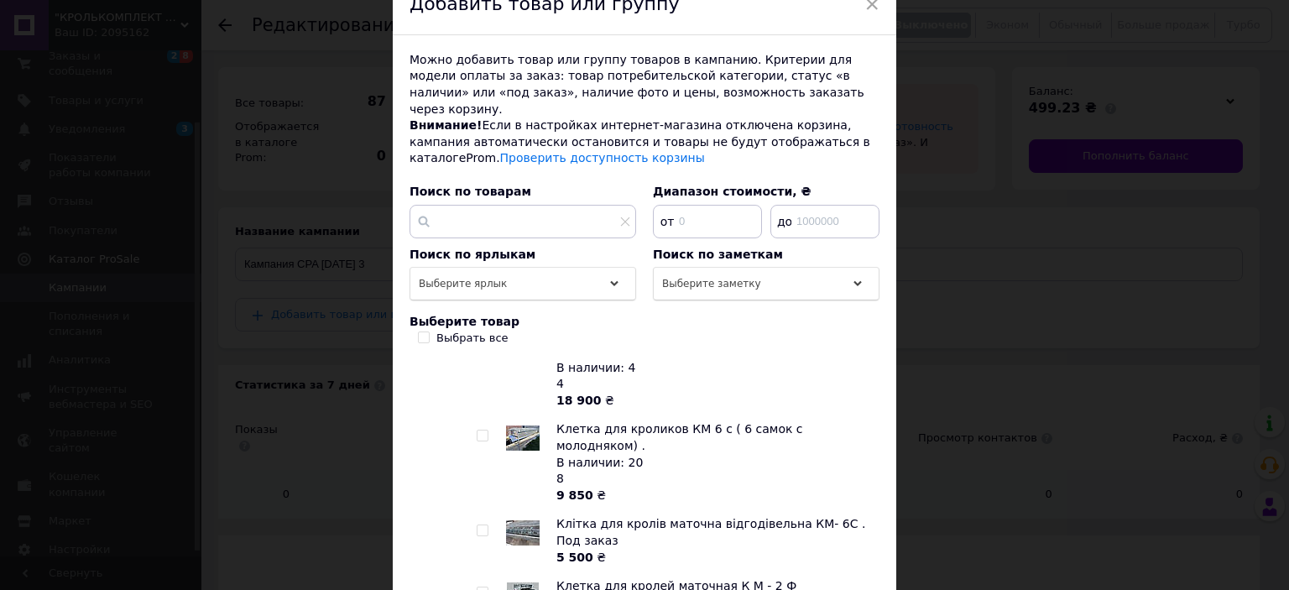
click at [480, 430] on input "checkbox" at bounding box center [482, 435] width 11 height 11
checkbox input "true"
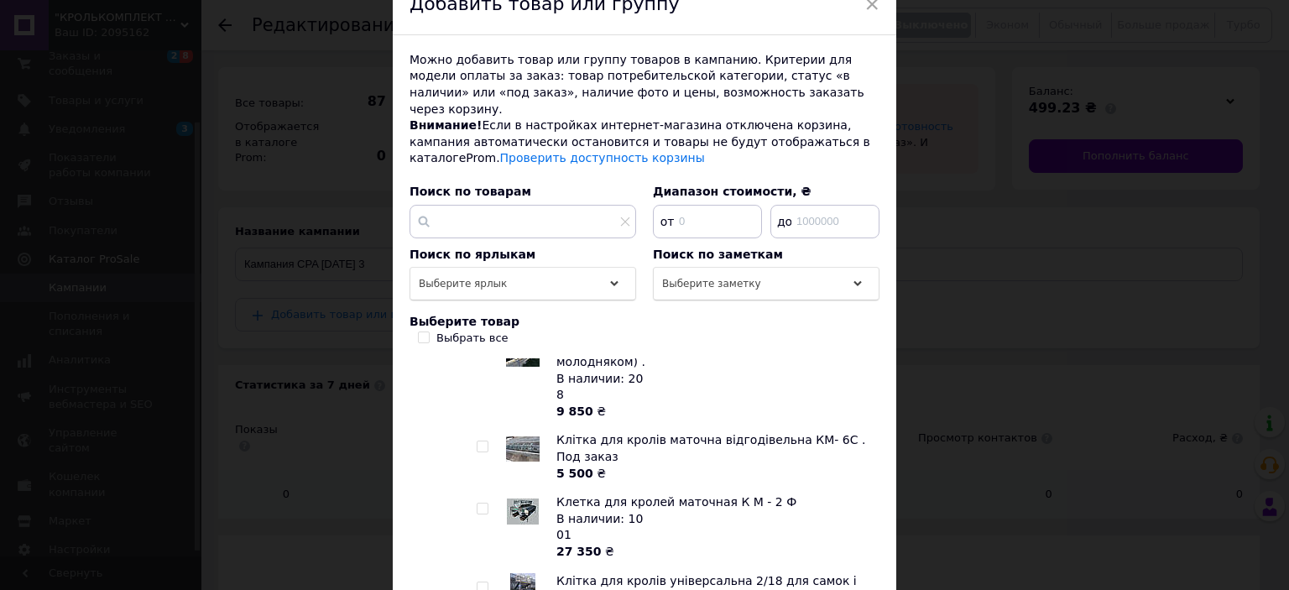
click at [477, 503] on input "checkbox" at bounding box center [482, 508] width 11 height 11
checkbox input "true"
click at [480, 582] on input "checkbox" at bounding box center [482, 587] width 11 height 11
checkbox input "true"
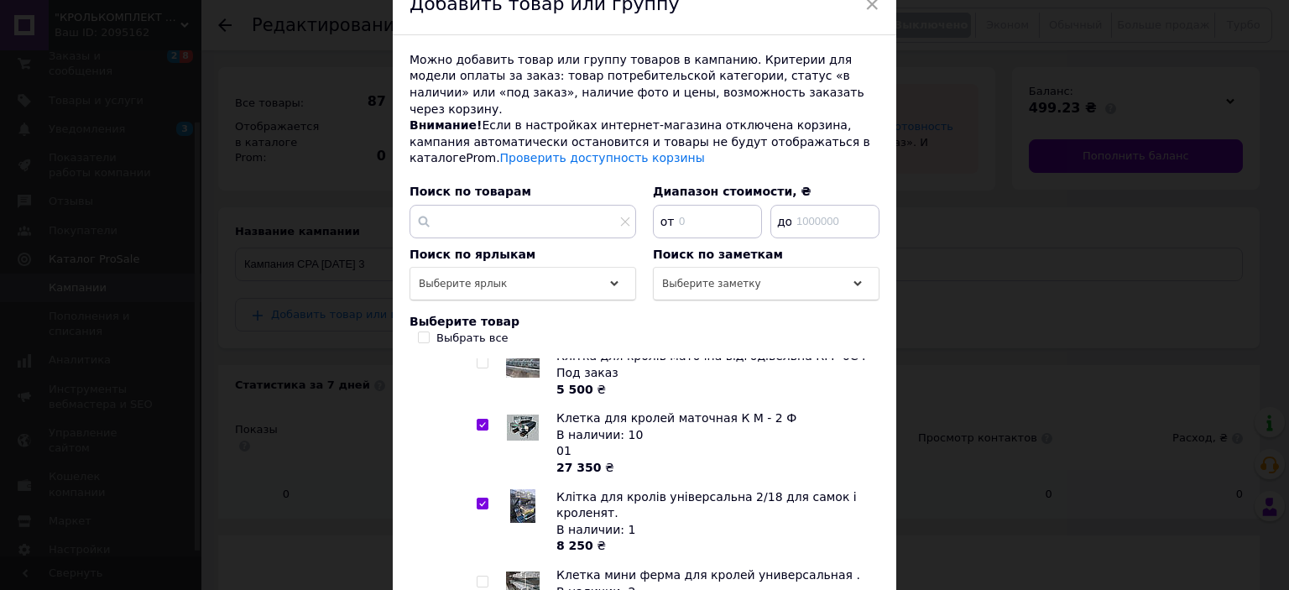
scroll to position [420, 0]
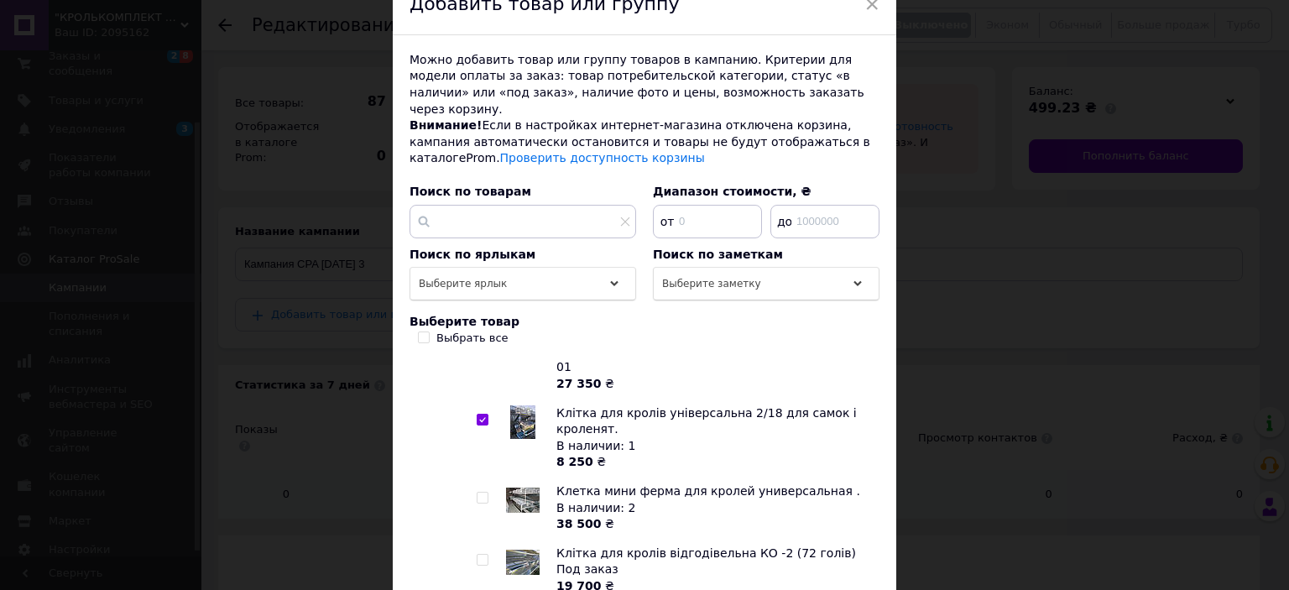
click at [477, 492] on span at bounding box center [483, 498] width 12 height 12
click at [477, 493] on input "checkbox" at bounding box center [482, 498] width 11 height 11
checkbox input "true"
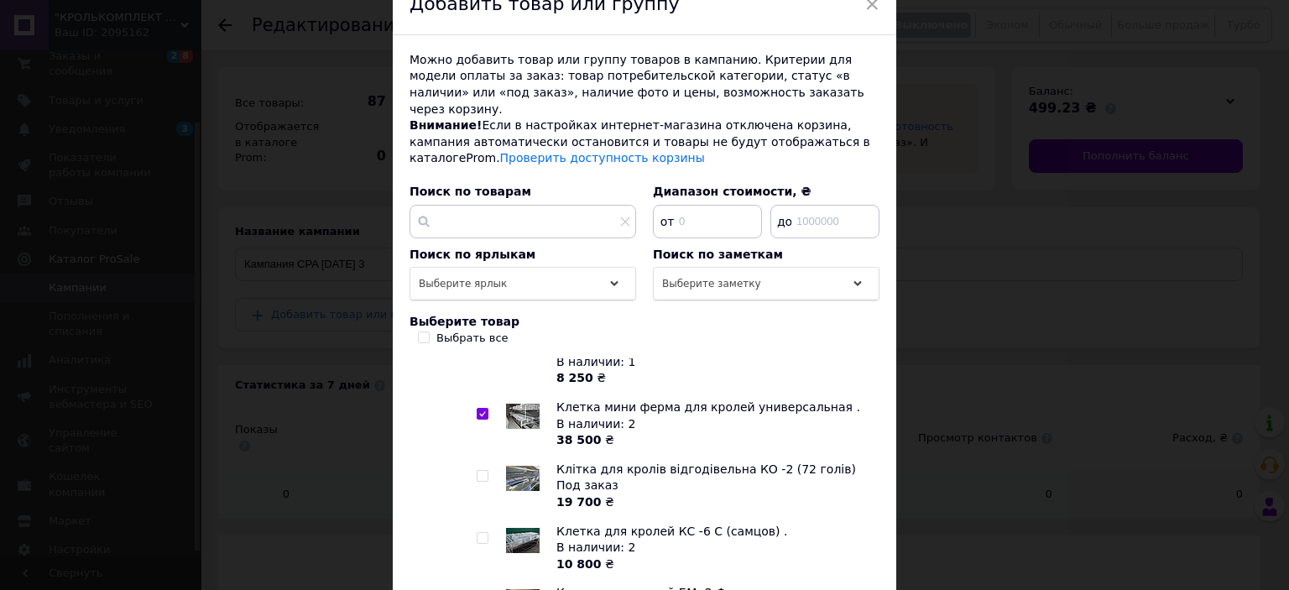
click at [480, 533] on input "checkbox" at bounding box center [482, 538] width 11 height 11
checkbox input "true"
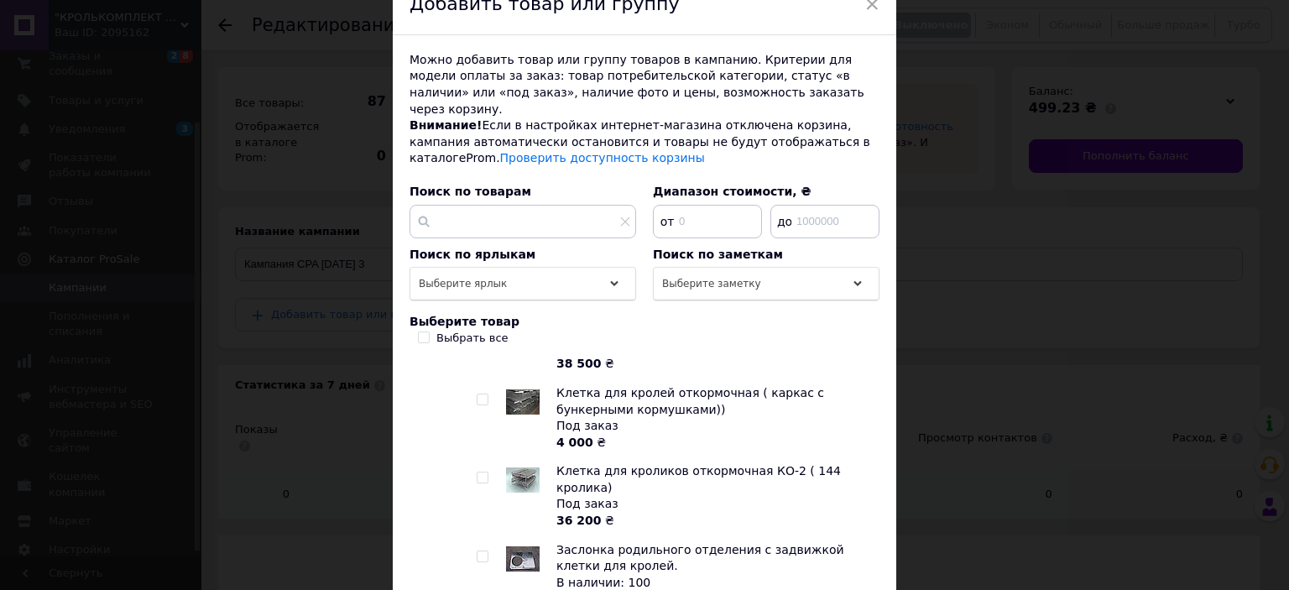
scroll to position [1343, 0]
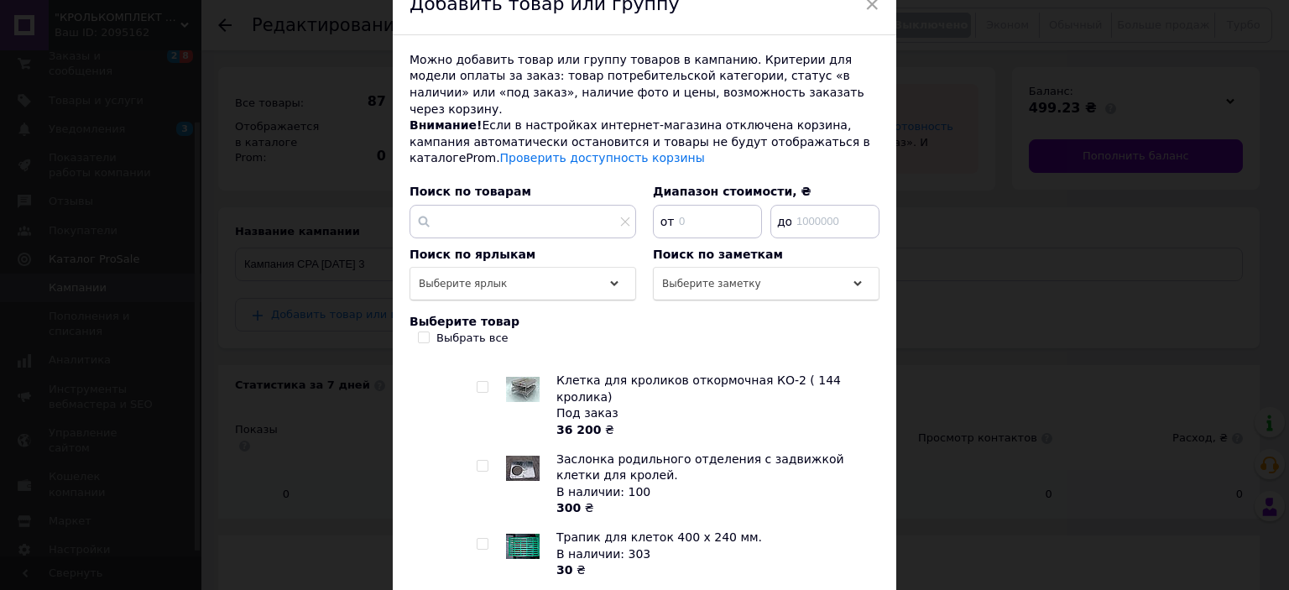
click at [483, 461] on input "checkbox" at bounding box center [482, 466] width 11 height 11
checkbox input "true"
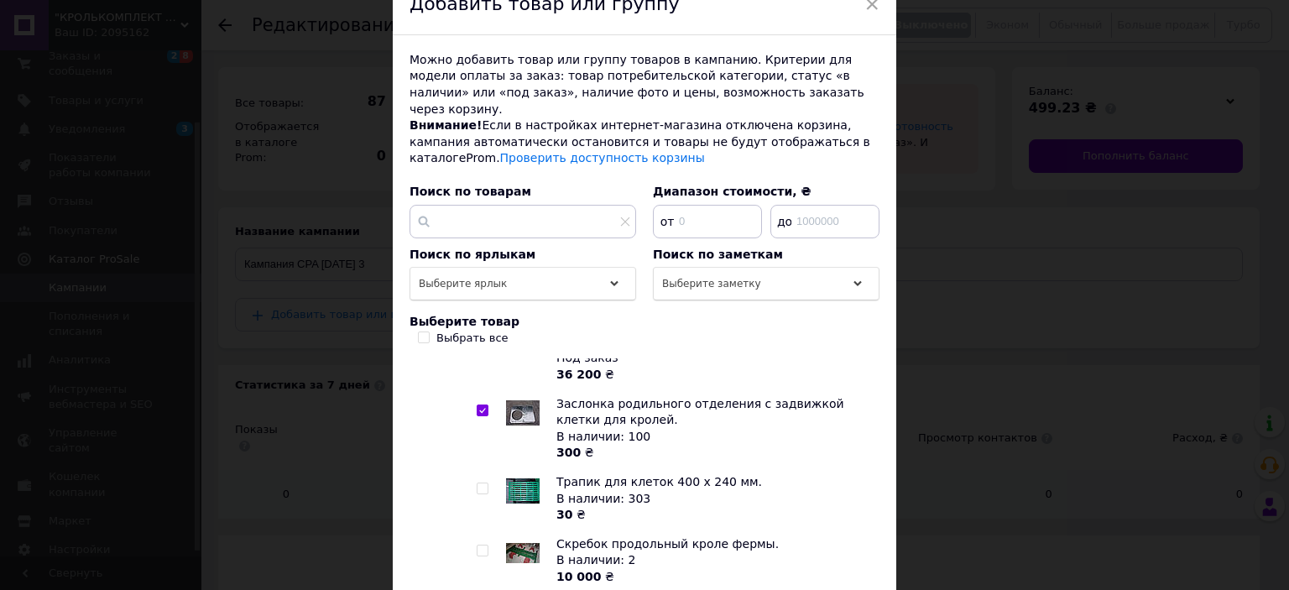
scroll to position [1427, 0]
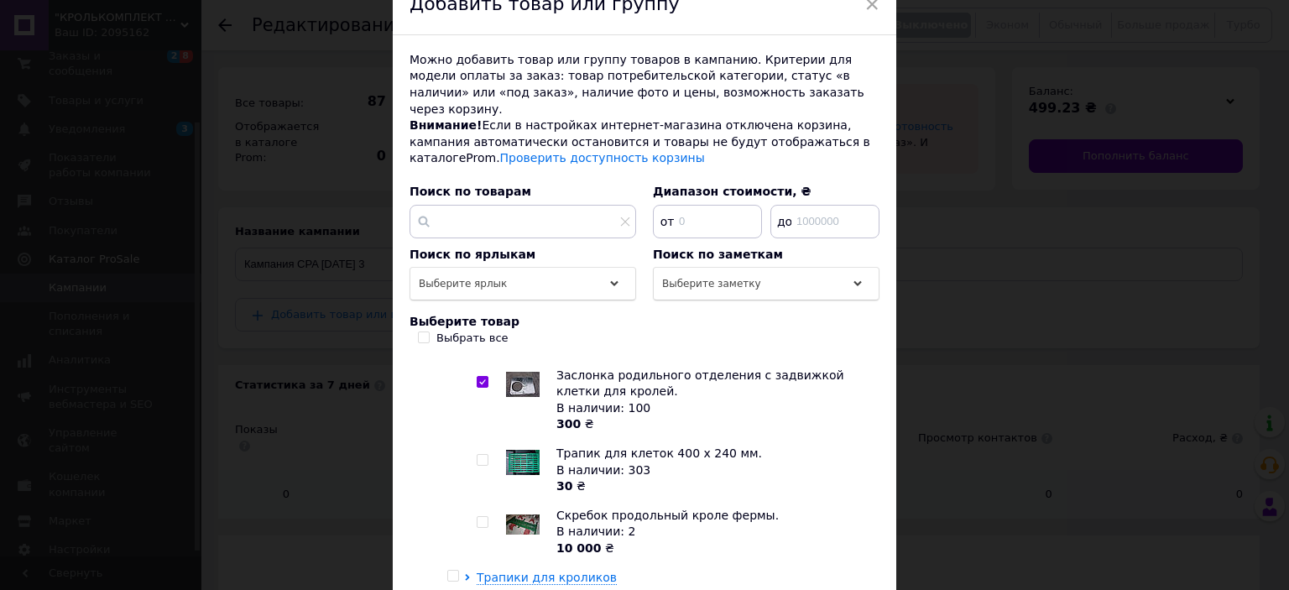
click at [477, 517] on input "checkbox" at bounding box center [482, 522] width 11 height 11
checkbox input "true"
click at [480, 455] on input "checkbox" at bounding box center [482, 460] width 11 height 11
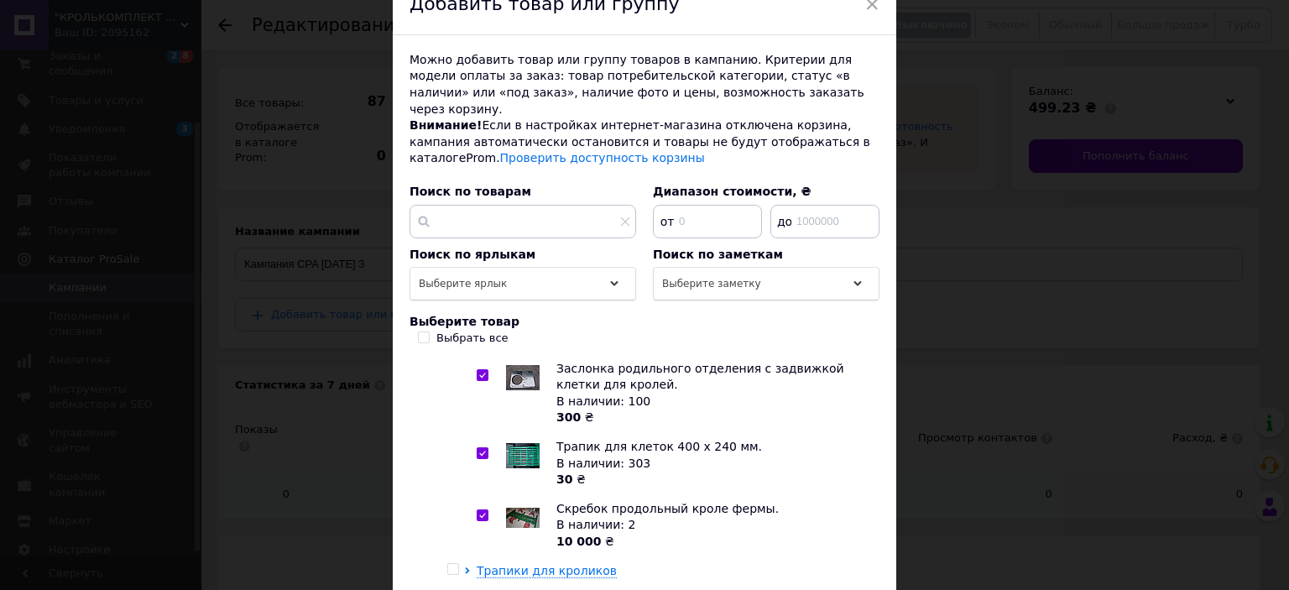
scroll to position [1436, 0]
click at [477, 446] on input "checkbox" at bounding box center [482, 451] width 11 height 11
checkbox input "false"
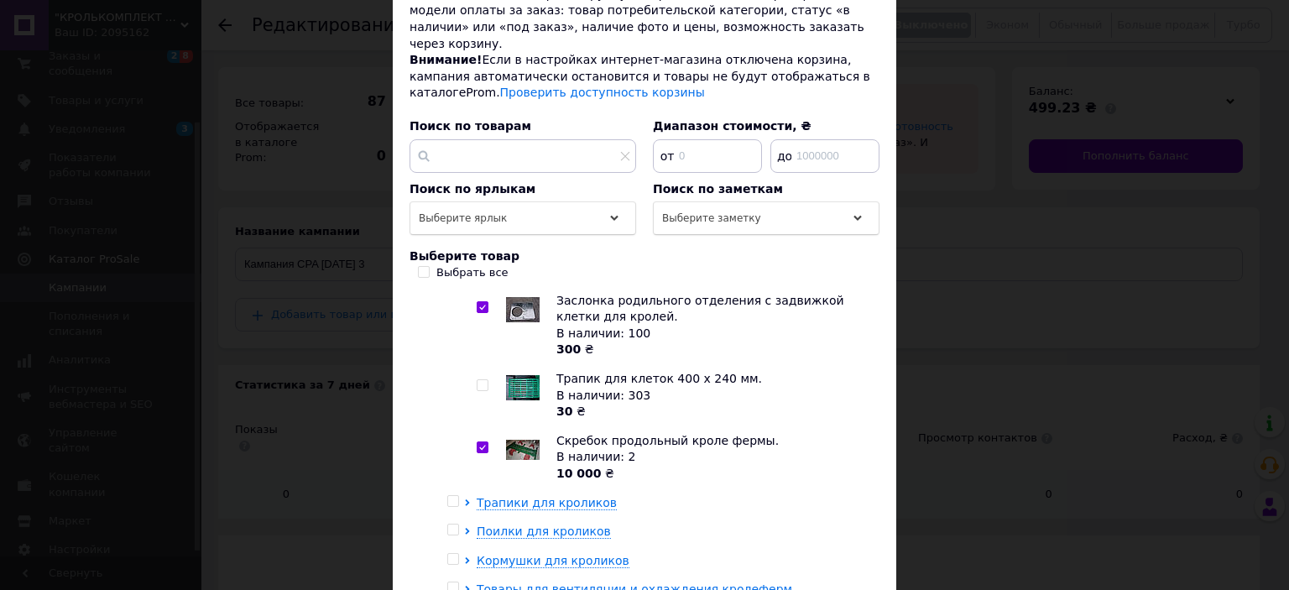
scroll to position [252, 0]
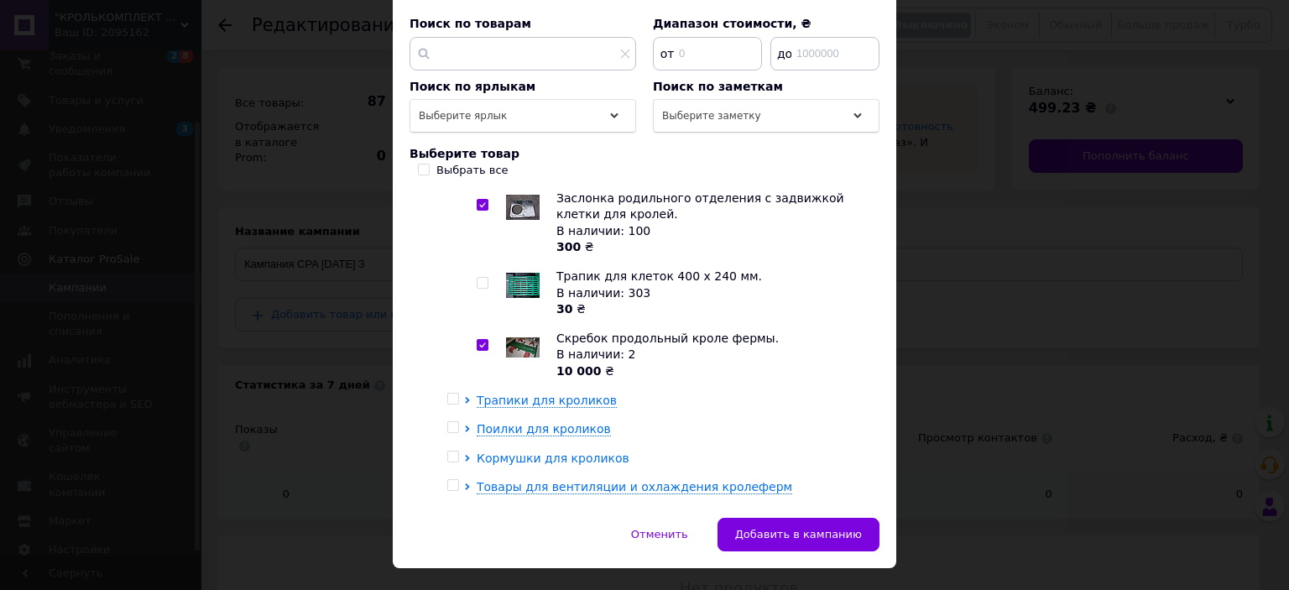
click at [536, 451] on span "Кормушки для кроликов" at bounding box center [553, 457] width 153 height 13
click at [477, 488] on input "checkbox" at bounding box center [482, 493] width 11 height 11
checkbox input "true"
click at [478, 567] on input "checkbox" at bounding box center [482, 572] width 11 height 11
checkbox input "true"
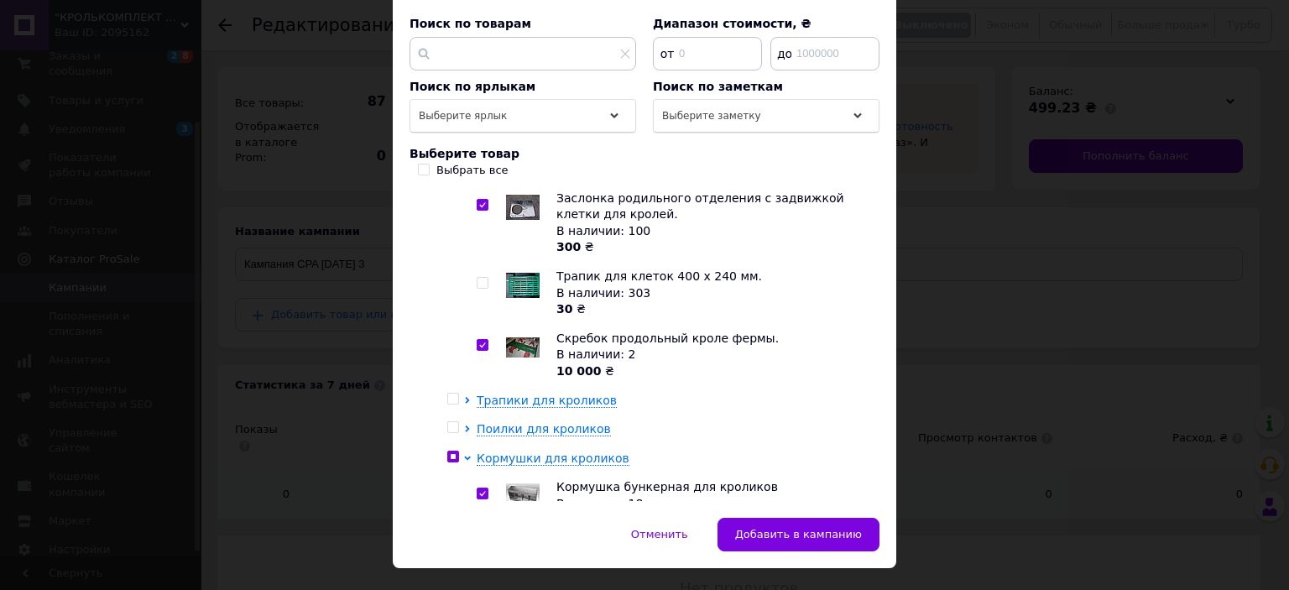
checkbox input "true"
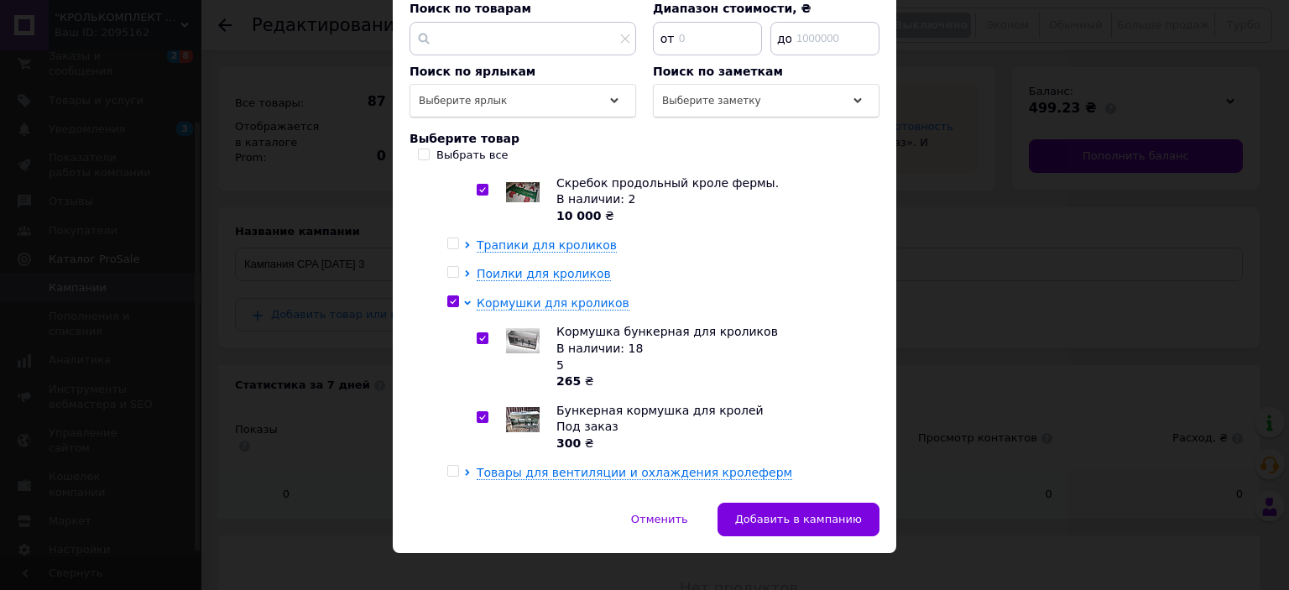
scroll to position [271, 0]
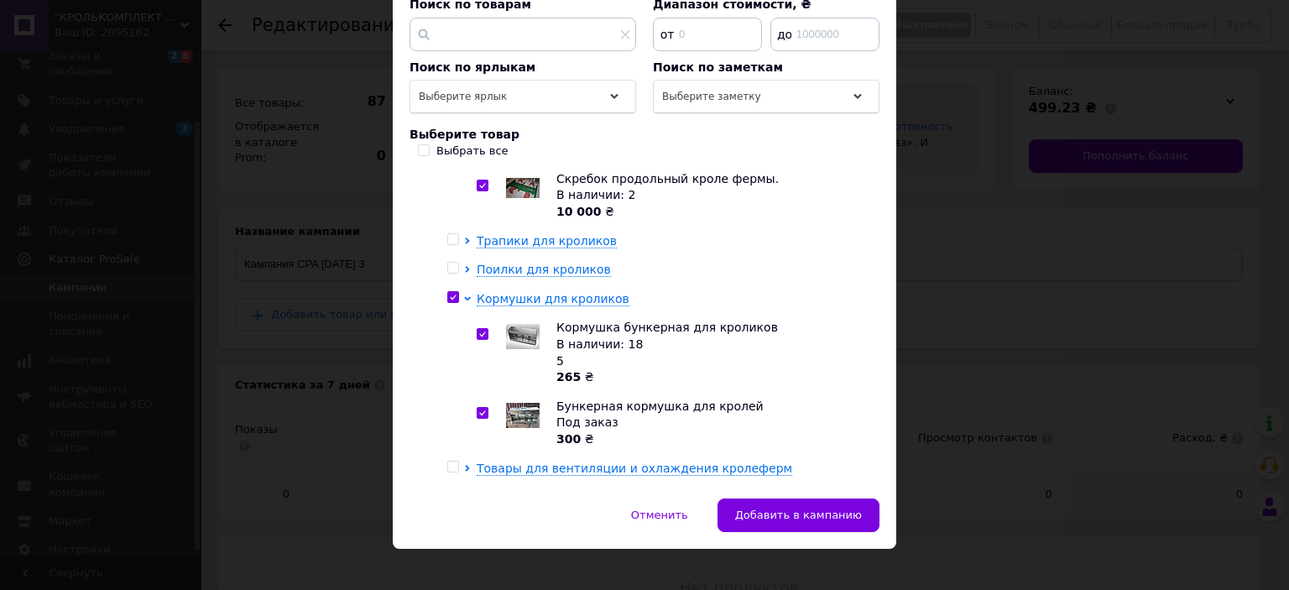
click at [530, 548] on span "Оборудование для птицеводства." at bounding box center [552, 554] width 211 height 13
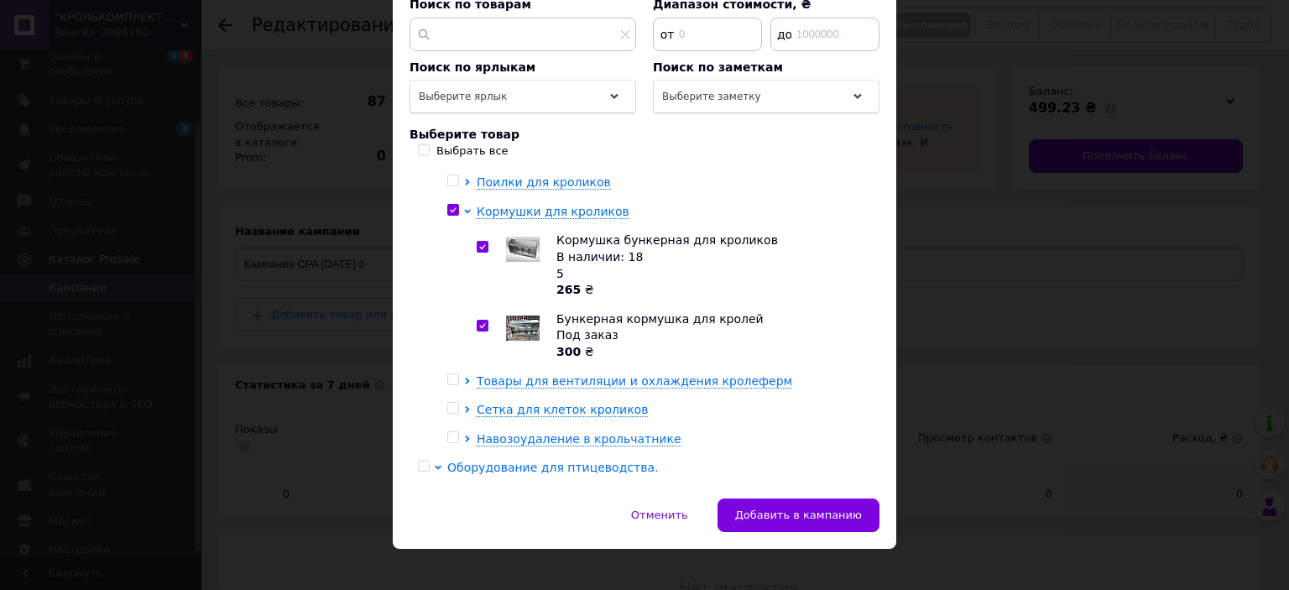
scroll to position [1828, 0]
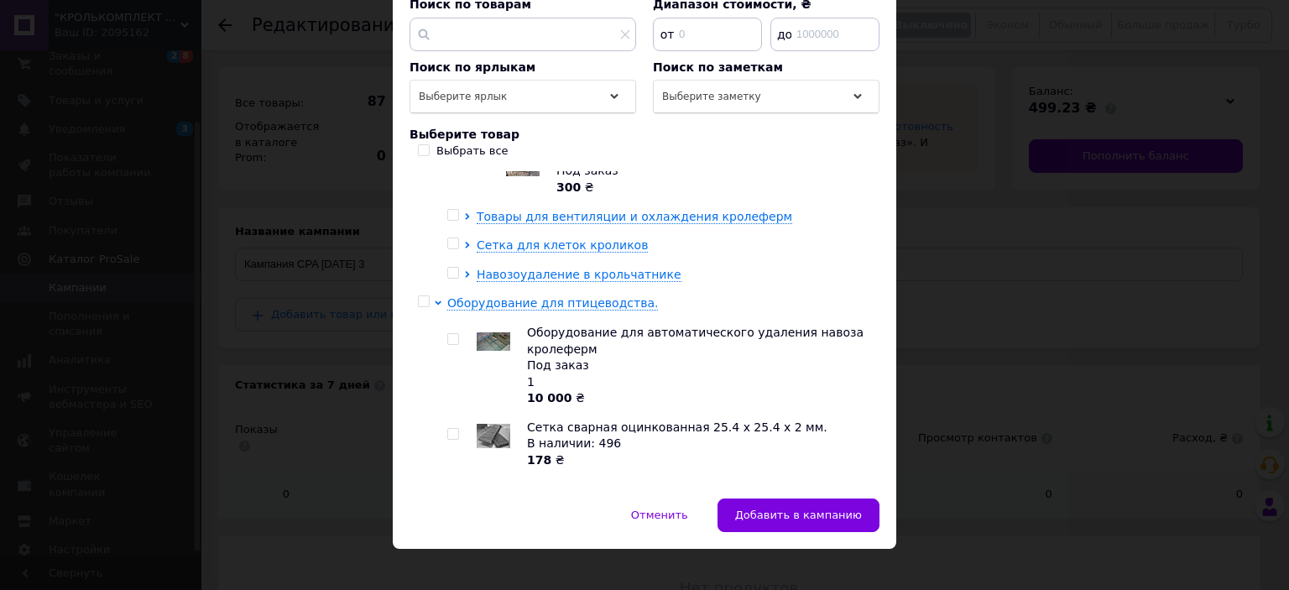
click at [530, 483] on span "Поилки для домашней птицы" at bounding box center [569, 489] width 184 height 13
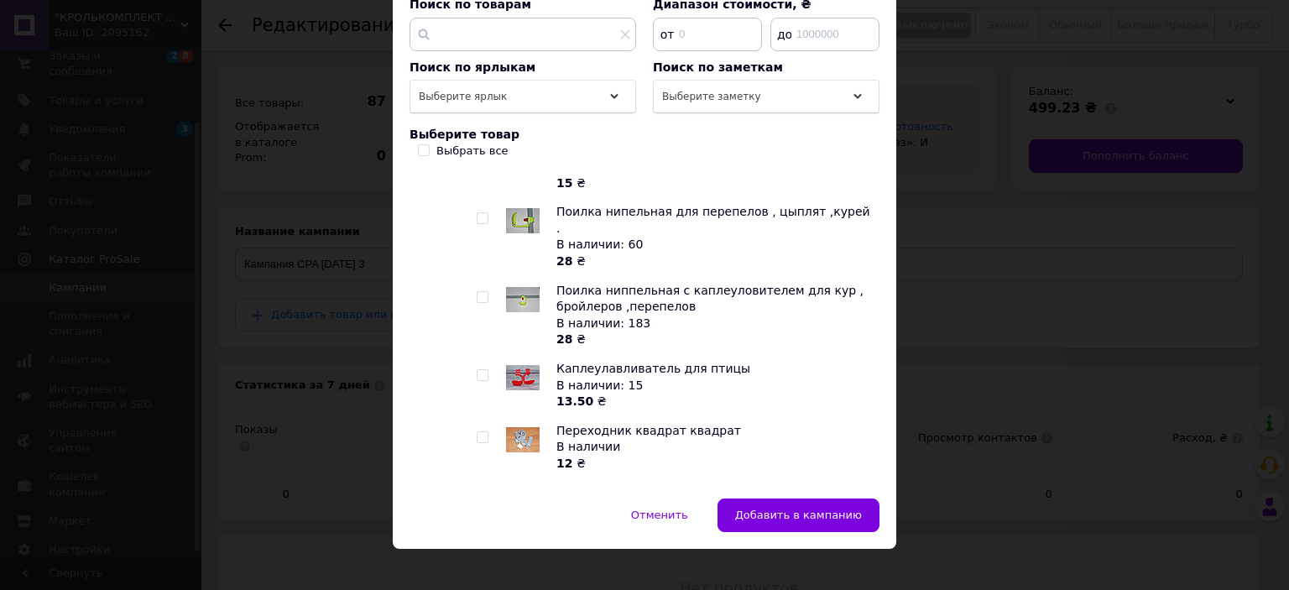
scroll to position [2484, 0]
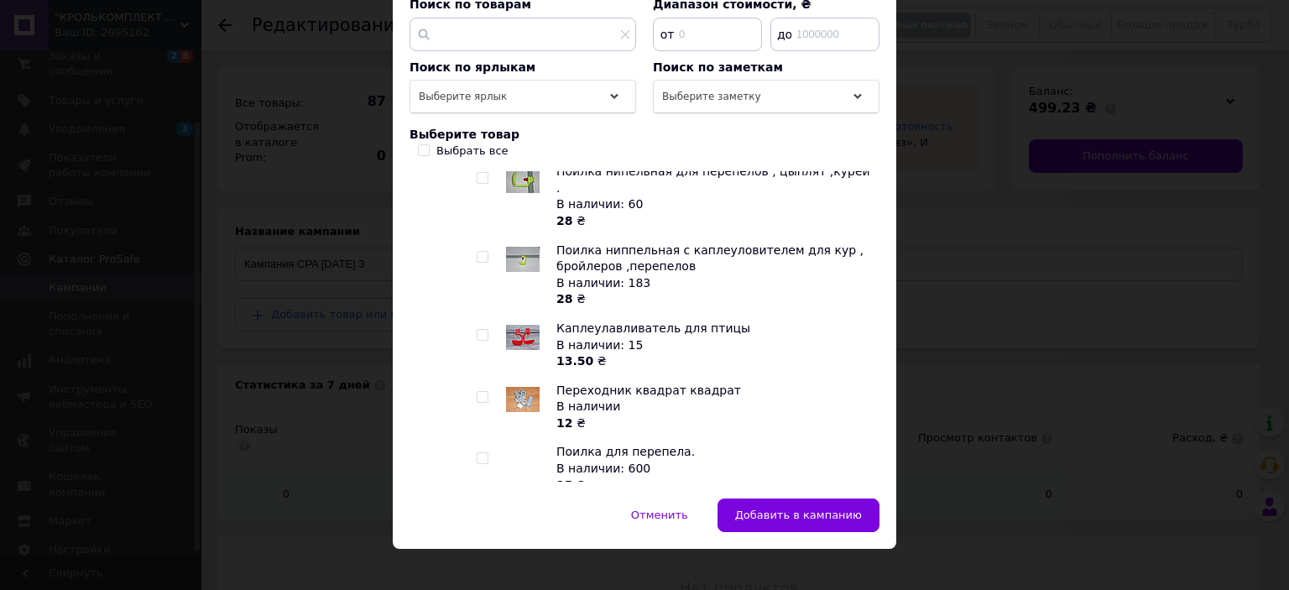
click at [548, 565] on span "Клетки для курей - несучек, бройлеров ." at bounding box center [603, 571] width 253 height 13
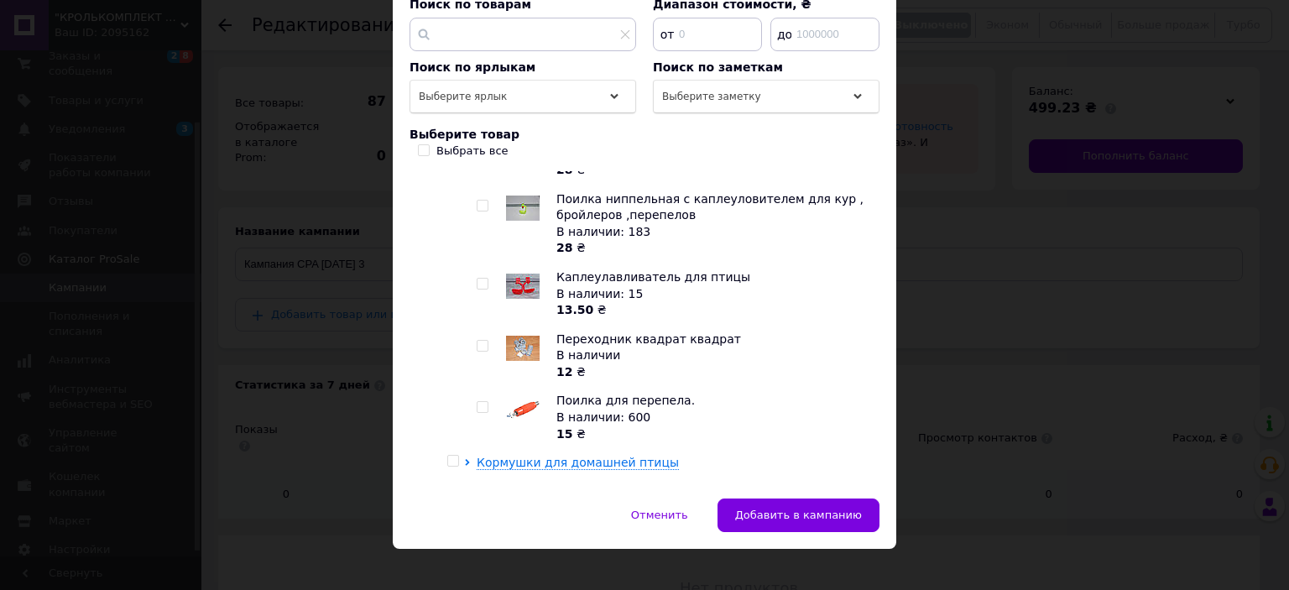
scroll to position [2563, 0]
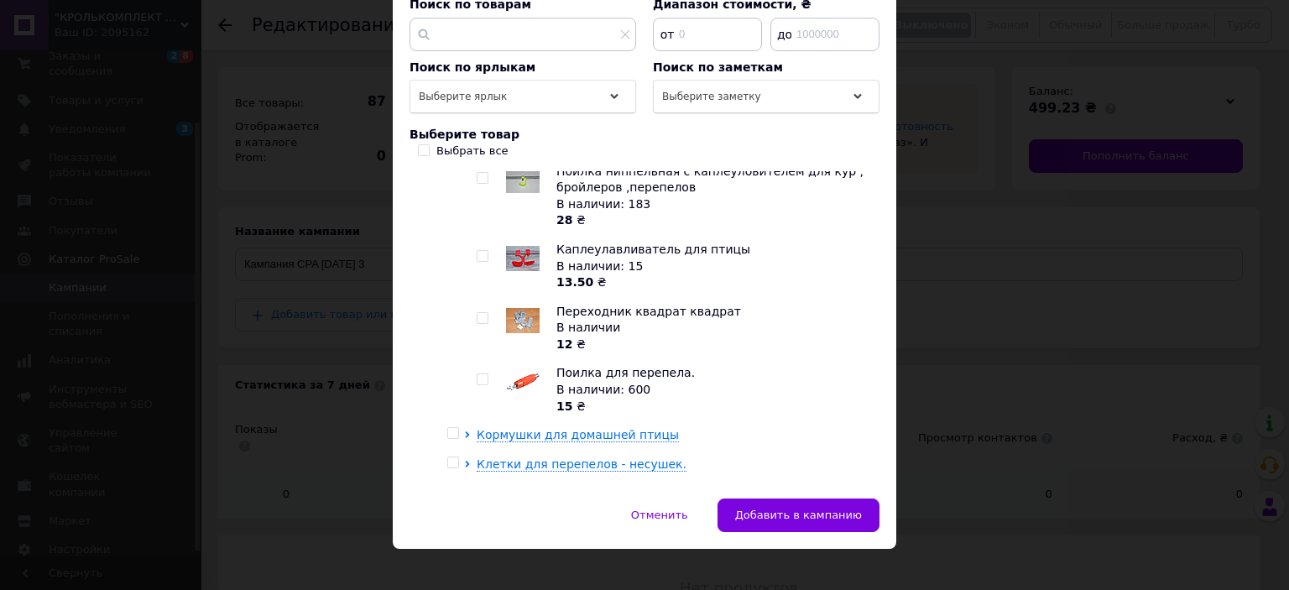
click at [478, 524] on input "checkbox" at bounding box center [482, 529] width 11 height 11
checkbox input "true"
click at [516, 457] on span "Клетки для перепелов - несушек." at bounding box center [582, 463] width 210 height 13
click at [477, 494] on input "checkbox" at bounding box center [482, 499] width 11 height 11
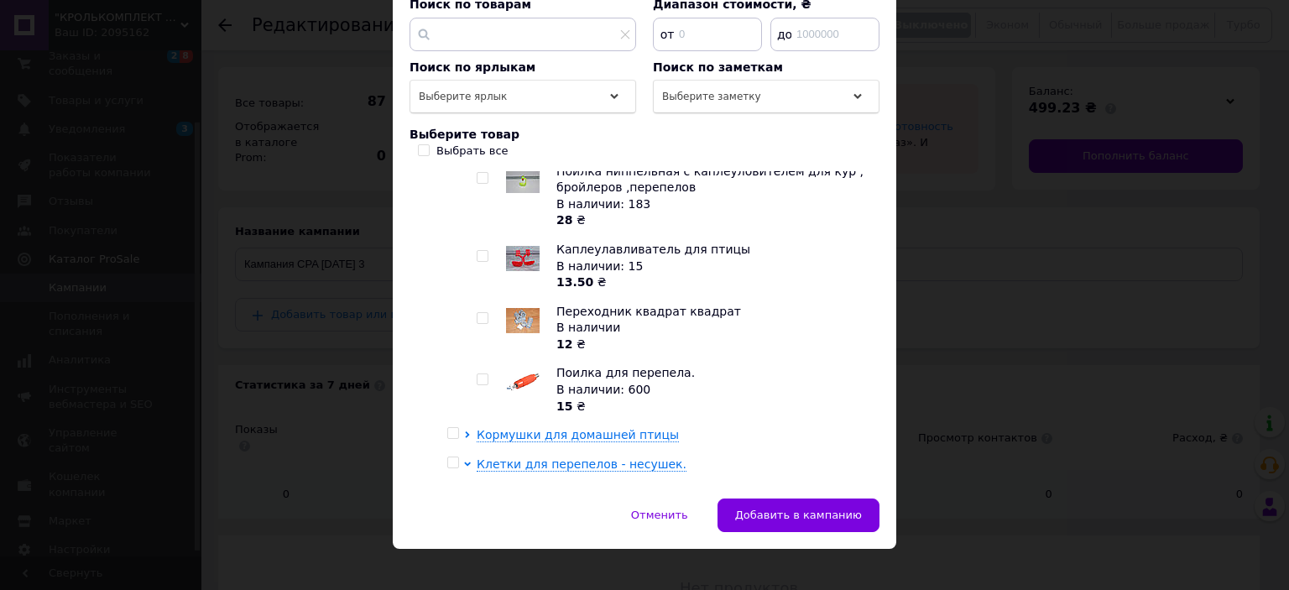
checkbox input "true"
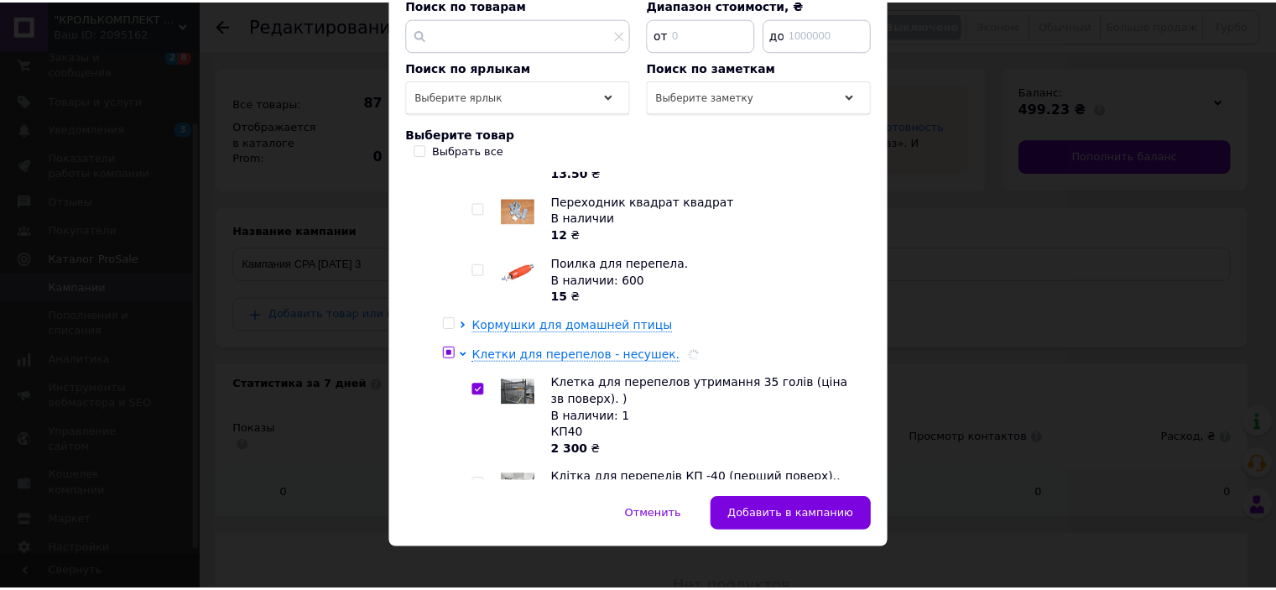
scroll to position [2815, 0]
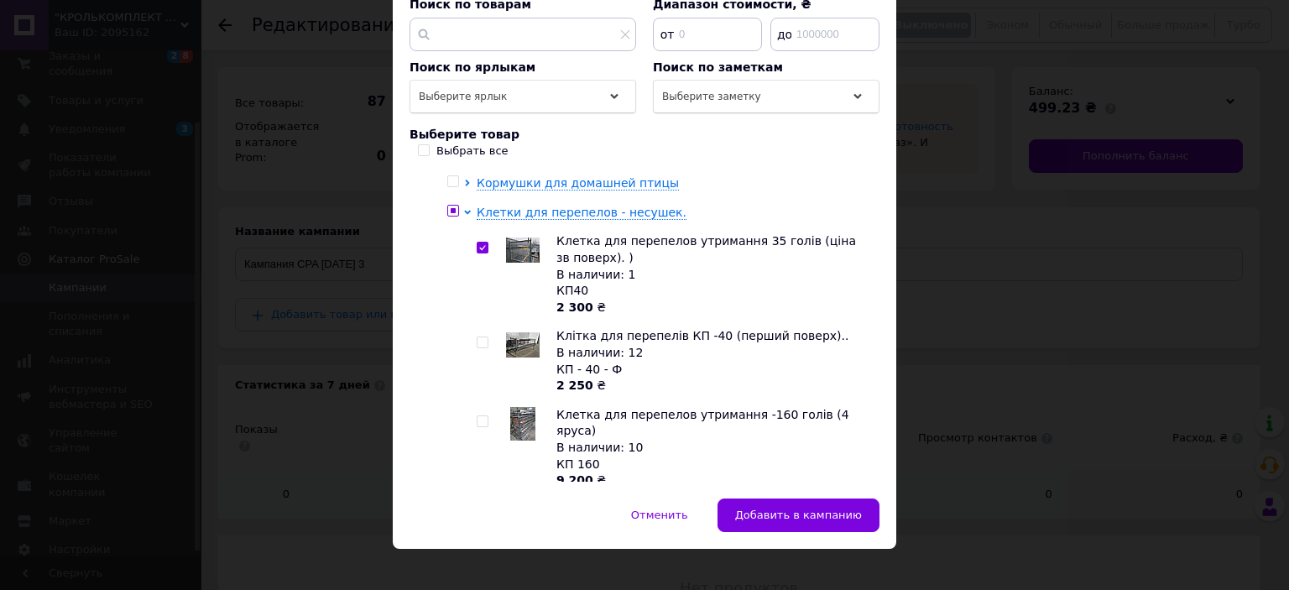
click at [477, 416] on input "checkbox" at bounding box center [482, 421] width 11 height 11
checkbox input "true"
click at [482, 337] on input "checkbox" at bounding box center [482, 342] width 11 height 11
checkbox input "true"
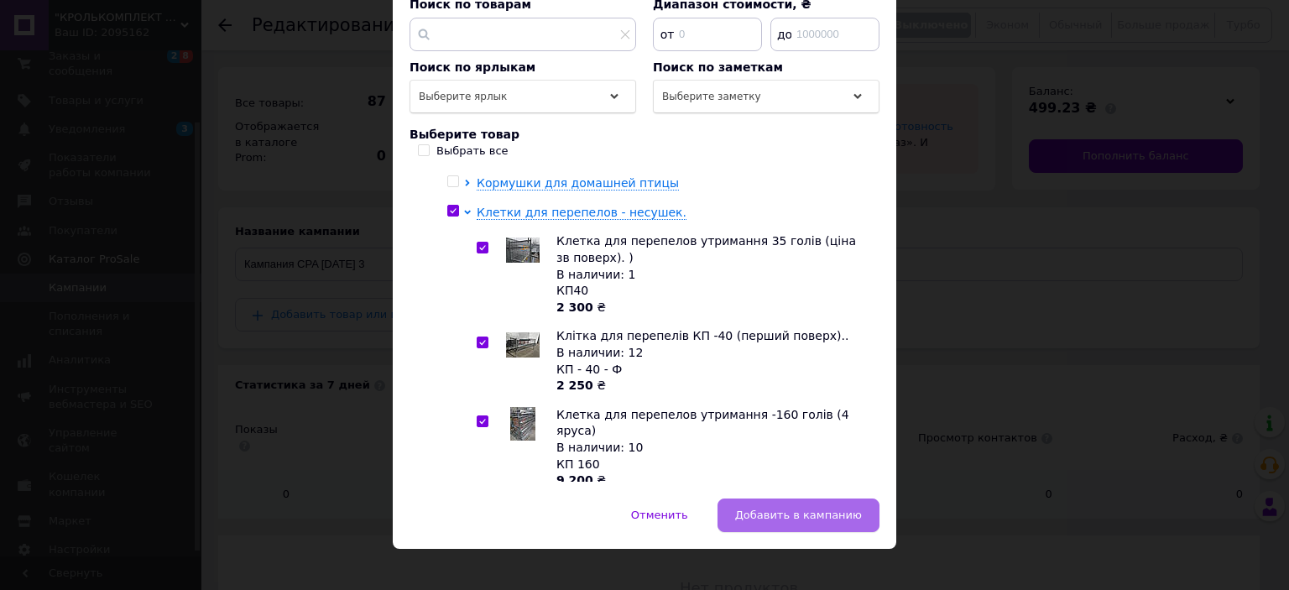
click at [761, 509] on span "Добавить в кампанию" at bounding box center [798, 515] width 127 height 13
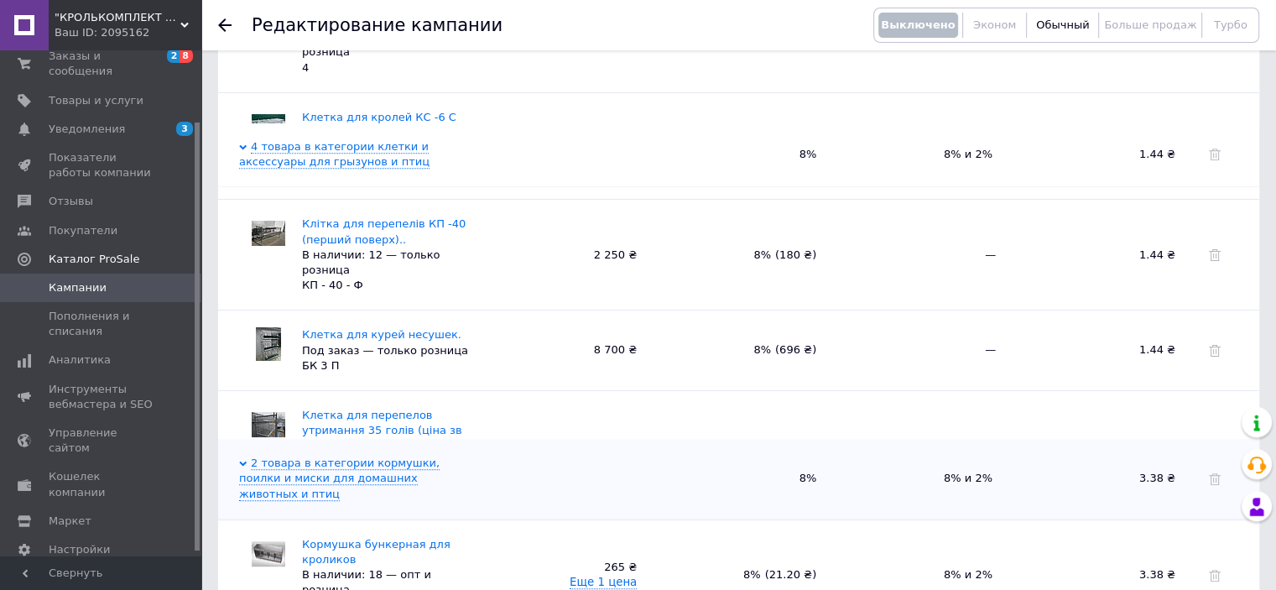
scroll to position [972, 0]
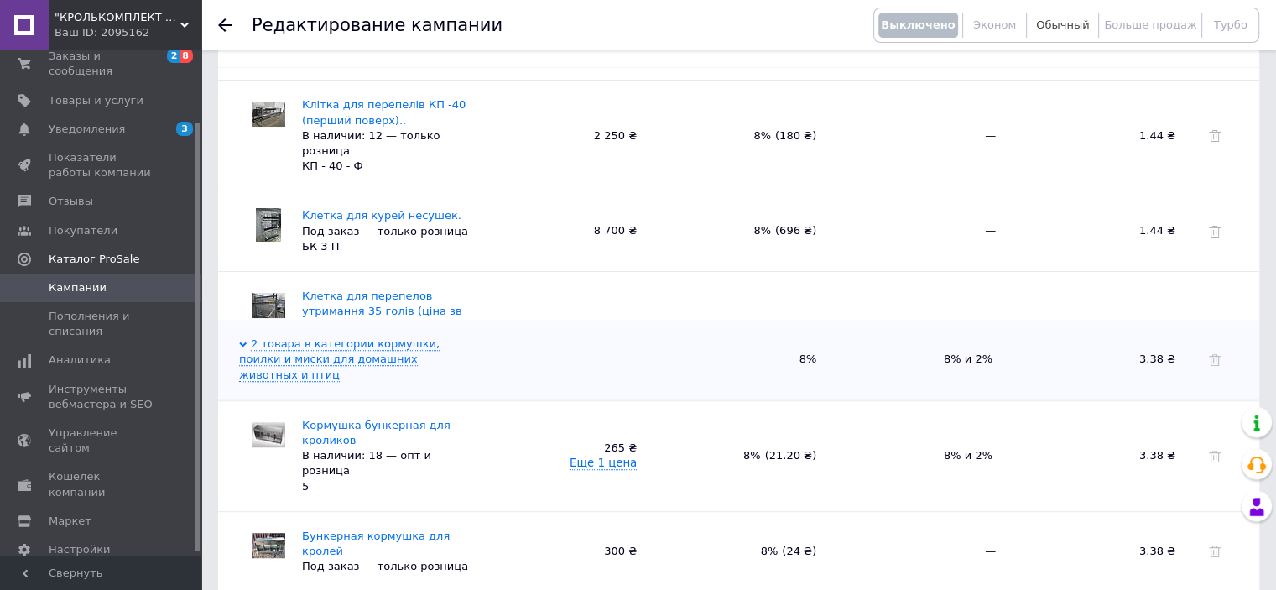
click at [1066, 25] on span "Обычный" at bounding box center [1062, 24] width 53 height 13
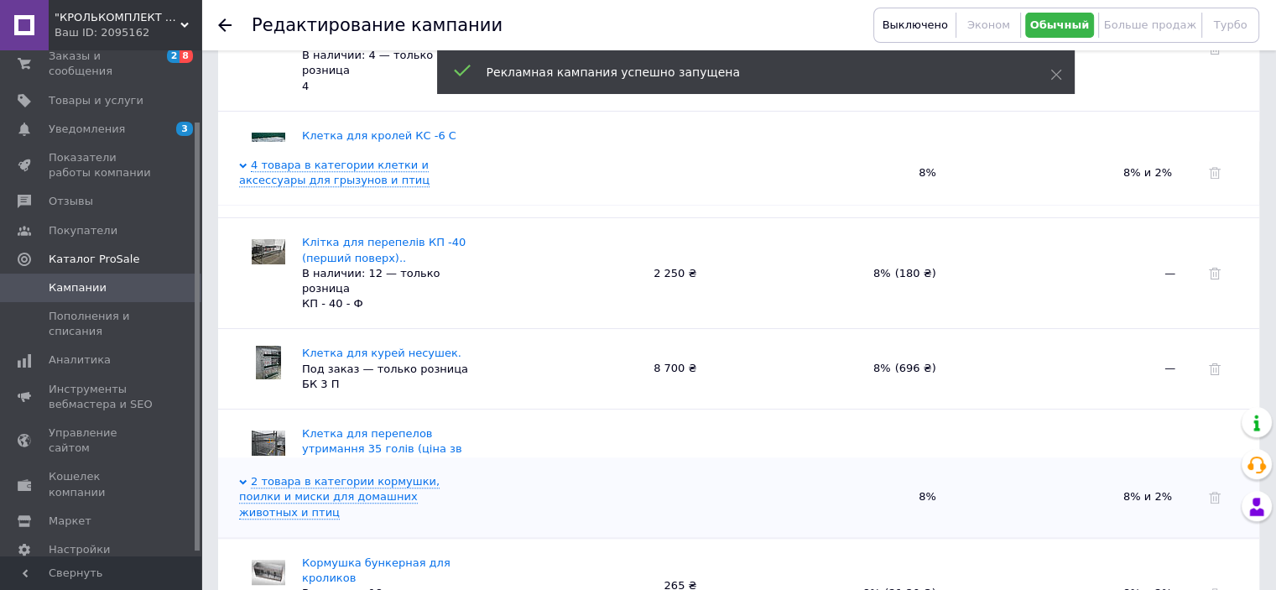
scroll to position [720, 0]
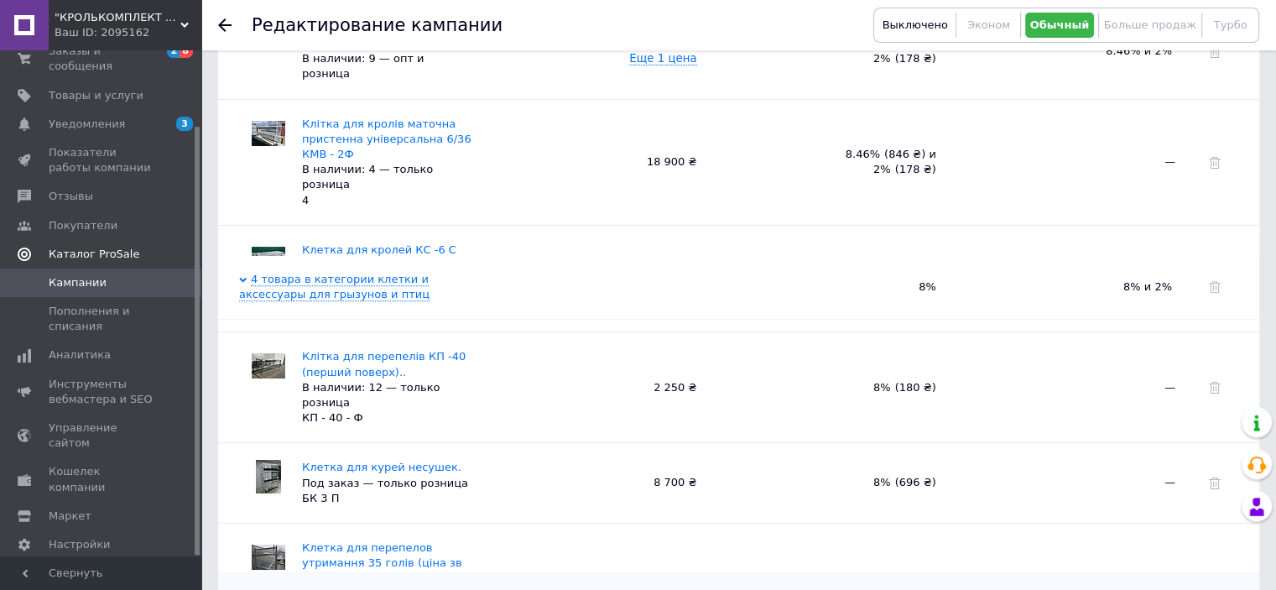
click at [103, 240] on link "Каталог ProSale" at bounding box center [103, 254] width 206 height 29
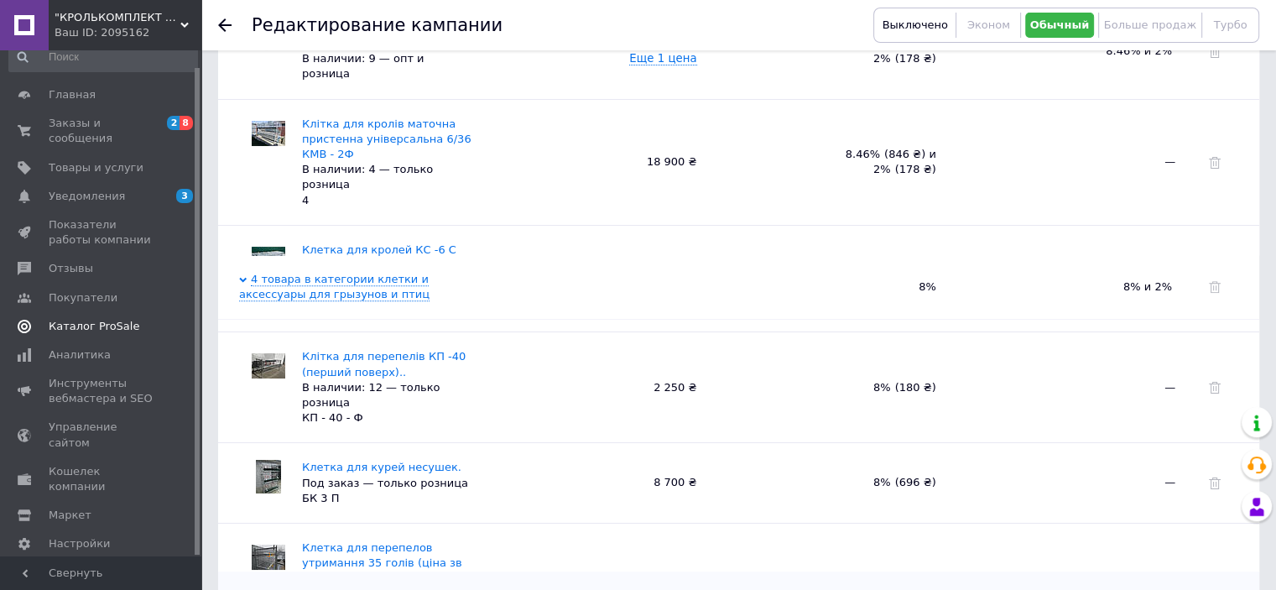
click at [101, 319] on span "Каталог ProSale" at bounding box center [94, 326] width 91 height 15
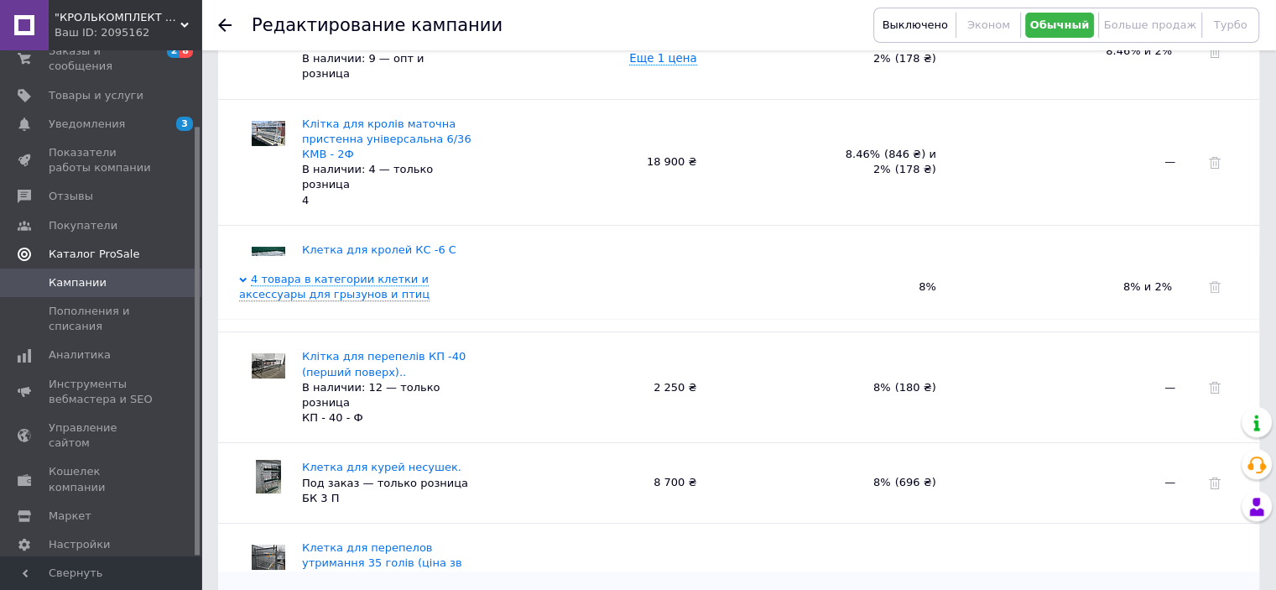
click at [102, 247] on span "Каталог ProSale" at bounding box center [94, 254] width 91 height 15
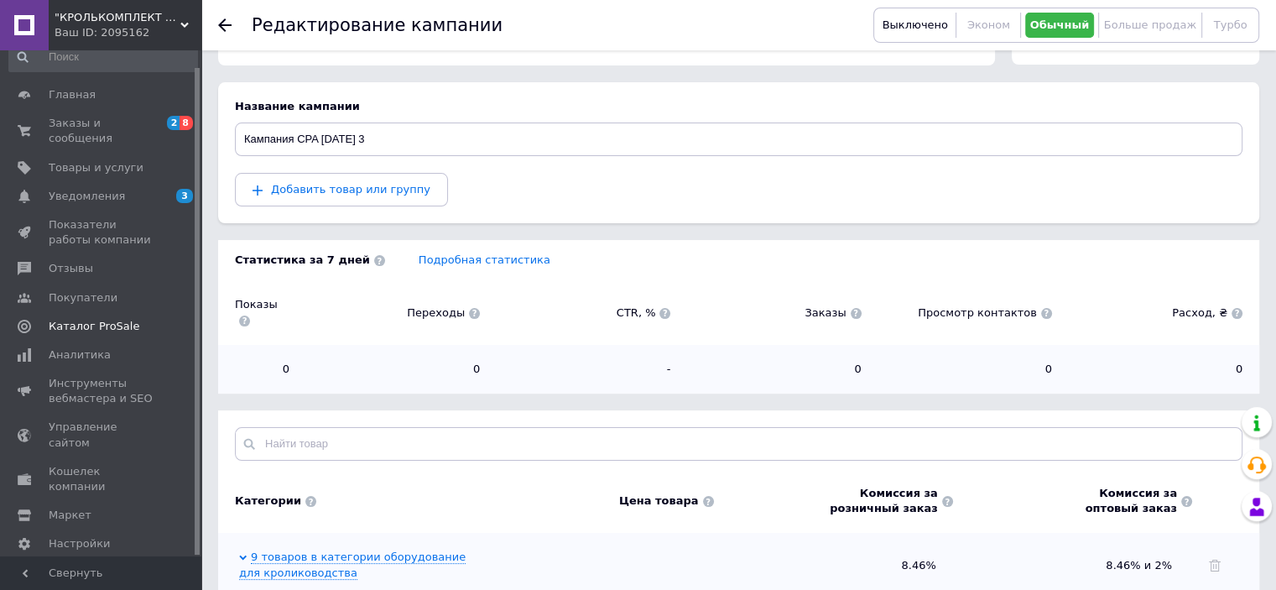
scroll to position [0, 0]
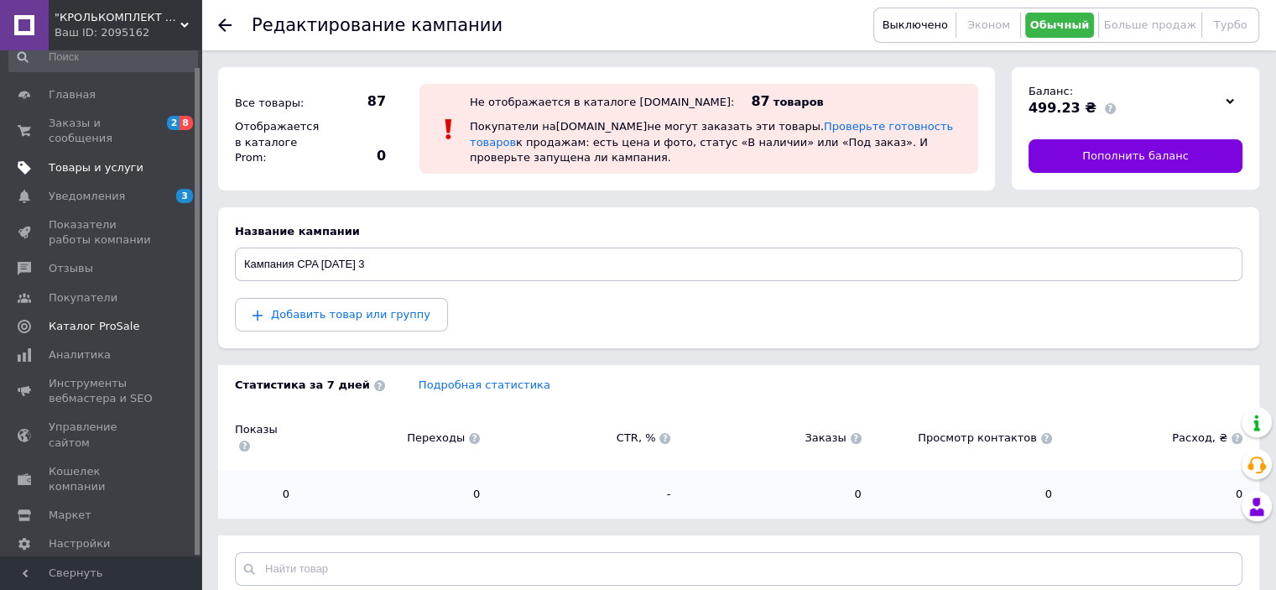
click at [96, 160] on span "Товары и услуги" at bounding box center [96, 167] width 95 height 15
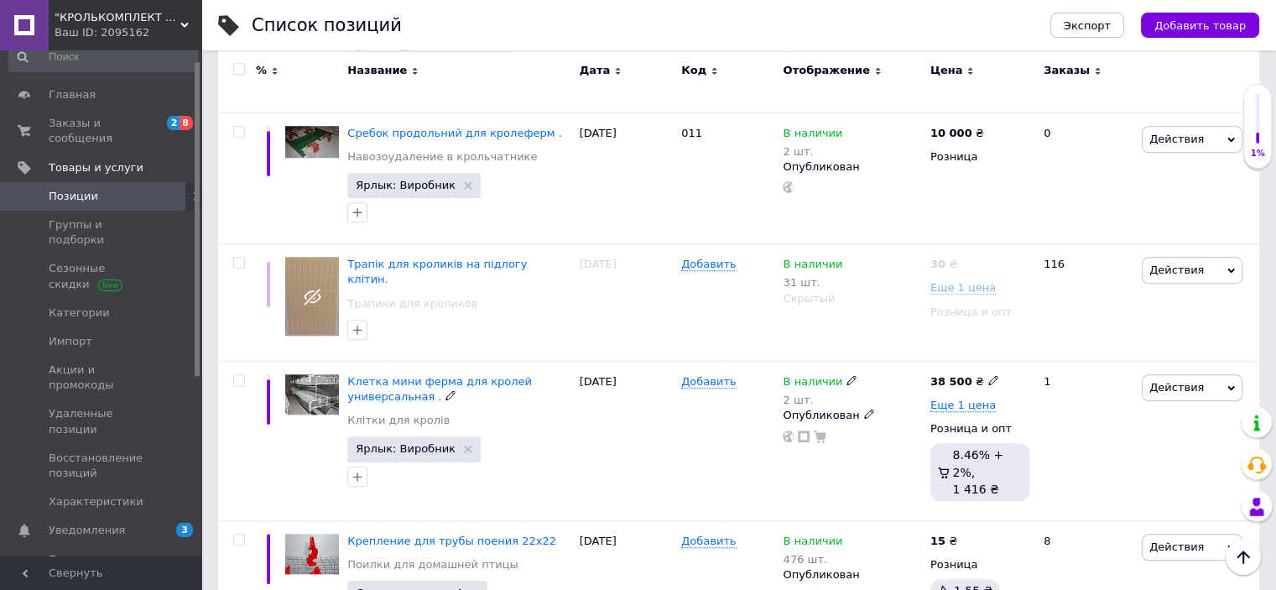
scroll to position [1678, 0]
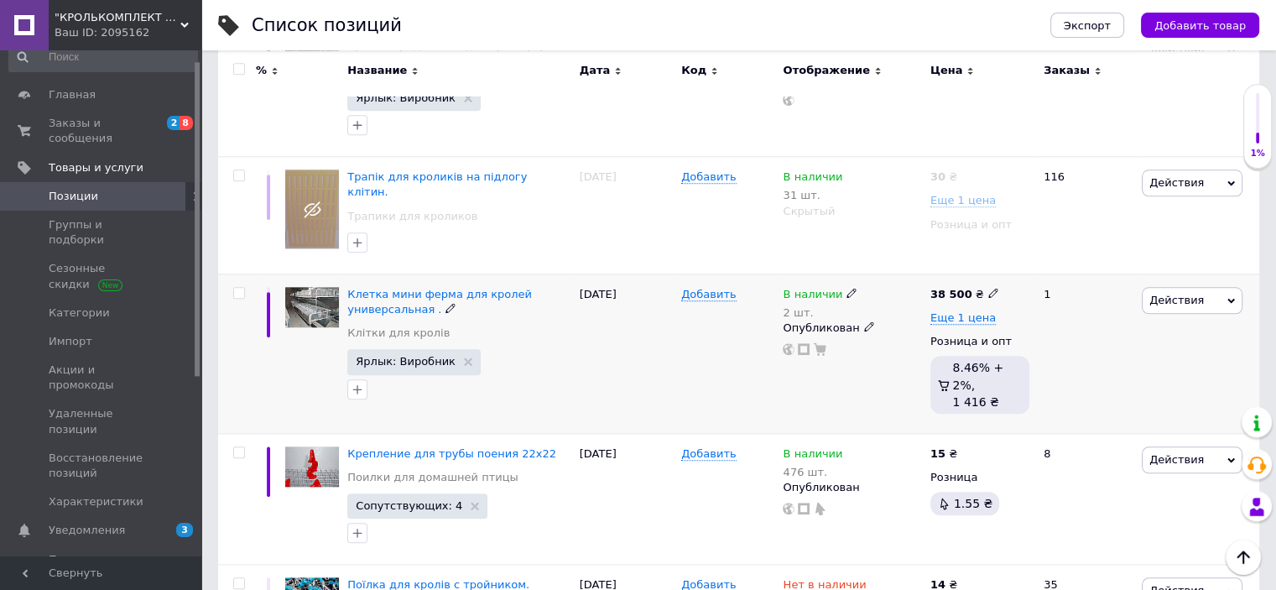
click at [1230, 287] on span "Действия" at bounding box center [1192, 300] width 101 height 27
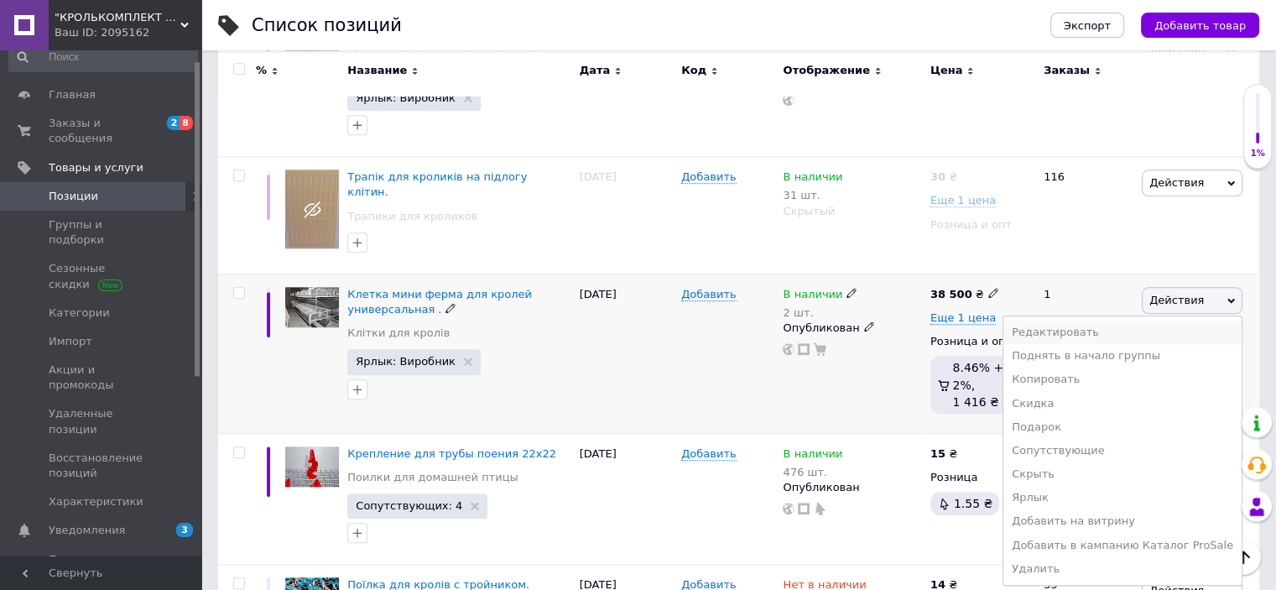
click at [1108, 321] on li "Редактировать" at bounding box center [1123, 332] width 238 height 23
